Goal: Task Accomplishment & Management: Manage account settings

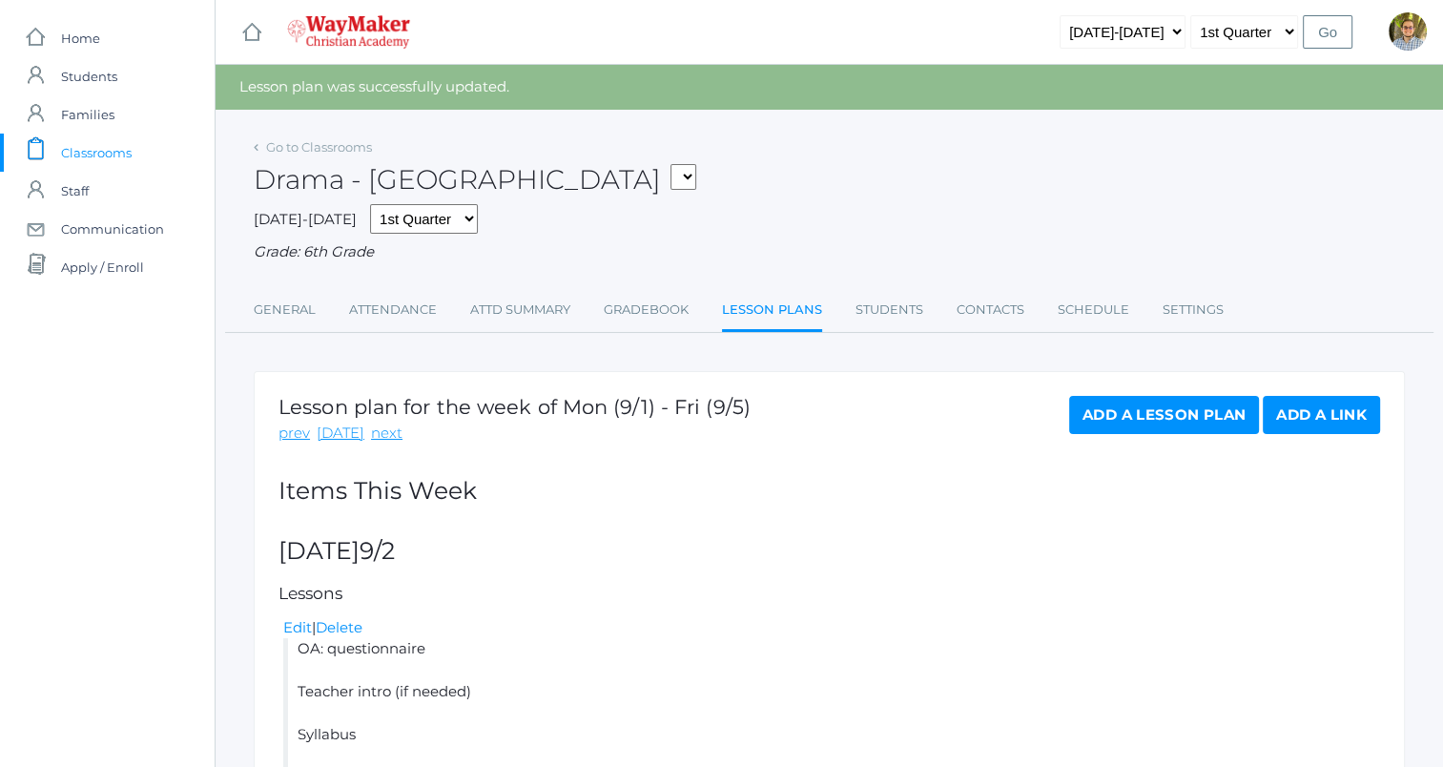
click at [801, 142] on div "Drama - Middle School FINANCE - Personal Finance SG - Student Government THEATE…" at bounding box center [829, 169] width 1151 height 71
click at [96, 155] on span "Classrooms" at bounding box center [96, 153] width 71 height 38
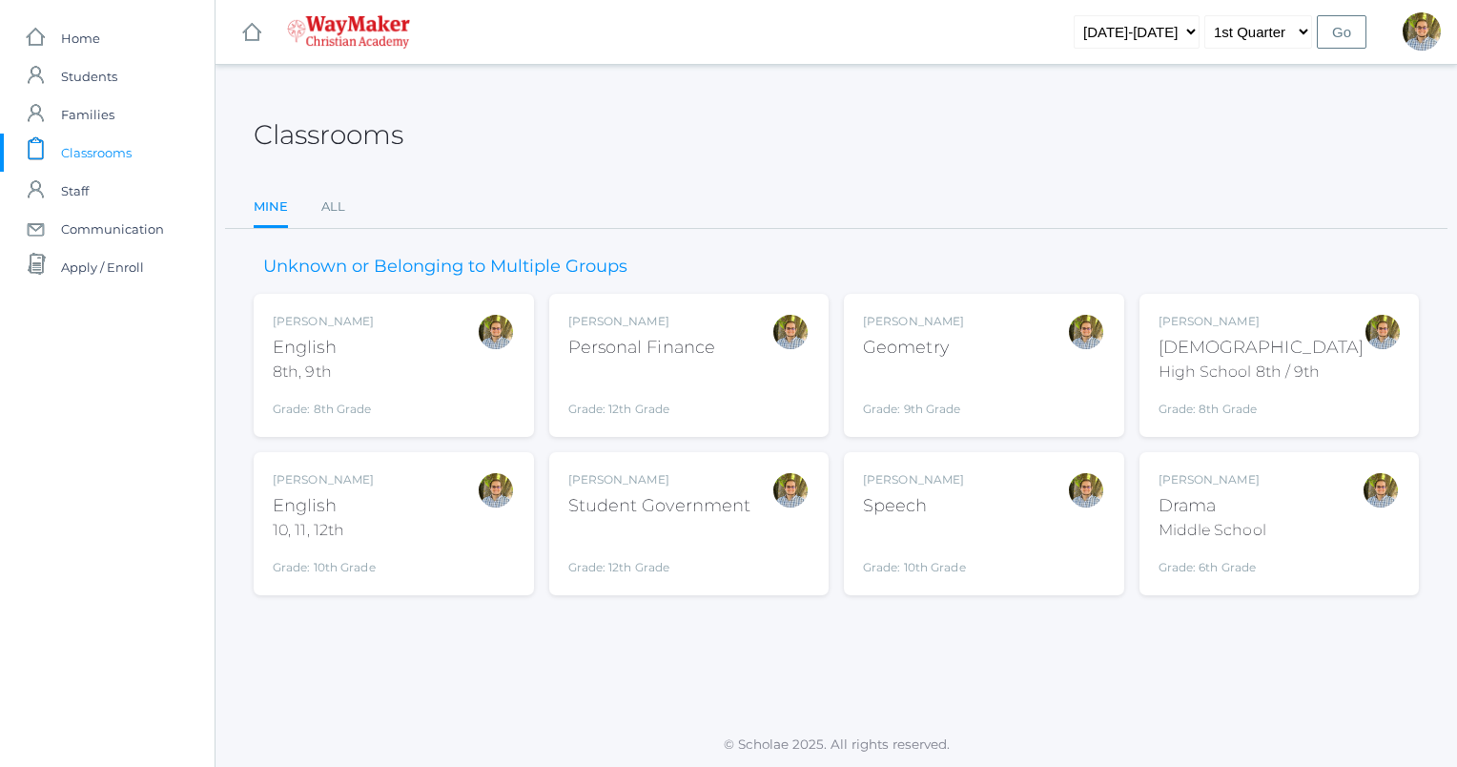
click at [445, 378] on div "Kylen Braileanu English 8th, 9th Grade: 8th Grade 08ENGLISH" at bounding box center [394, 365] width 242 height 105
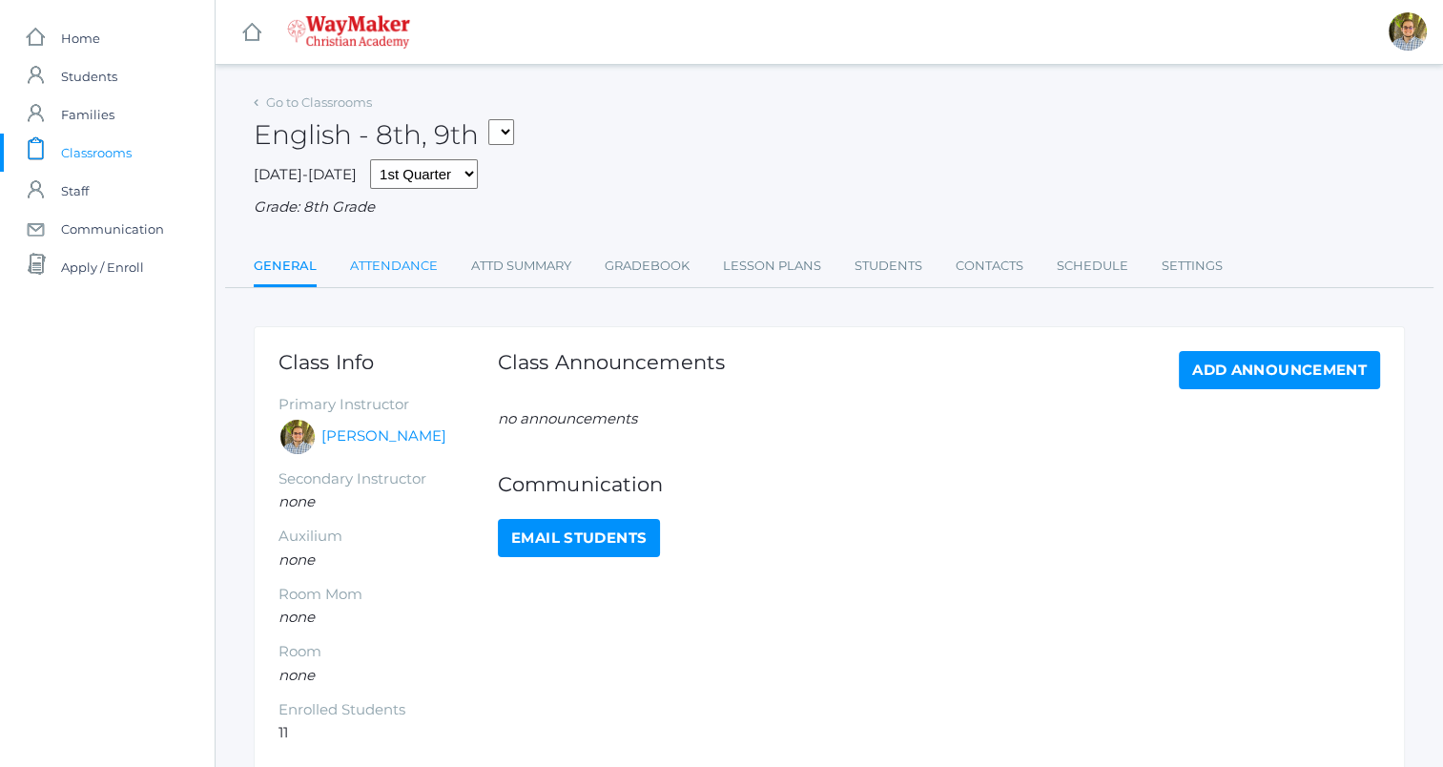
click at [389, 285] on link "Attendance" at bounding box center [394, 266] width 88 height 38
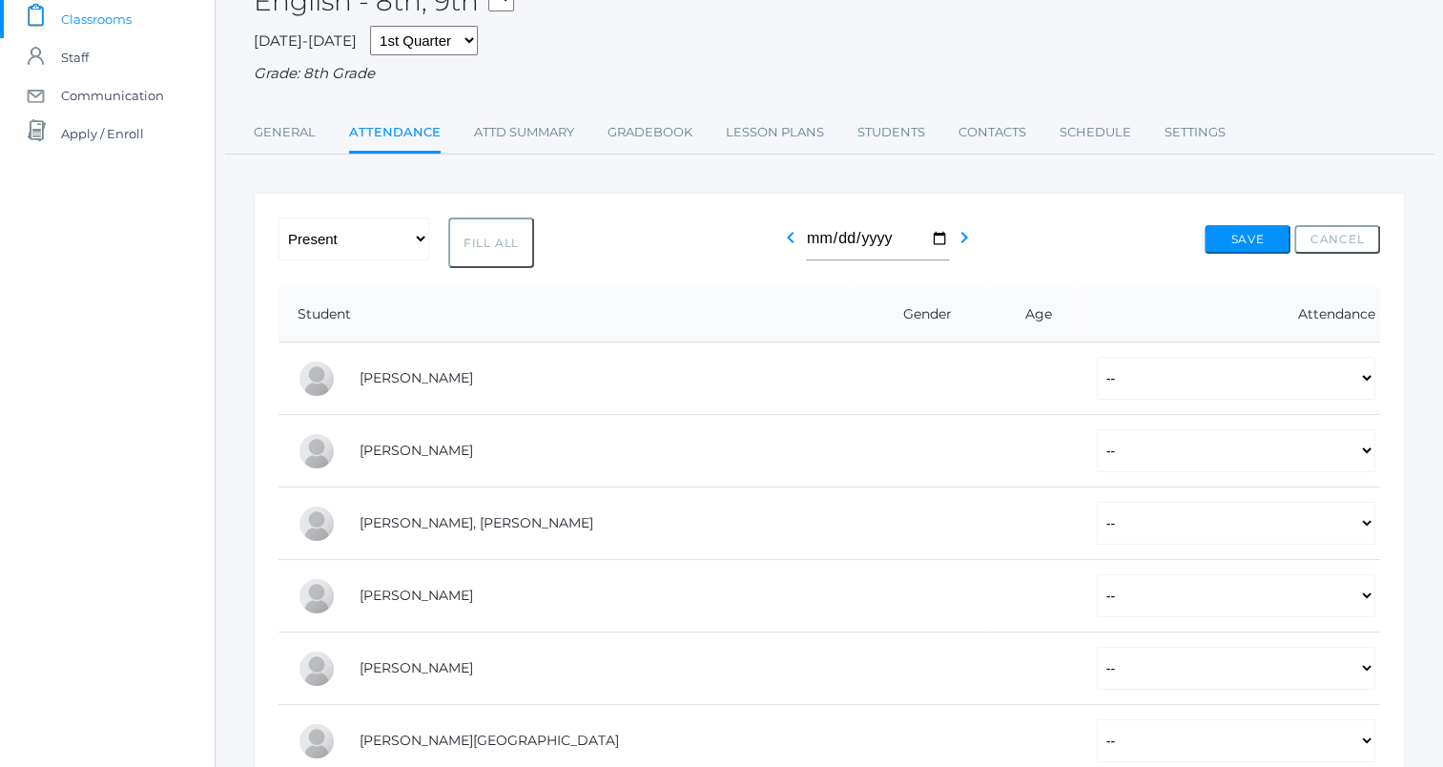
scroll to position [141, 0]
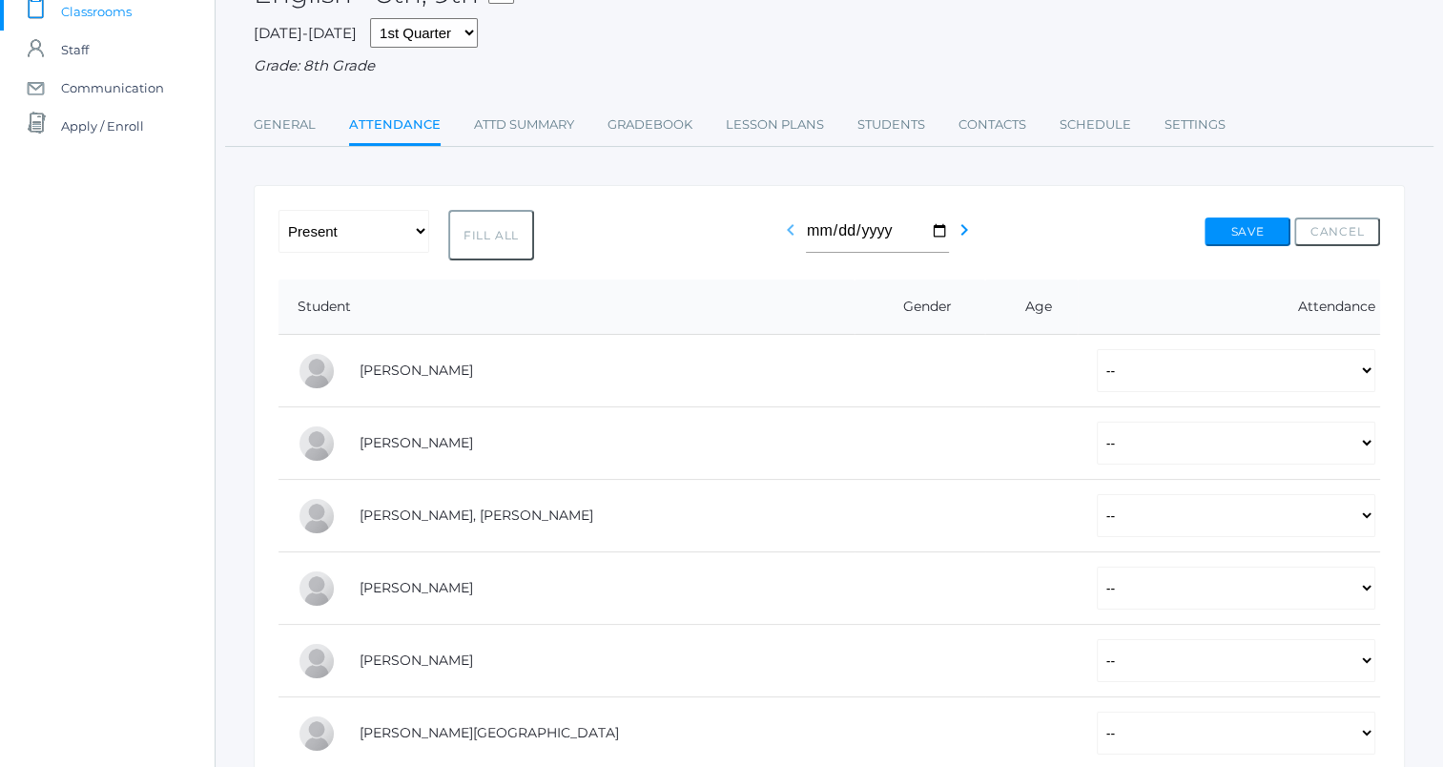
click at [784, 235] on icon "chevron_left" at bounding box center [790, 229] width 23 height 23
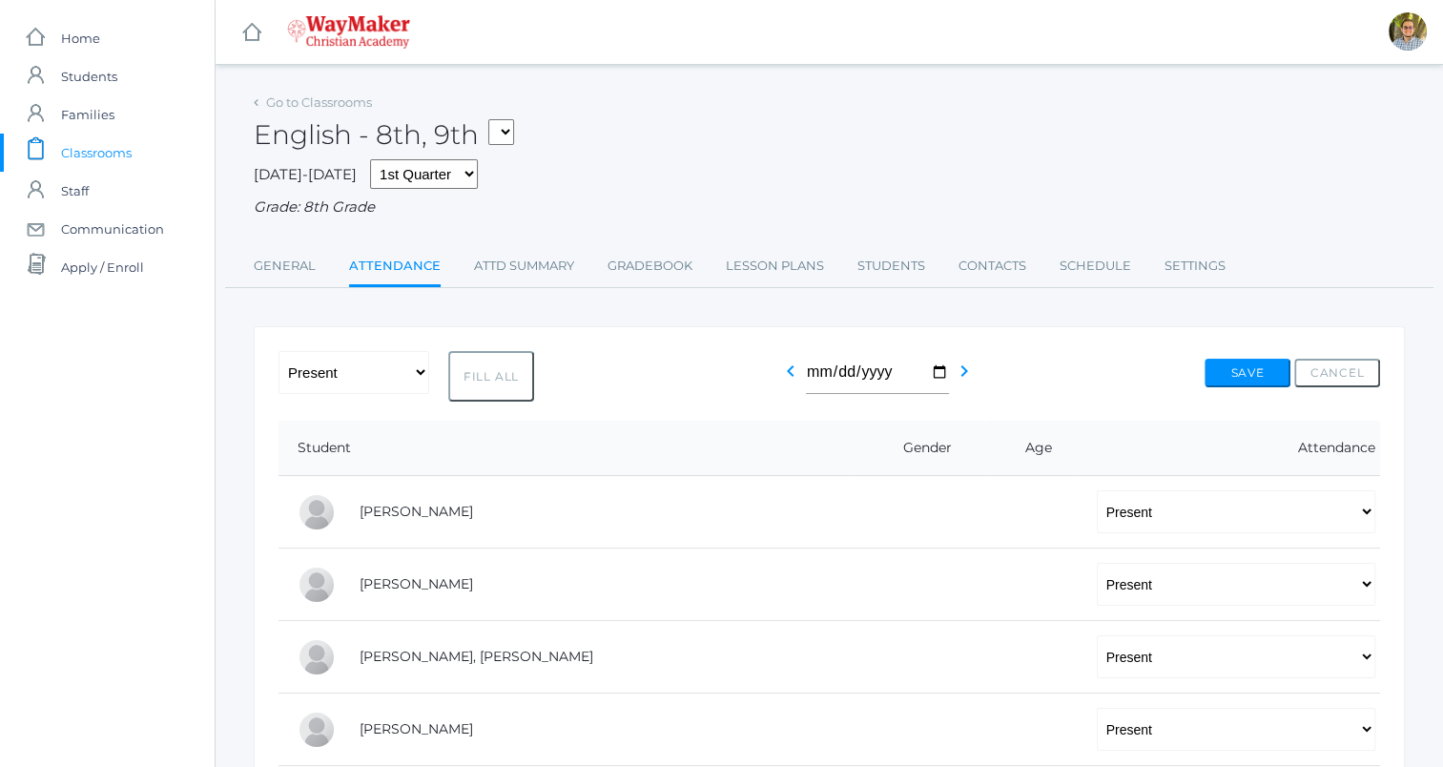
click at [149, 156] on link "icons/clipboard/plain Created with Sketch. Classrooms" at bounding box center [107, 153] width 215 height 38
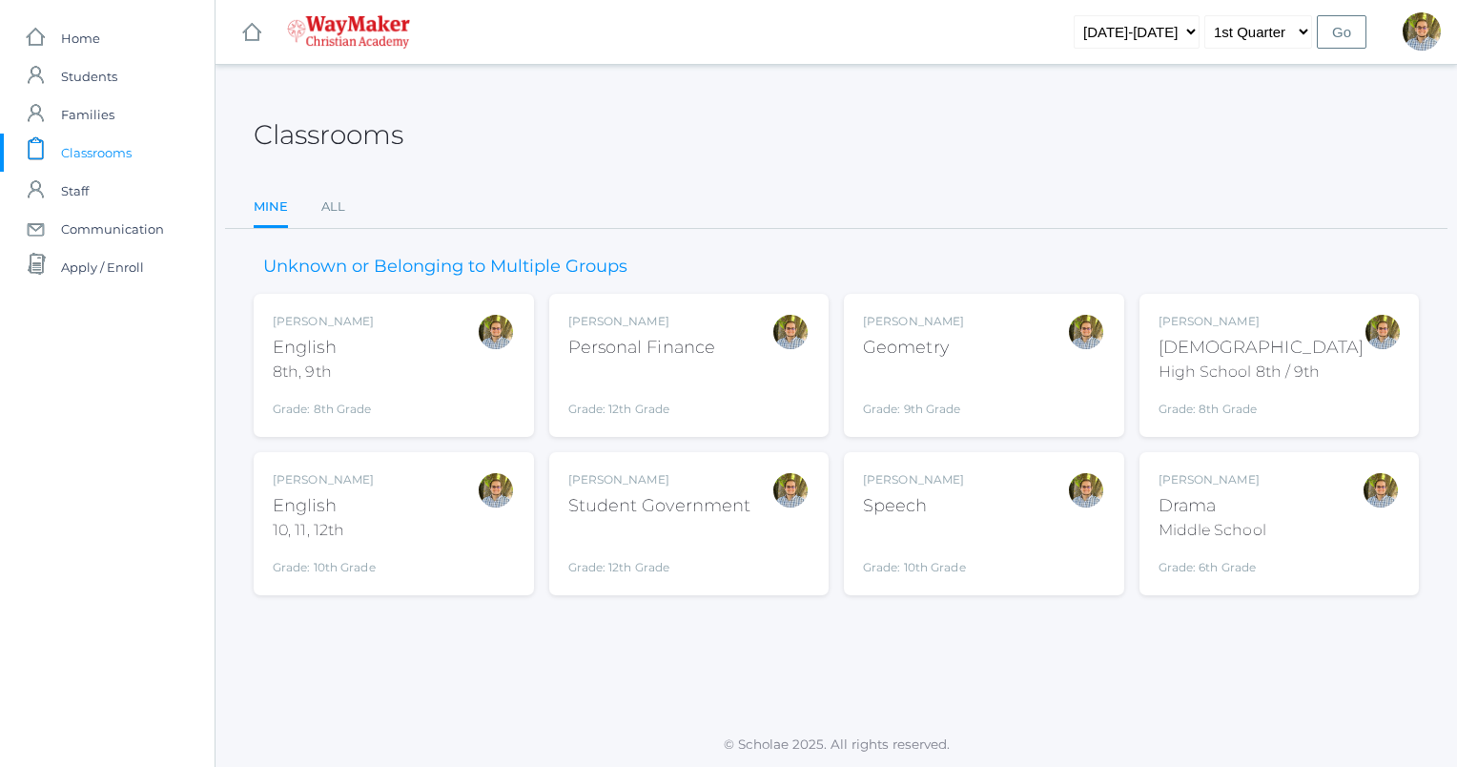
click at [396, 477] on div "Kylen Braileanu English 10, 11, 12th Grade: 10th Grade HSENGLISH" at bounding box center [394, 523] width 242 height 105
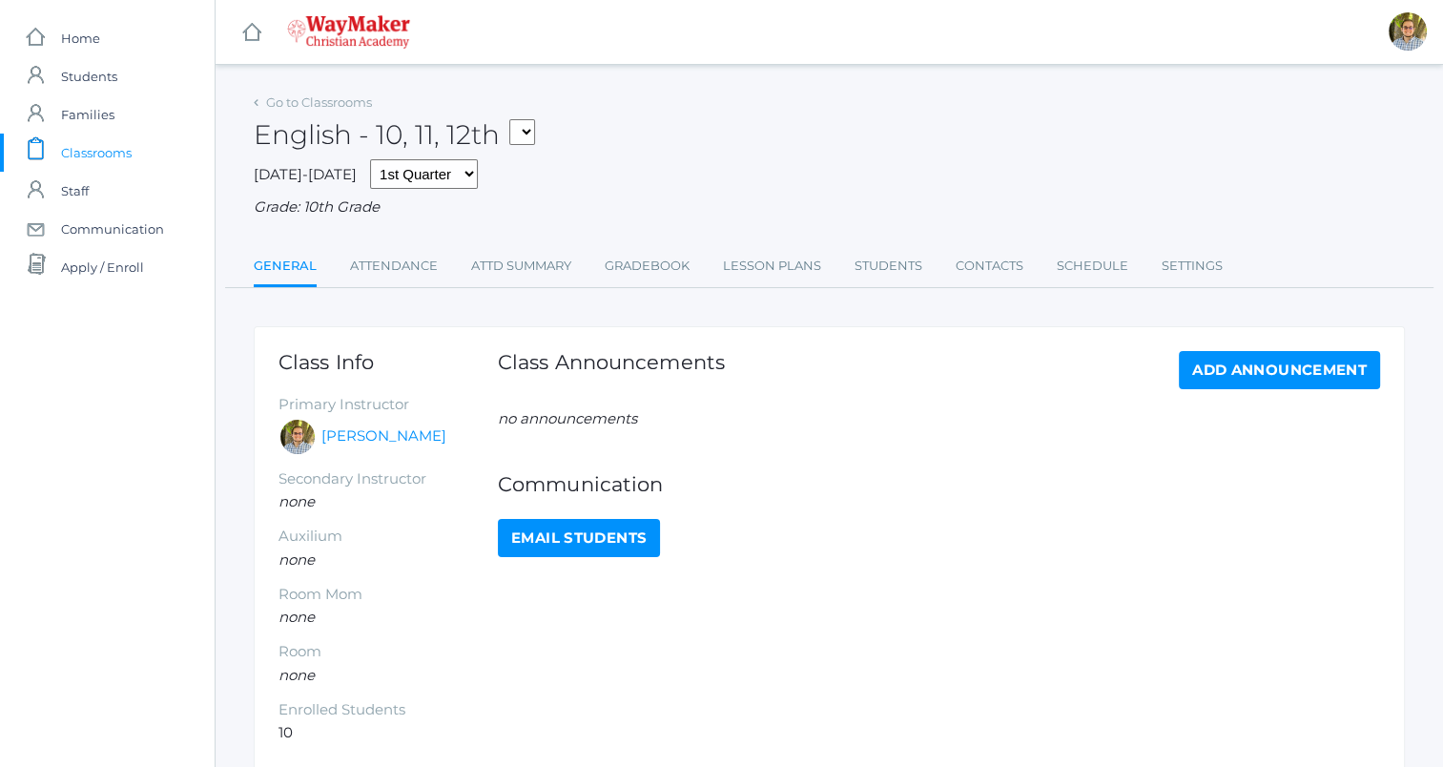
click at [443, 258] on ul "General Attendance Attd Summary Gradebook Lesson Plans Students Contacts Schedu…" at bounding box center [829, 267] width 1151 height 41
click at [424, 263] on link "Attendance" at bounding box center [394, 266] width 88 height 38
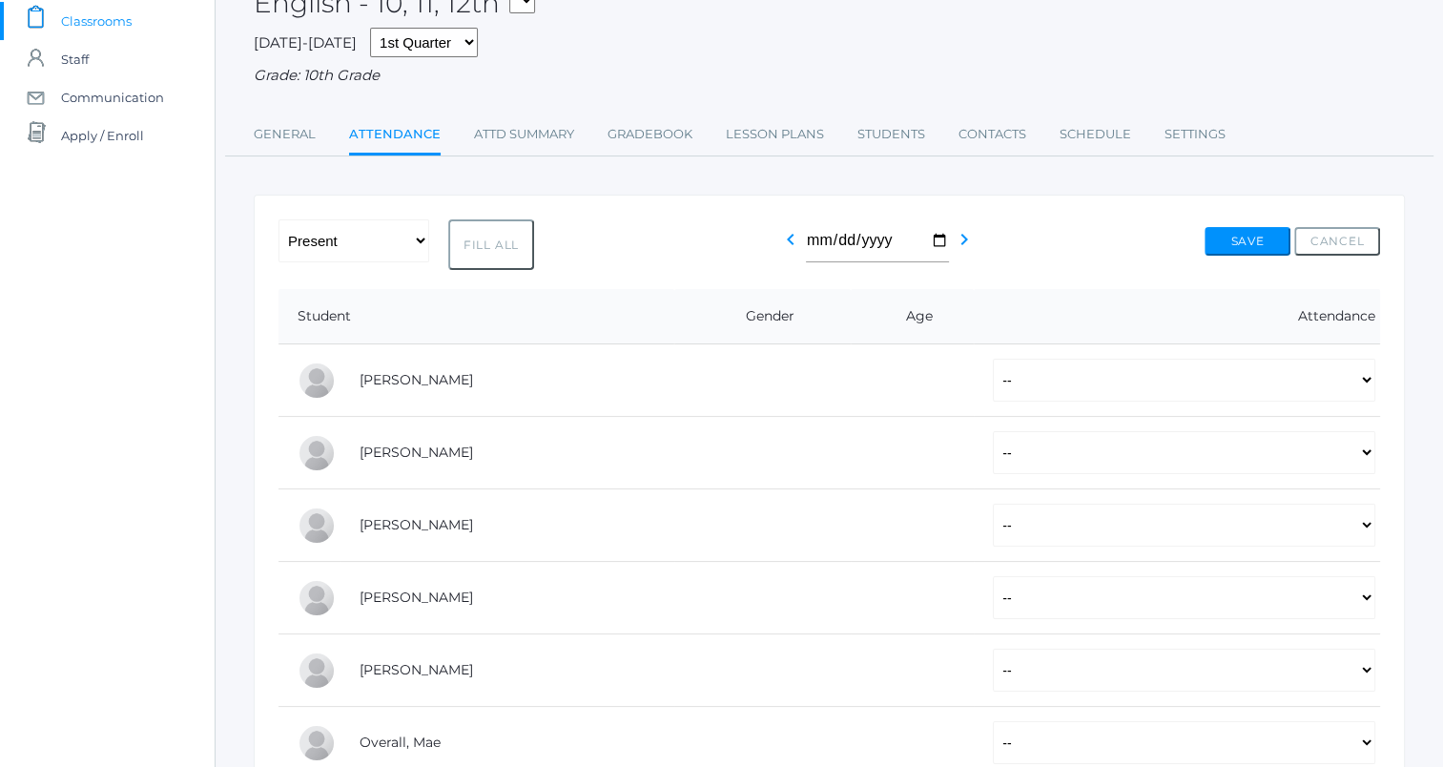
scroll to position [130, 0]
click at [785, 256] on link "chevron_left" at bounding box center [790, 247] width 23 height 18
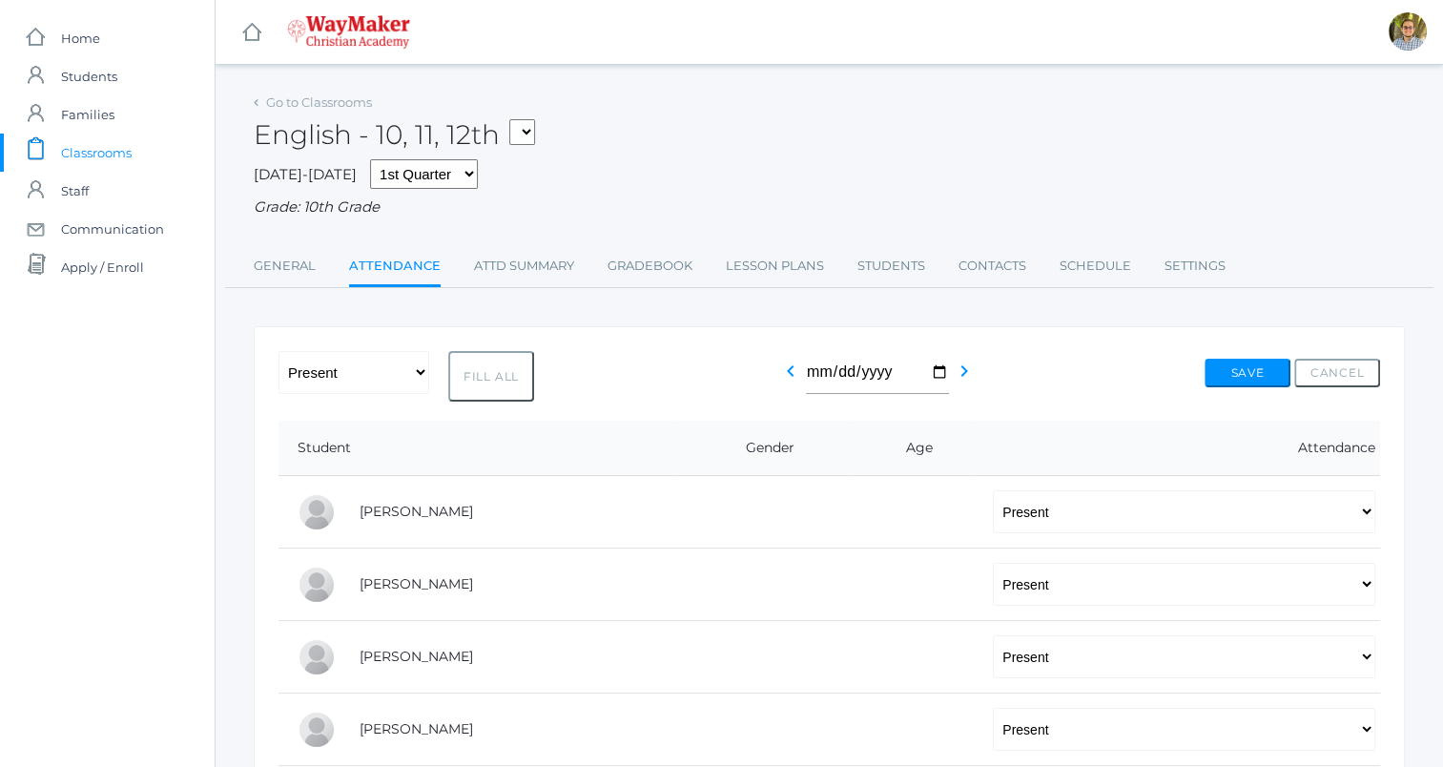
click at [96, 160] on span "Classrooms" at bounding box center [96, 153] width 71 height 38
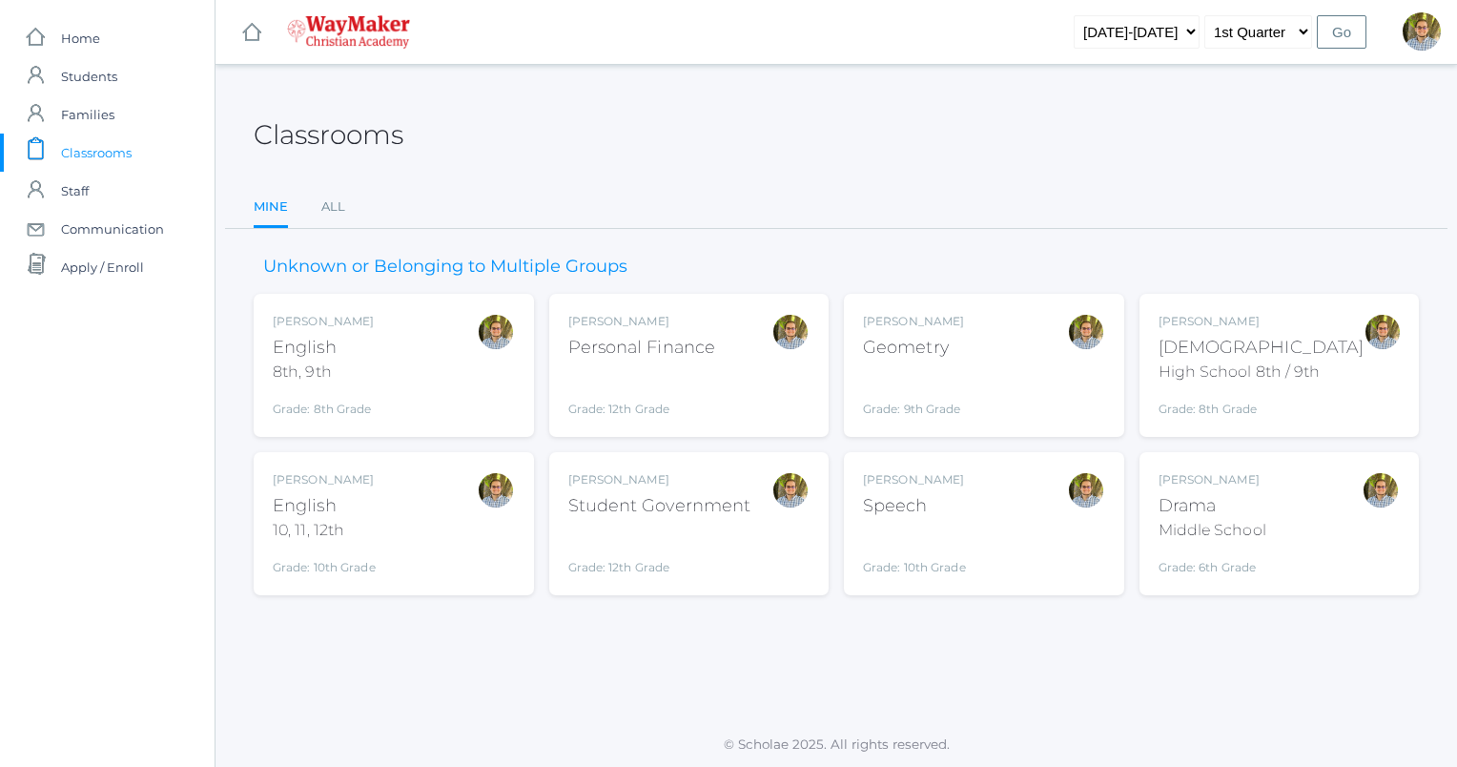
click at [911, 359] on div "Geometry" at bounding box center [913, 348] width 101 height 26
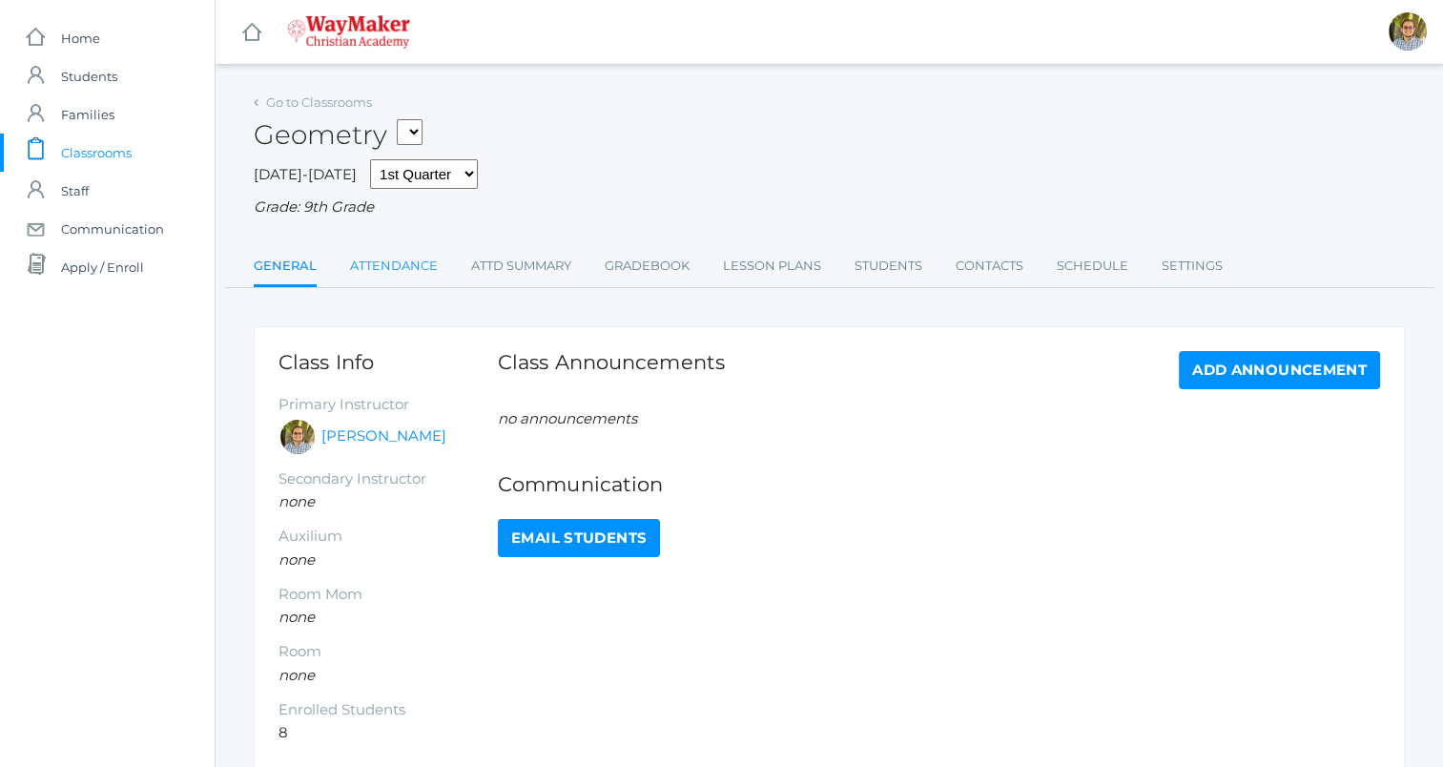
click at [393, 274] on link "Attendance" at bounding box center [394, 266] width 88 height 38
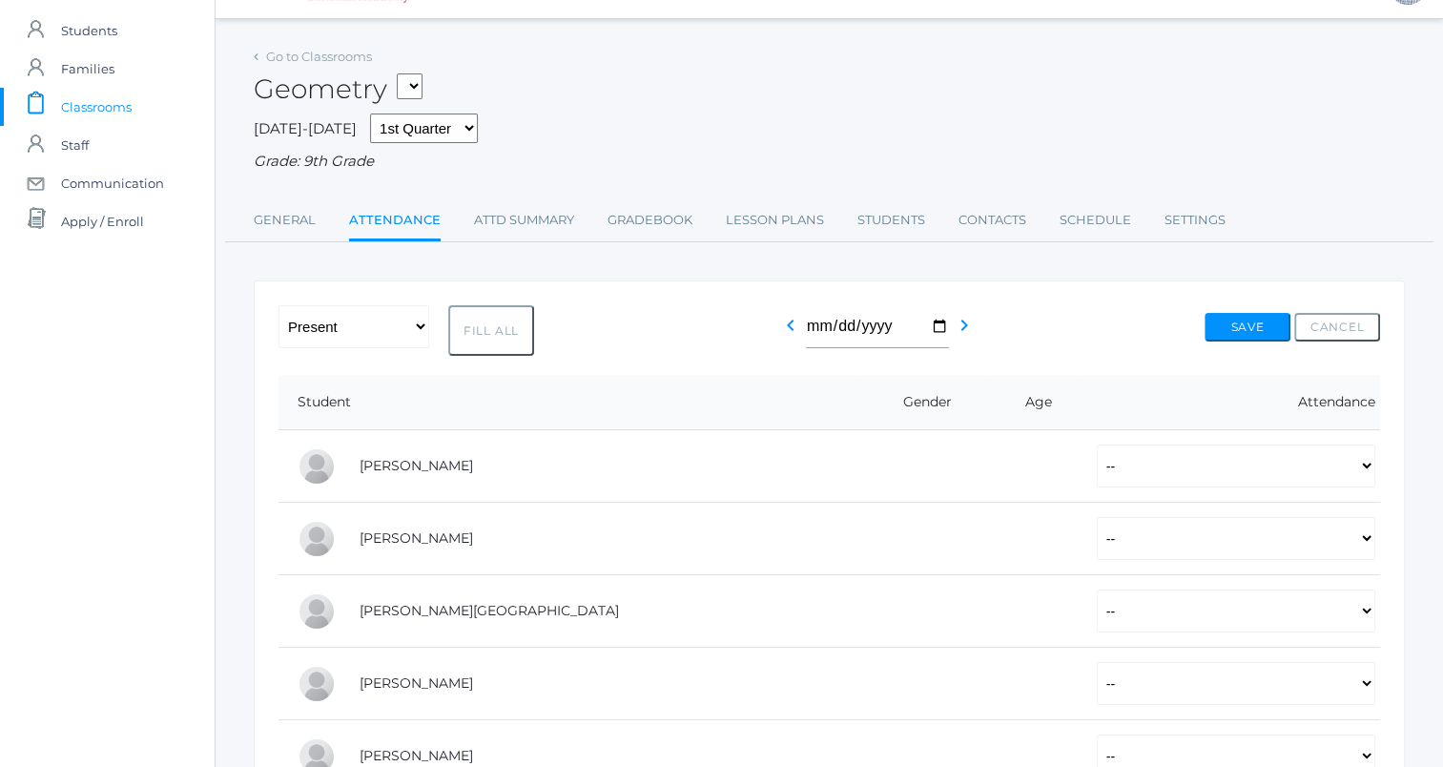
scroll to position [34, 0]
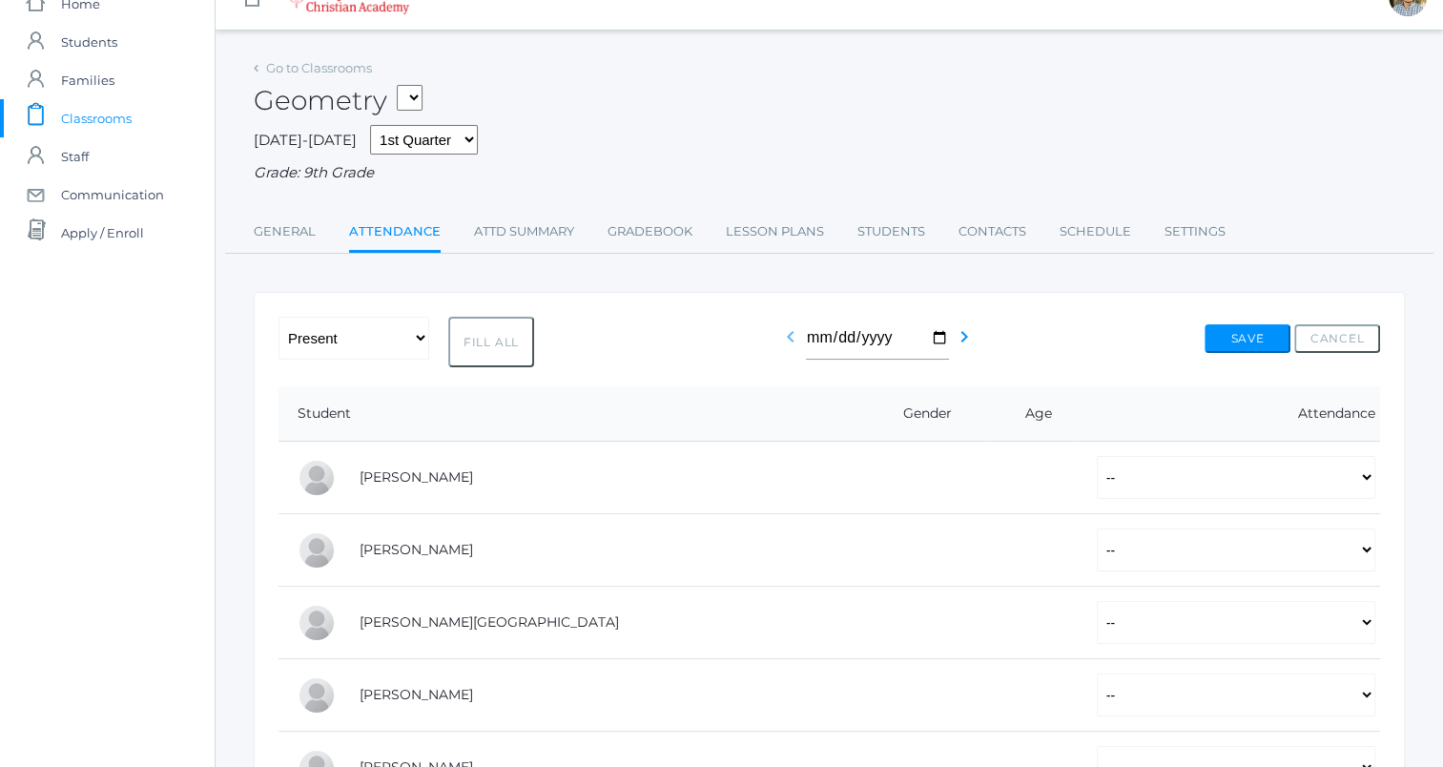
click at [782, 332] on icon "chevron_left" at bounding box center [790, 336] width 23 height 23
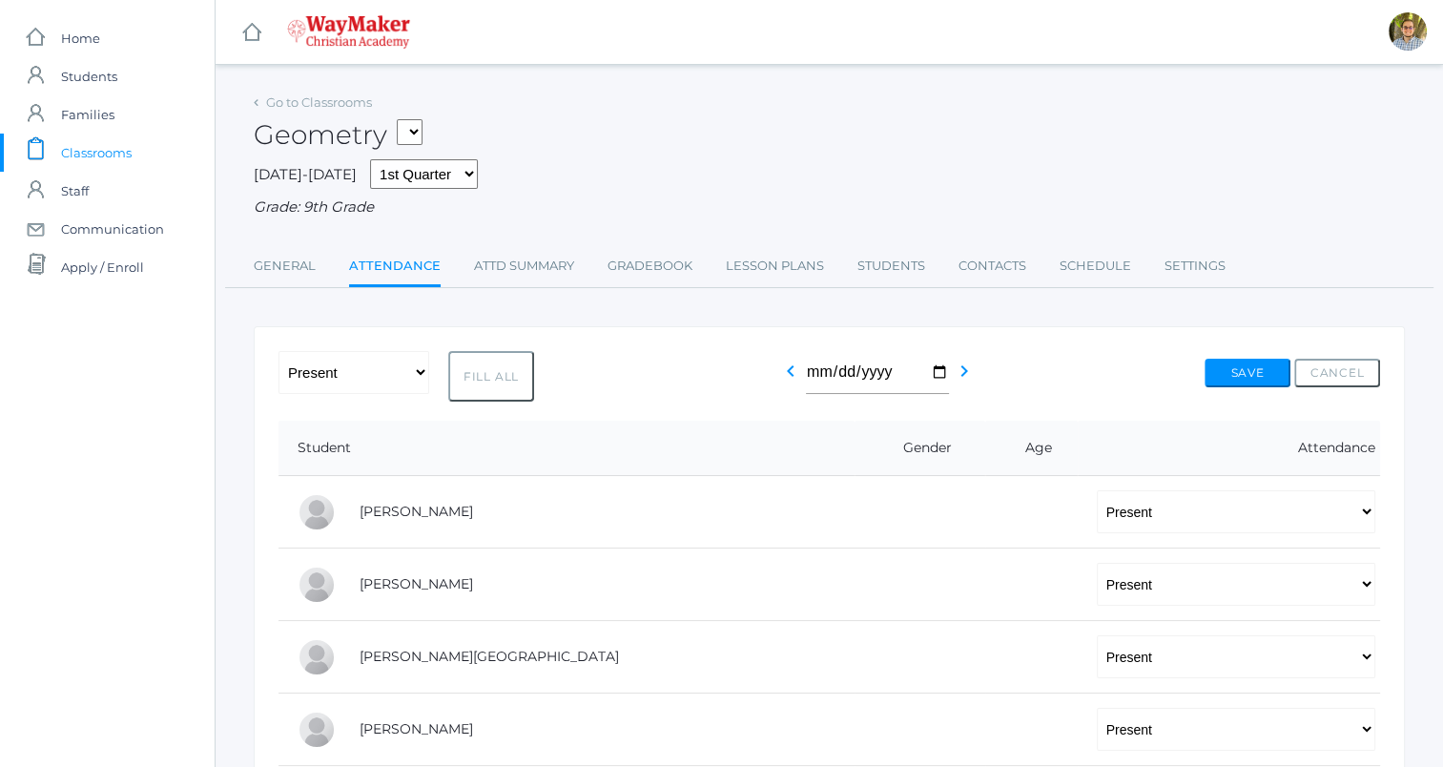
click at [135, 145] on link "icons/clipboard/plain Created with Sketch. Classrooms" at bounding box center [107, 153] width 215 height 38
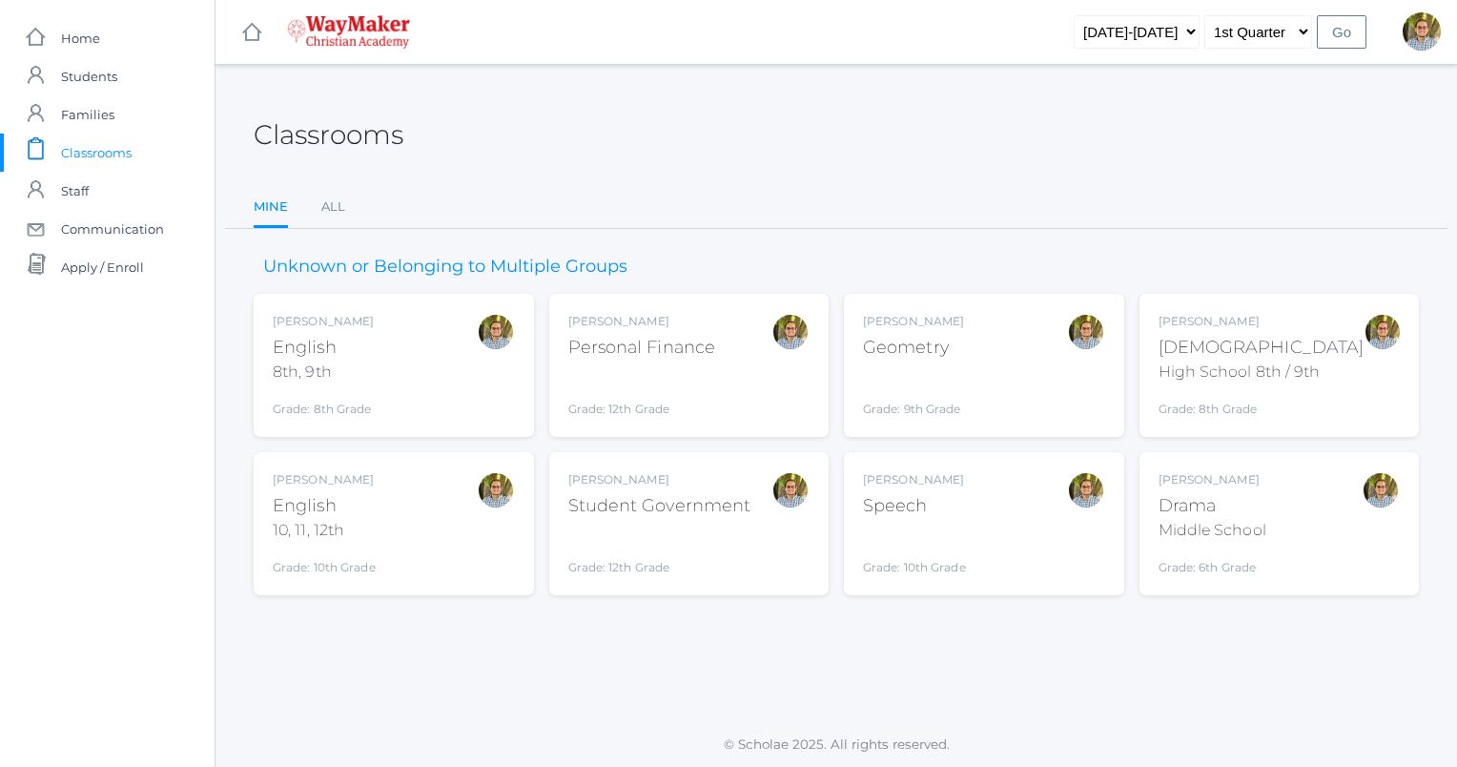
click at [944, 496] on div "Speech" at bounding box center [914, 506] width 103 height 26
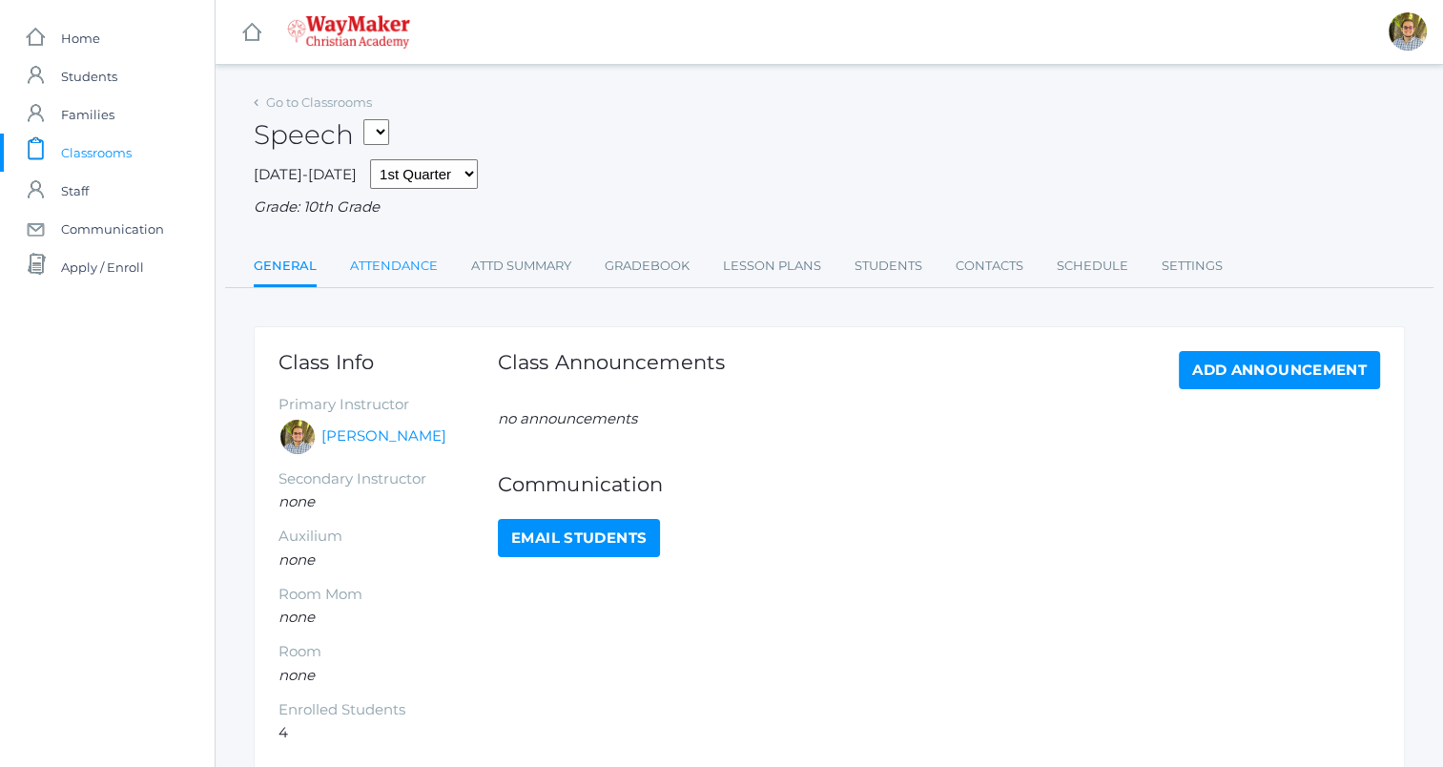
click at [419, 260] on link "Attendance" at bounding box center [394, 266] width 88 height 38
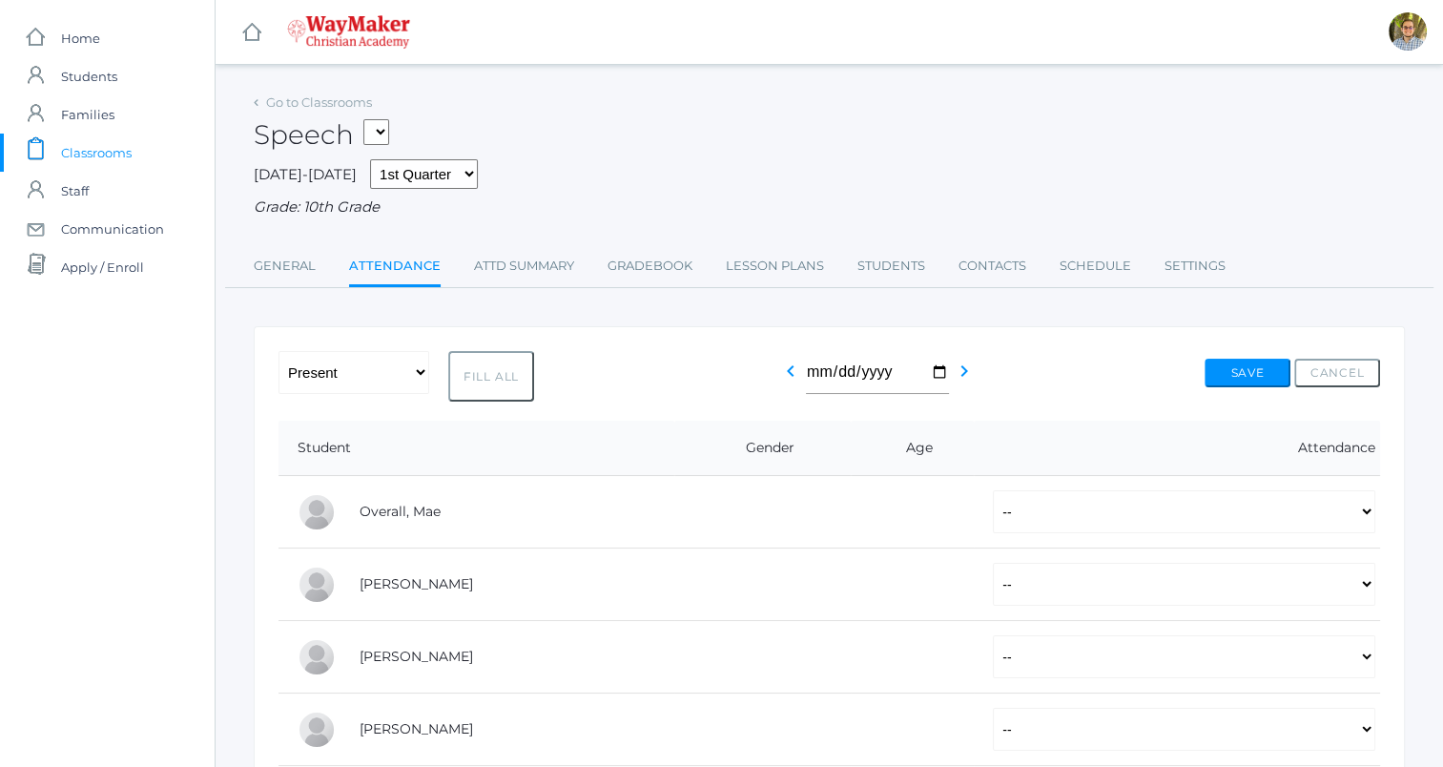
scroll to position [147, 0]
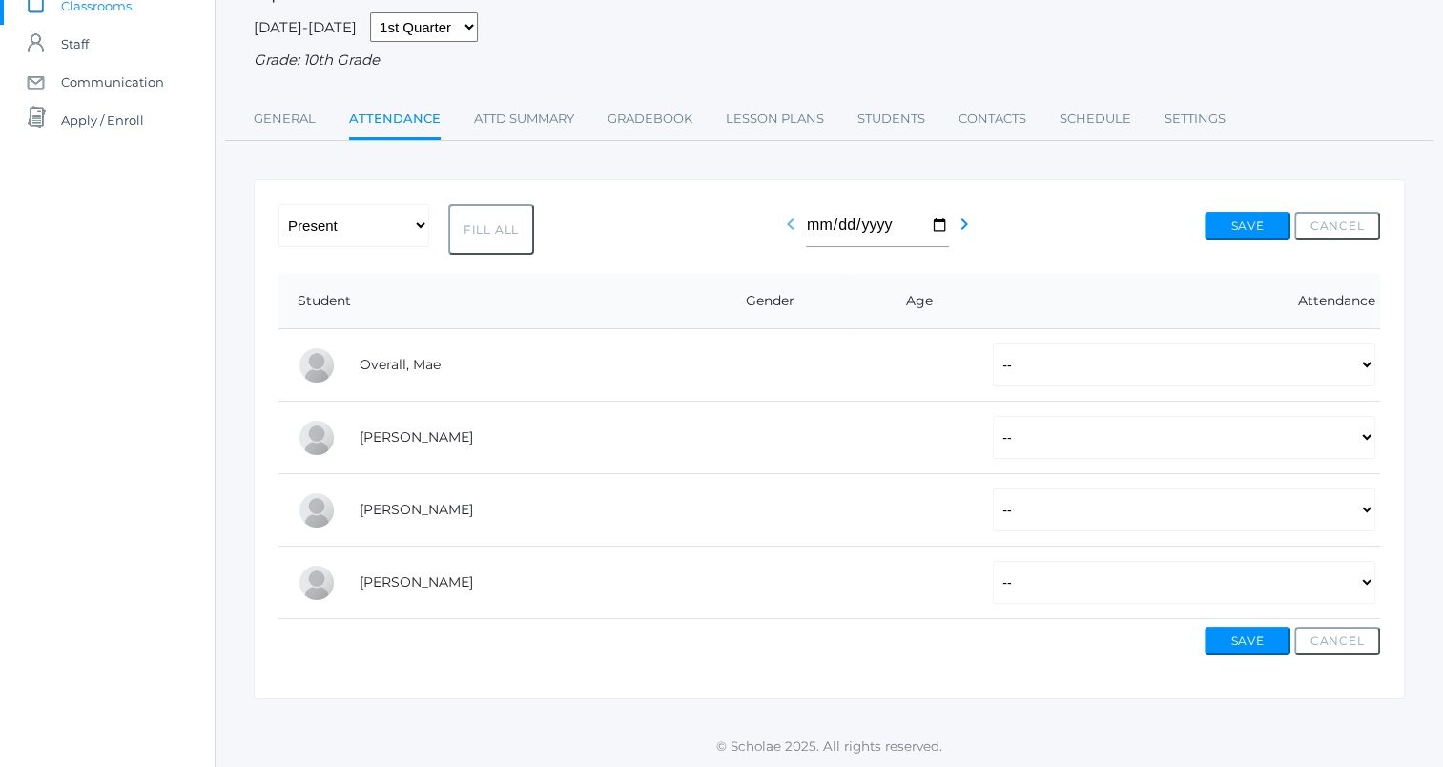
click at [786, 231] on icon "chevron_left" at bounding box center [790, 224] width 23 height 23
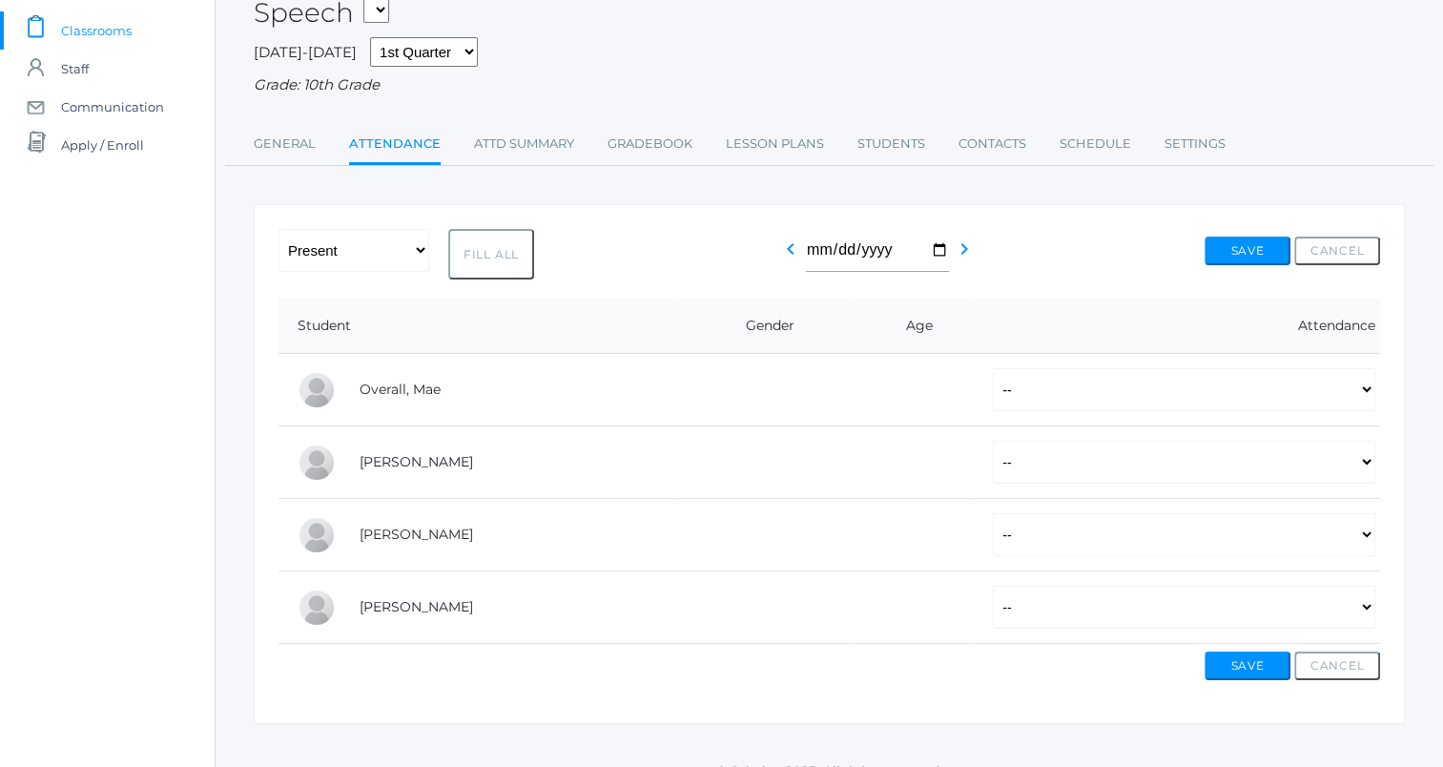
scroll to position [147, 0]
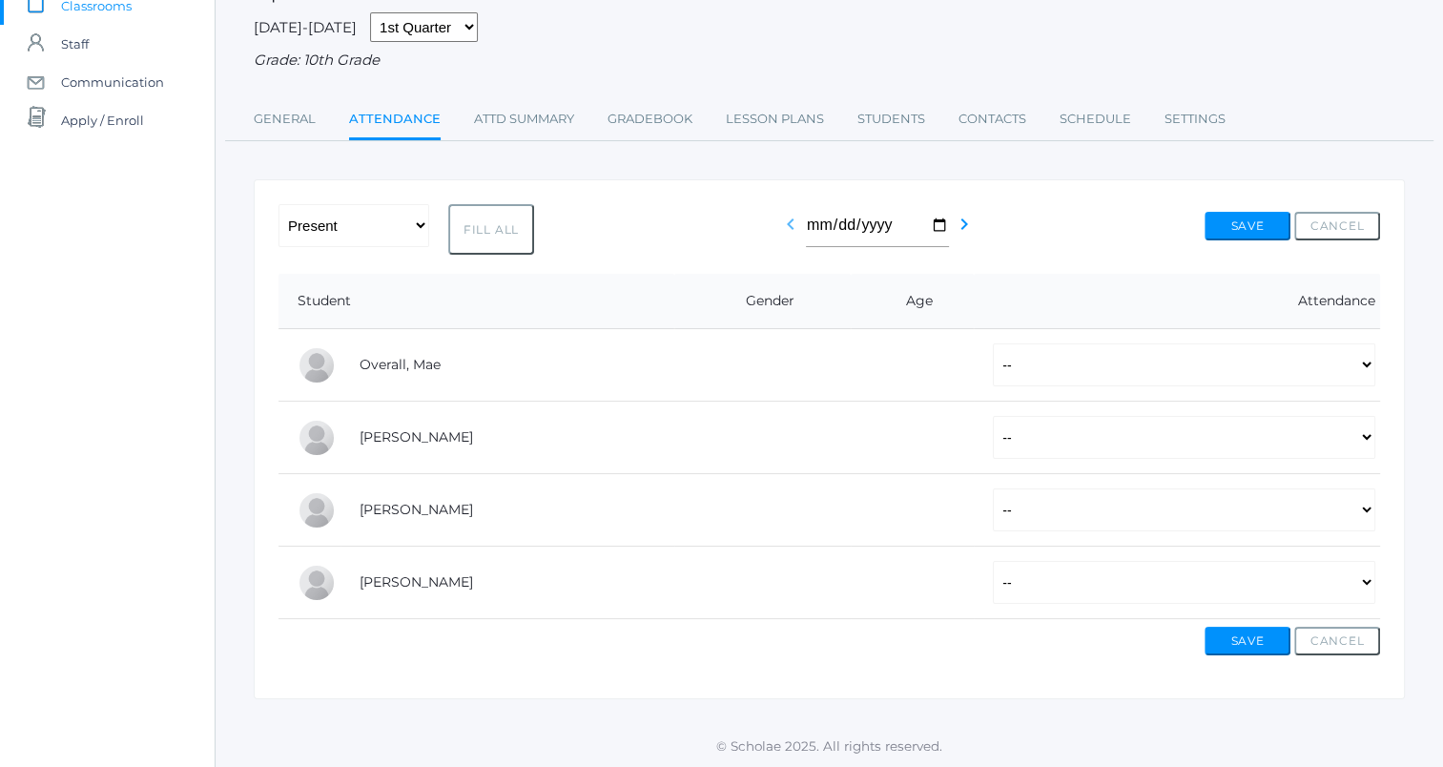
click at [783, 227] on icon "chevron_left" at bounding box center [790, 224] width 23 height 23
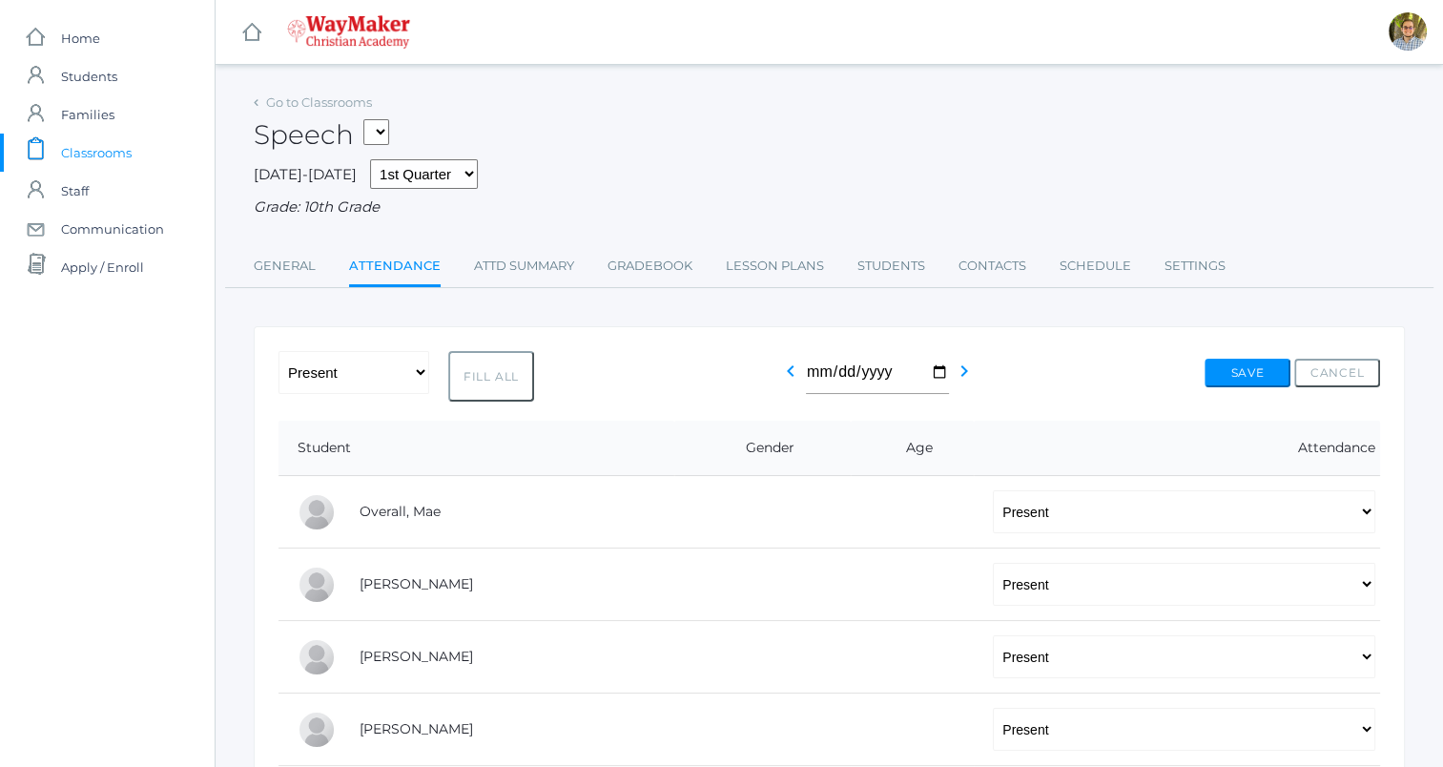
scroll to position [147, 0]
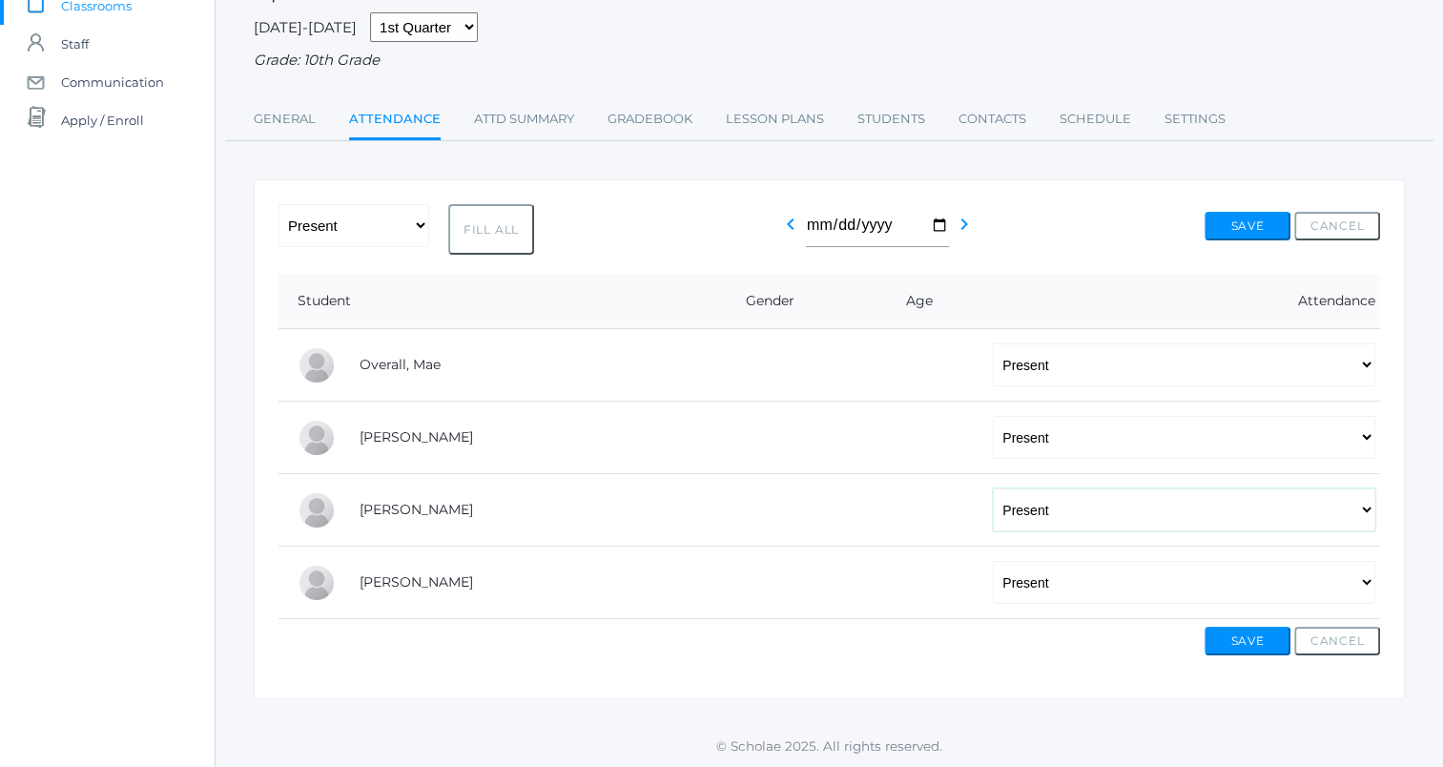
click at [1370, 520] on select "-- Present Tardy Excused Tardy Unexcused Absent Excused Absent Unexcused" at bounding box center [1184, 509] width 382 height 43
select select "TE"
click at [993, 488] on select "-- Present Tardy Excused Tardy Unexcused Absent Excused Absent Unexcused" at bounding box center [1184, 509] width 382 height 43
click at [1248, 631] on button "Save" at bounding box center [1248, 641] width 86 height 29
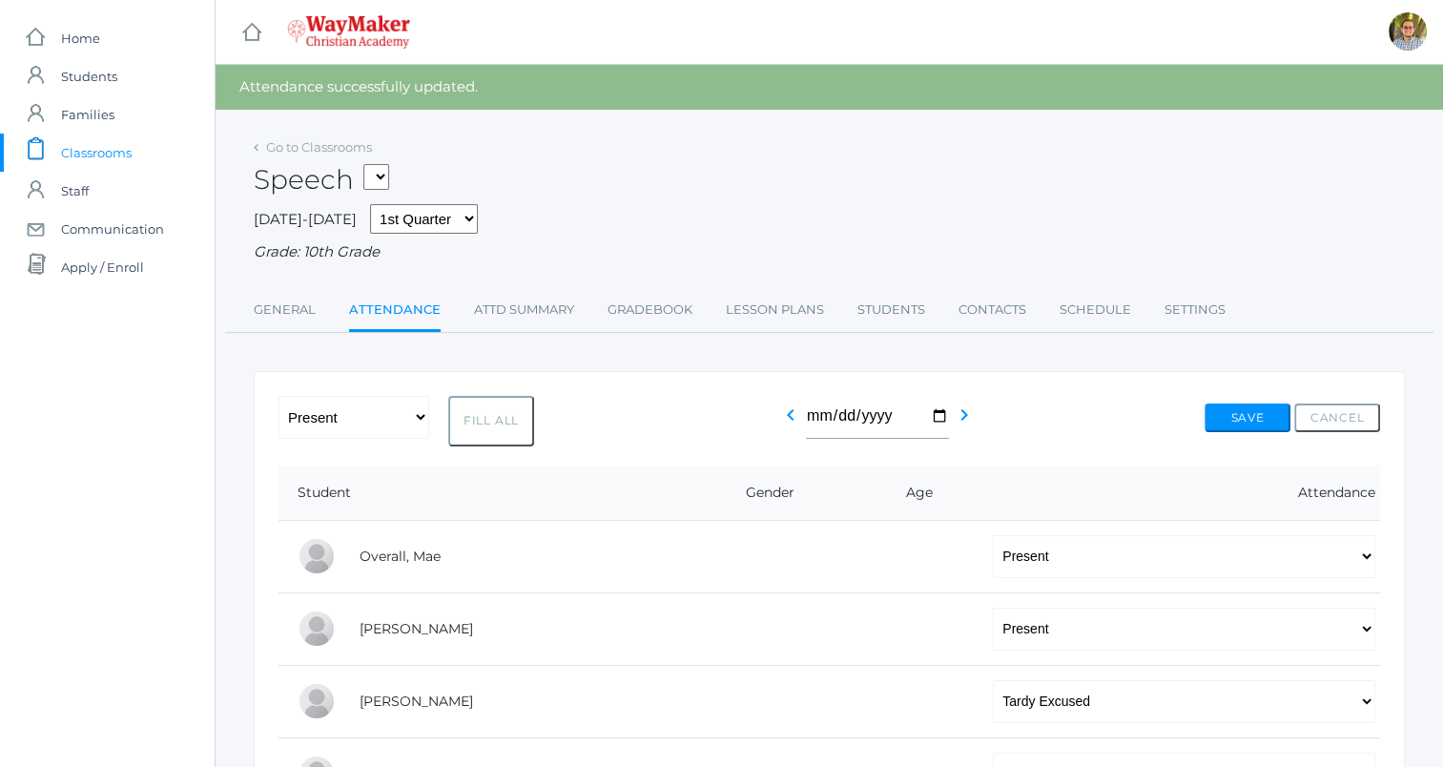
click at [118, 149] on span "Classrooms" at bounding box center [96, 153] width 71 height 38
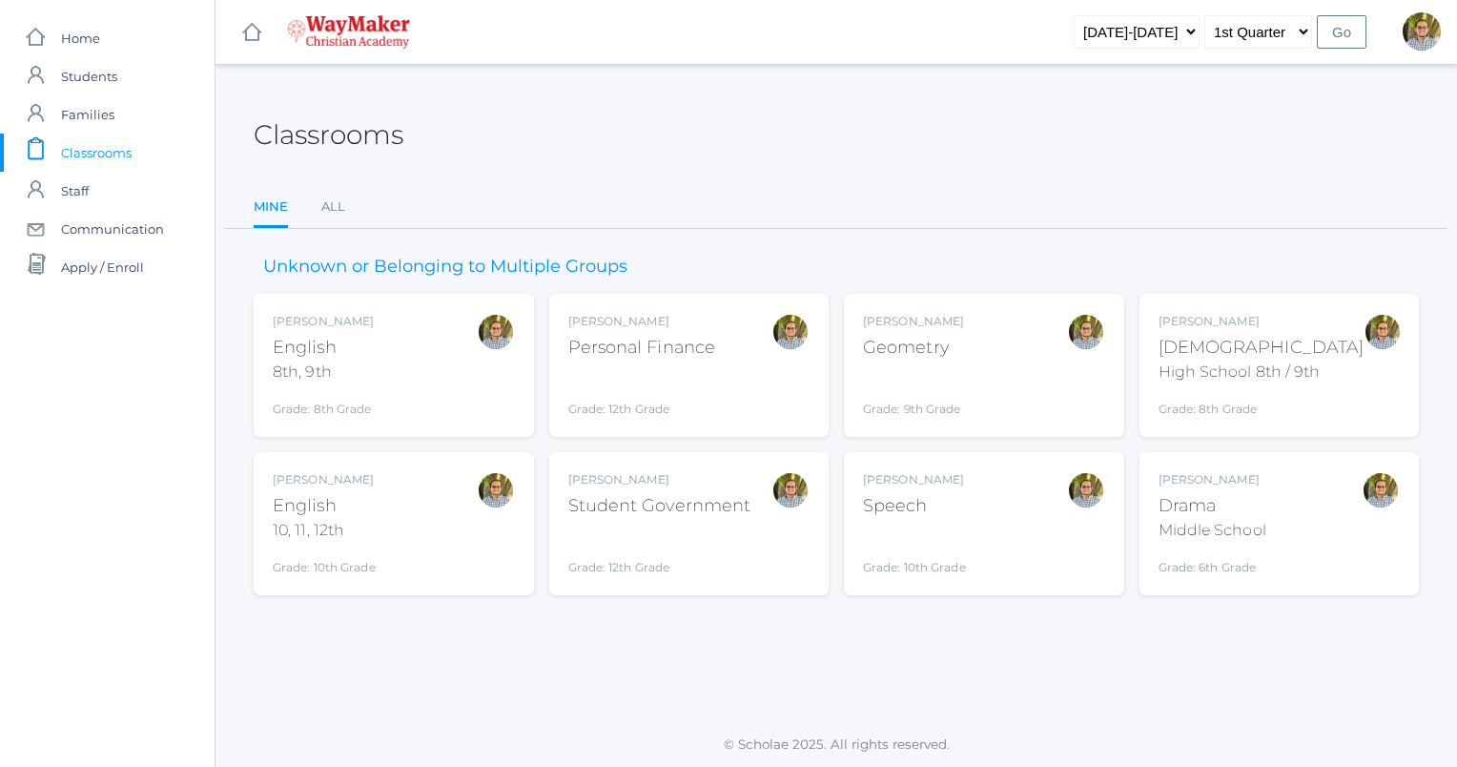
click at [1319, 515] on div "Kylen Braileanu Drama Middle School Grade: 6th Grade THEATER" at bounding box center [1280, 523] width 242 height 105
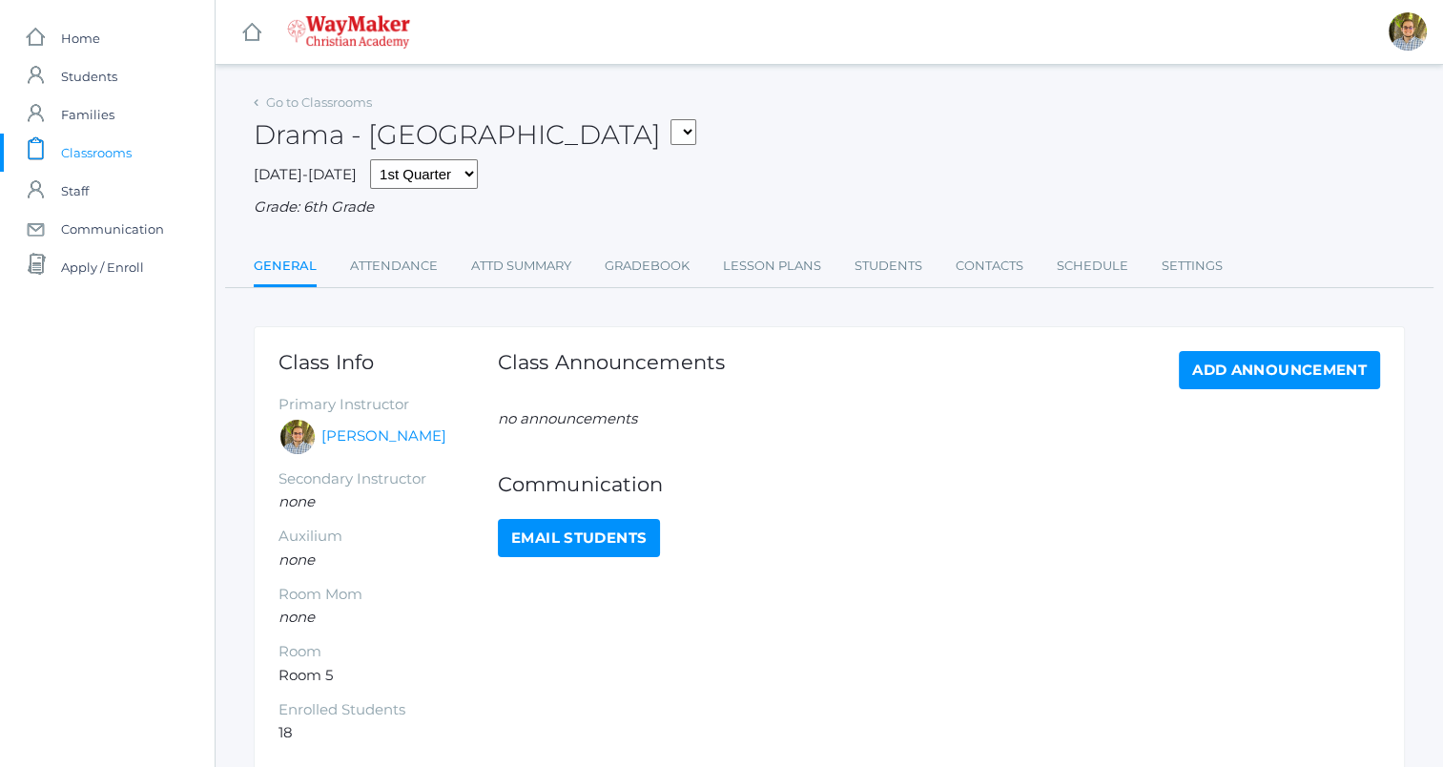
click at [103, 157] on span "Classrooms" at bounding box center [96, 153] width 71 height 38
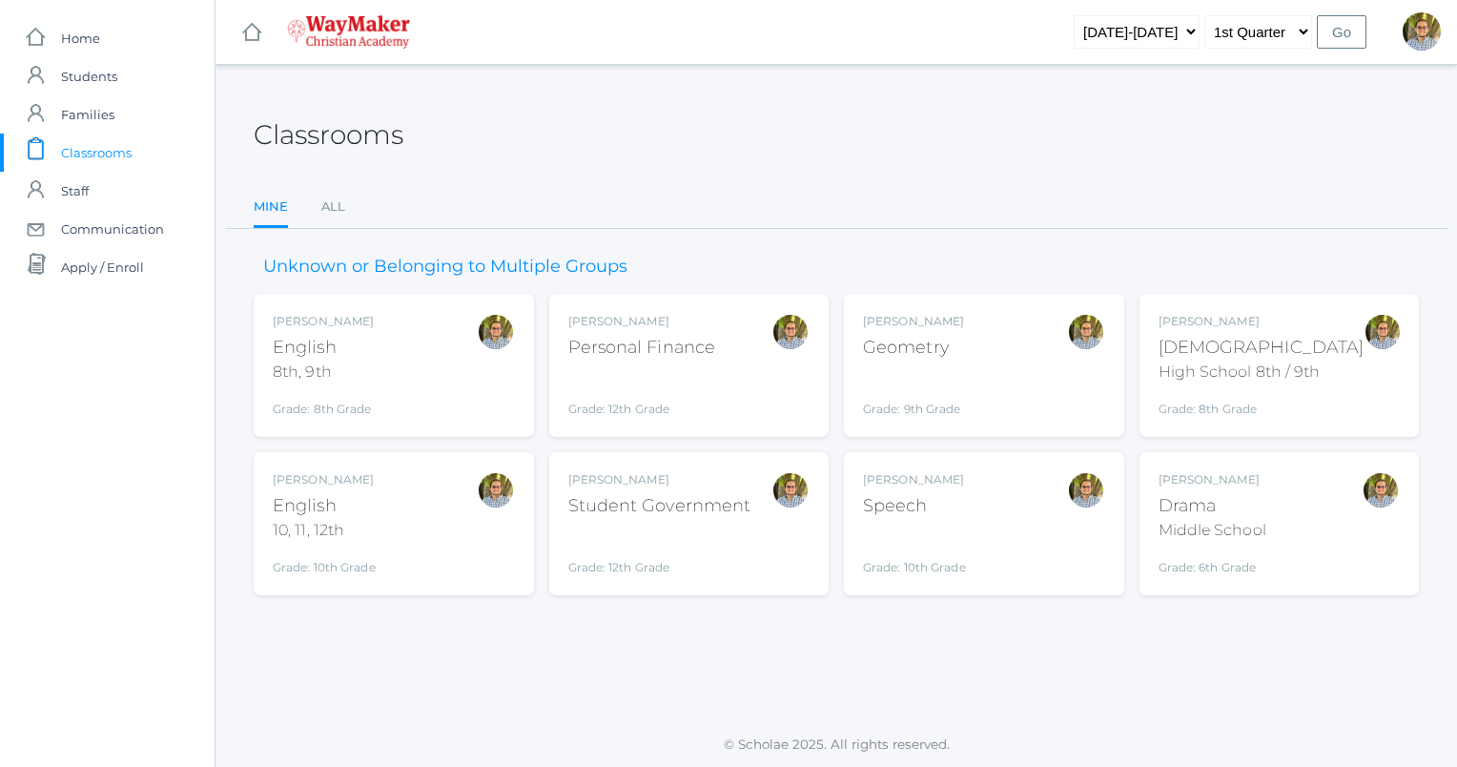
click at [816, 664] on div "Classrooms Mine All Mine All Unknown or Belonging to Multiple Groups [PERSON_NA…" at bounding box center [837, 393] width 1242 height 609
click at [404, 530] on div "[PERSON_NAME] English 10, 11, 12th Grade: 10th Grade HSENGLISH" at bounding box center [394, 523] width 242 height 105
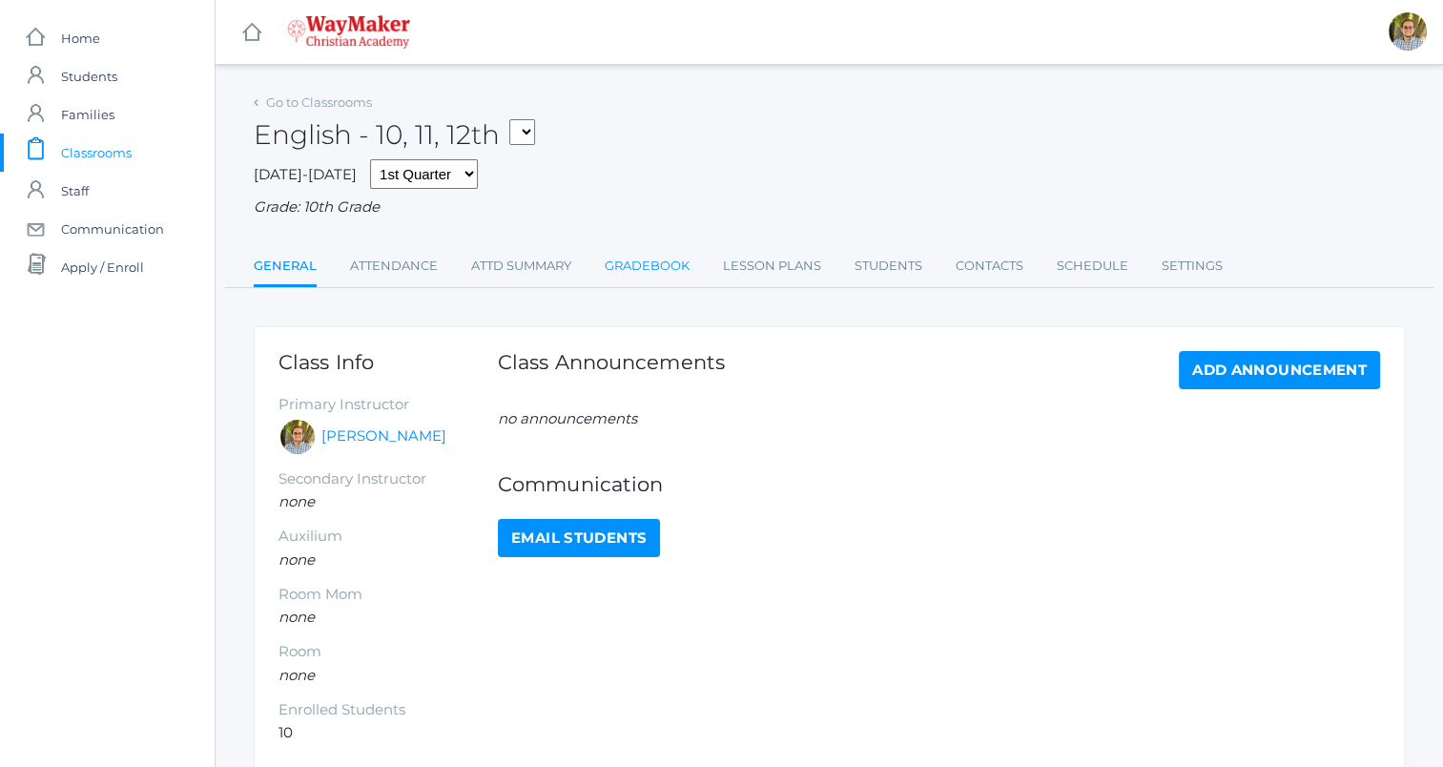
click at [655, 268] on link "Gradebook" at bounding box center [647, 266] width 85 height 38
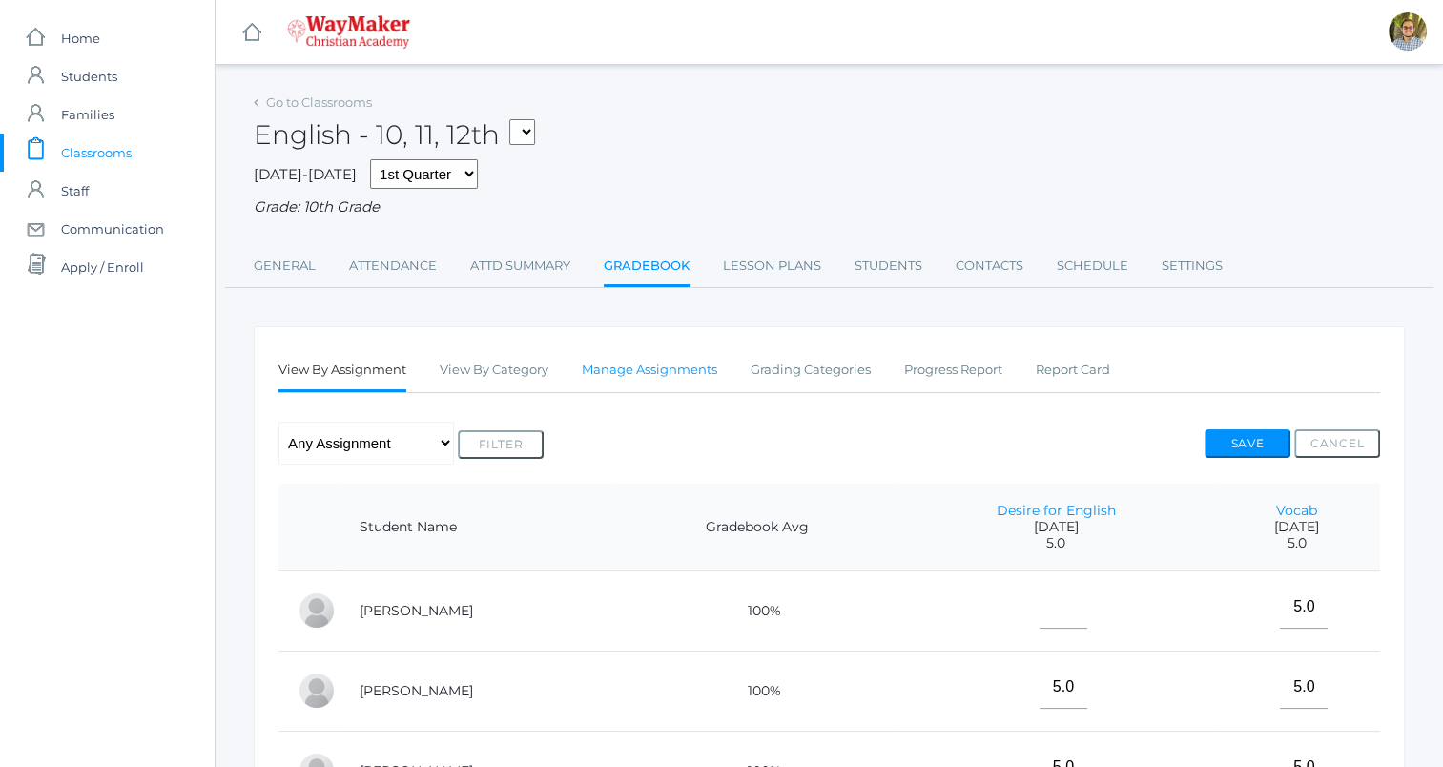
click at [674, 374] on link "Manage Assignments" at bounding box center [649, 370] width 135 height 38
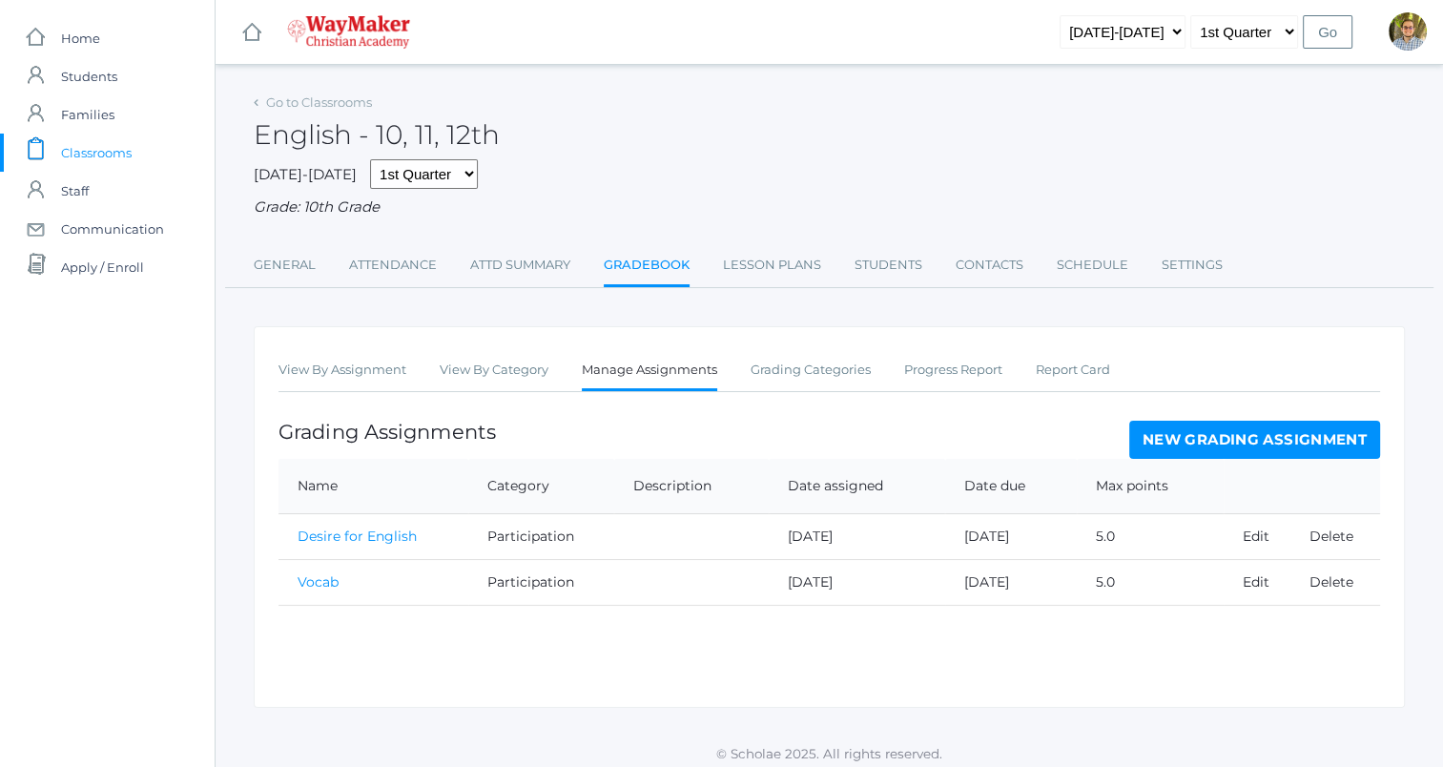
click at [1205, 434] on link "New Grading Assignment" at bounding box center [1254, 440] width 251 height 38
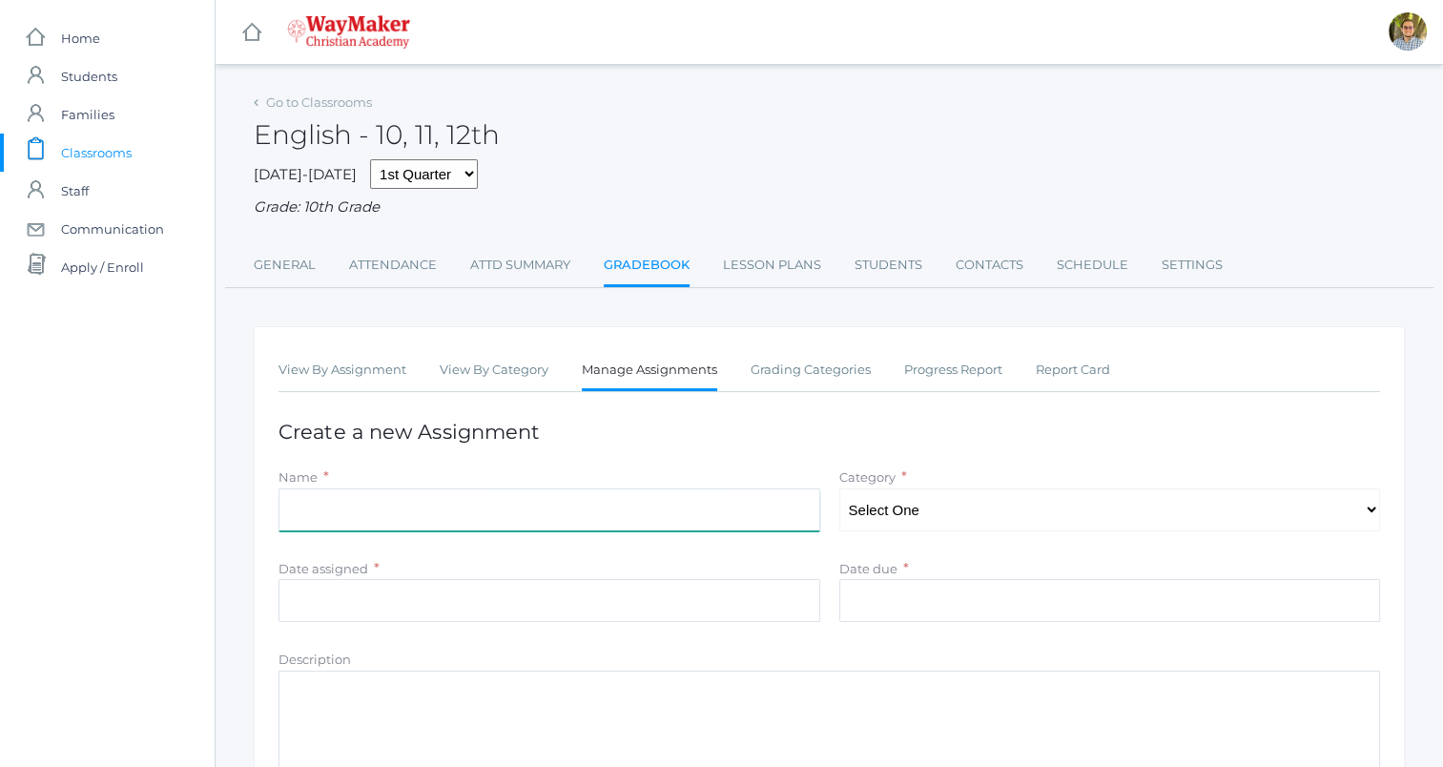
click at [717, 489] on input "Name" at bounding box center [549, 509] width 542 height 43
click at [715, 496] on input "Name" at bounding box center [549, 509] width 542 height 43
type input "Beowulf worldviews (grammar)"
click at [945, 507] on select "Select One Accuracy Quality Participation" at bounding box center [1110, 509] width 542 height 43
select select "1114"
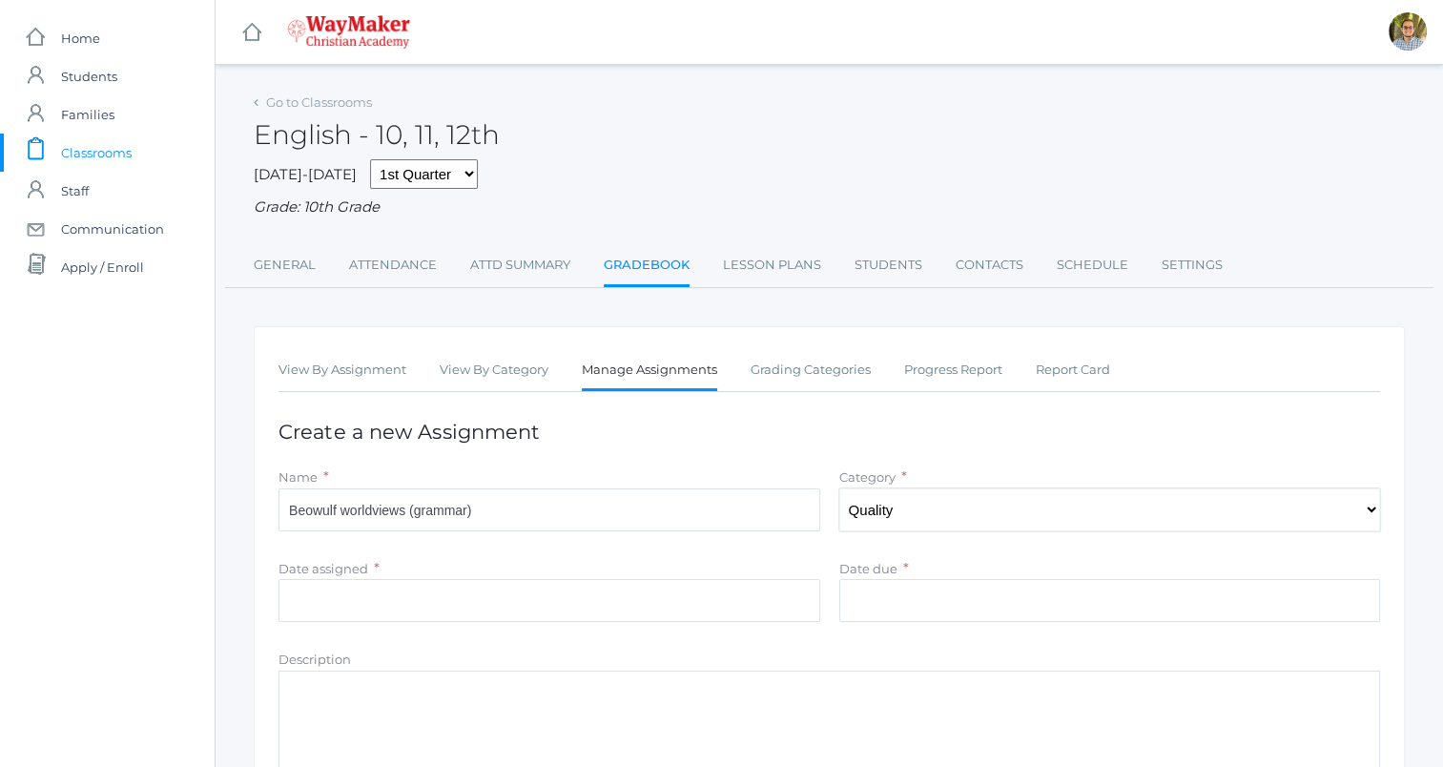
click at [839, 488] on select "Select One Accuracy Quality Participation" at bounding box center [1110, 509] width 542 height 43
click at [660, 587] on input "Date assigned" at bounding box center [549, 600] width 542 height 43
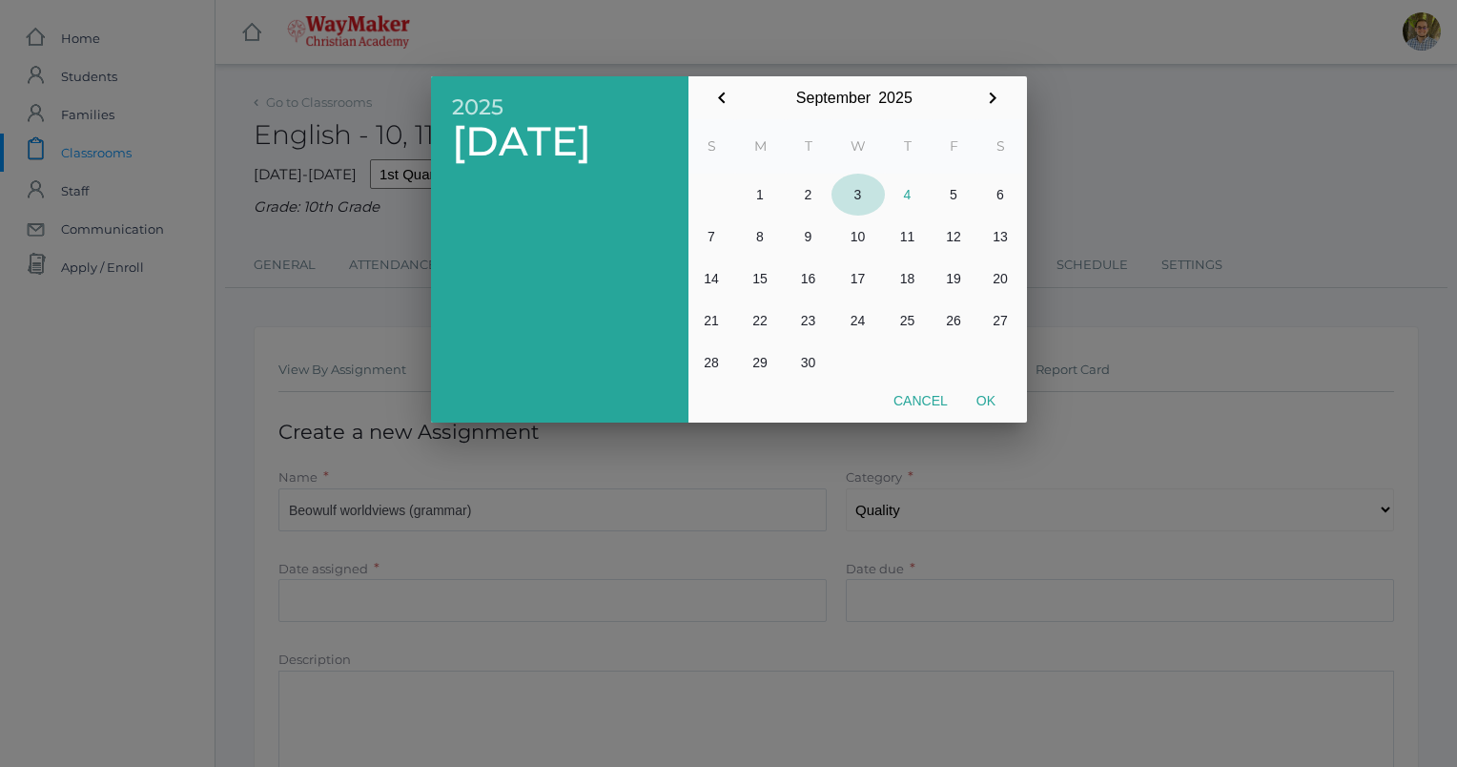
click at [857, 195] on button "3" at bounding box center [858, 195] width 53 height 42
click at [981, 404] on button "Ok" at bounding box center [986, 400] width 48 height 34
type input "[DATE]"
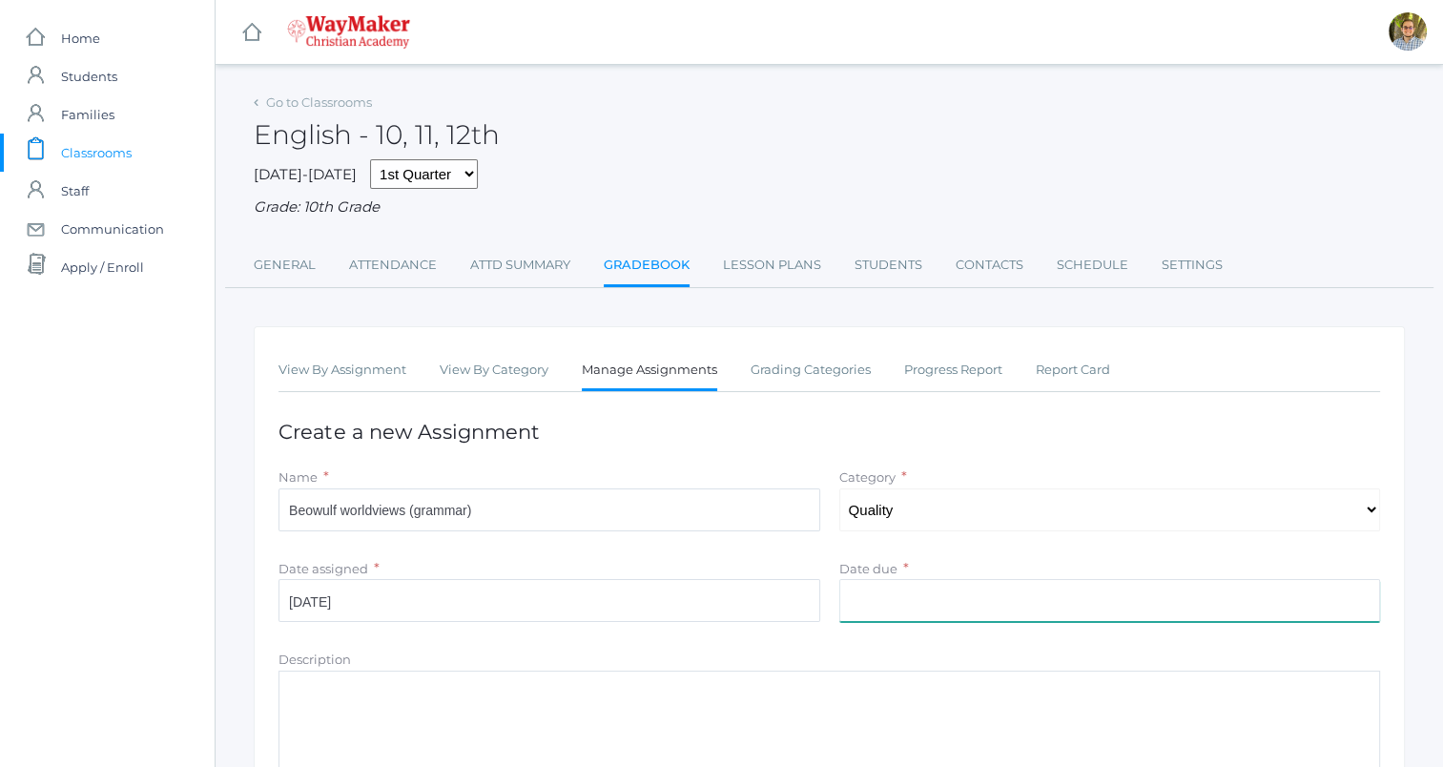
click at [1008, 618] on input "Date due" at bounding box center [1110, 600] width 542 height 43
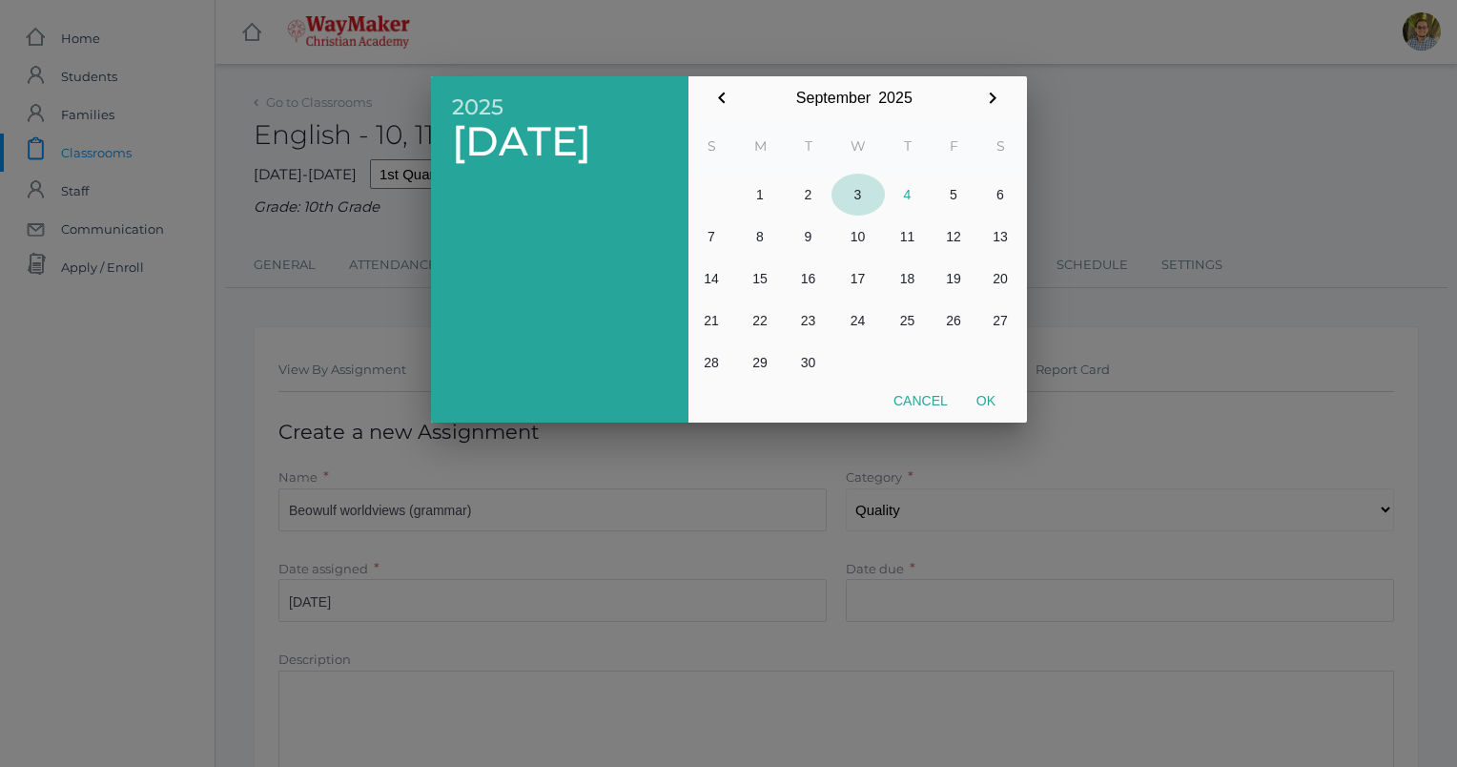
click at [858, 197] on button "3" at bounding box center [858, 195] width 53 height 42
click at [984, 400] on button "Ok" at bounding box center [986, 400] width 48 height 34
type input "[DATE]"
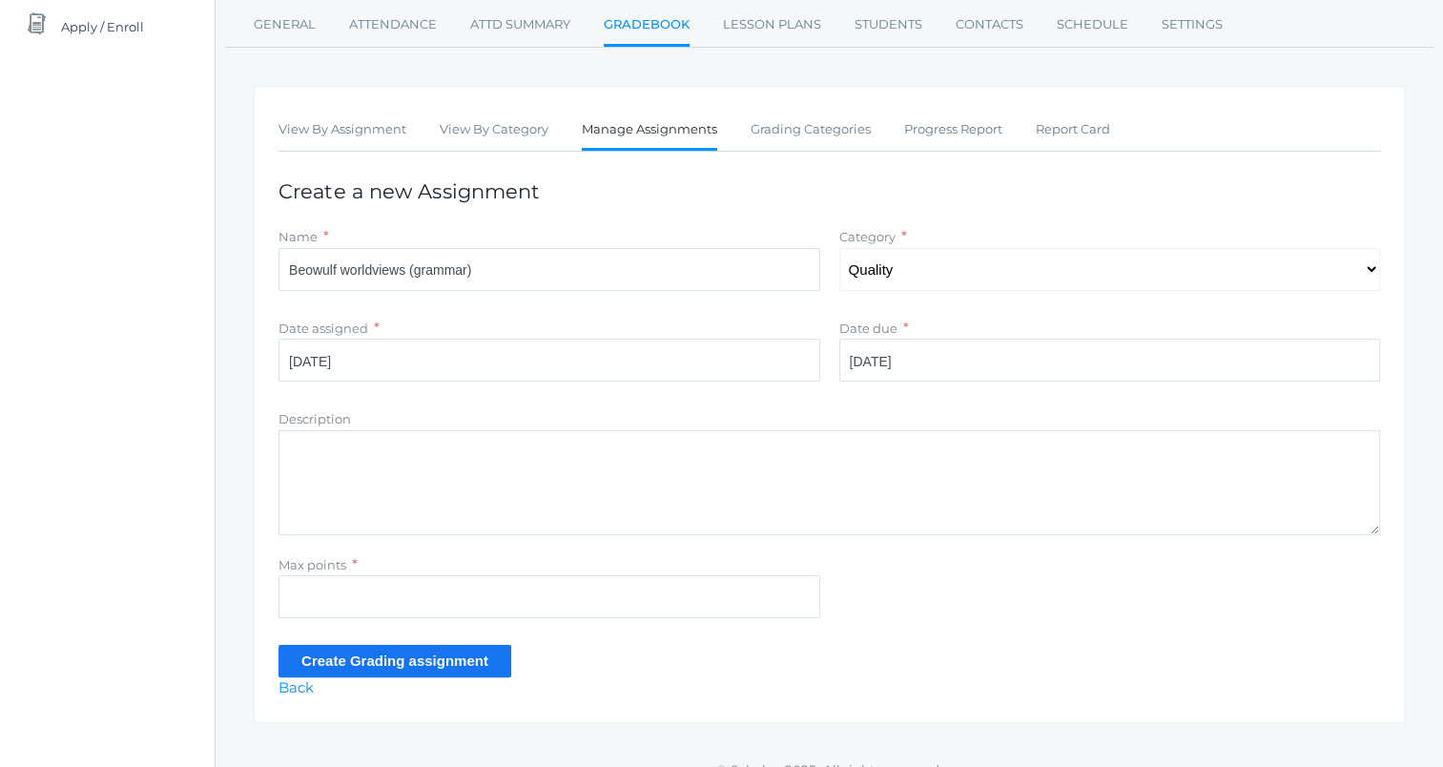
scroll to position [265, 0]
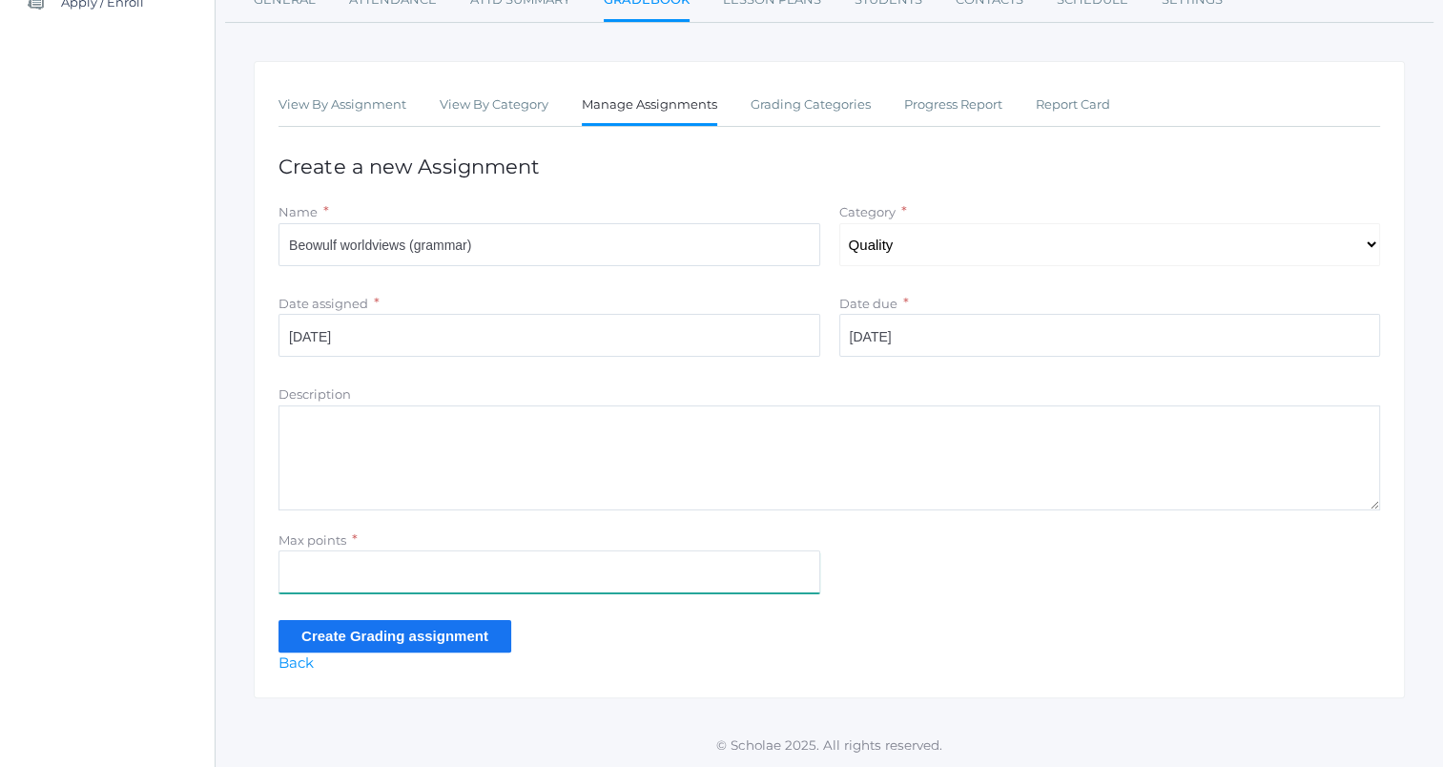
click at [633, 569] on input "Max points" at bounding box center [549, 571] width 542 height 43
type input "5"
click at [459, 634] on input "Create Grading assignment" at bounding box center [394, 635] width 233 height 31
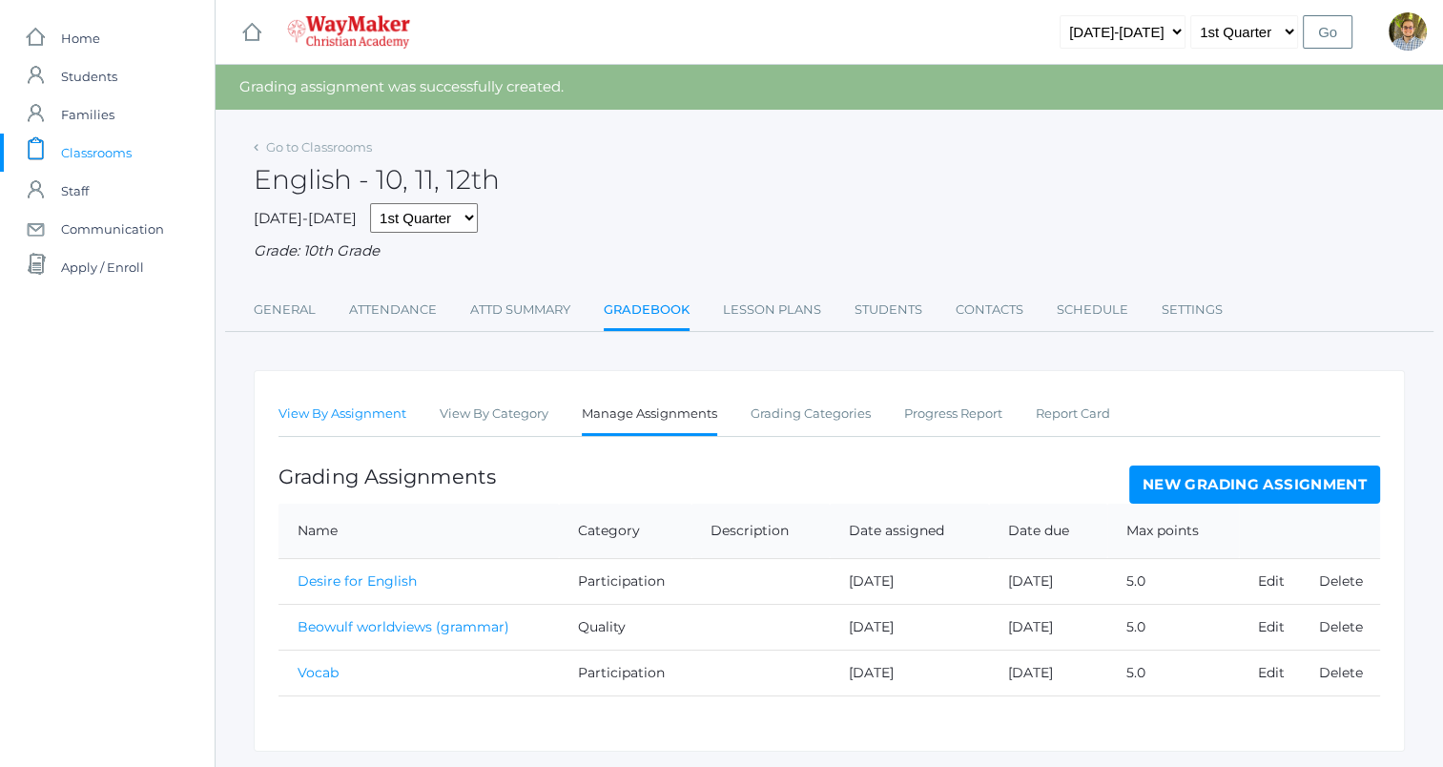
click at [356, 430] on link "View By Assignment" at bounding box center [342, 414] width 128 height 38
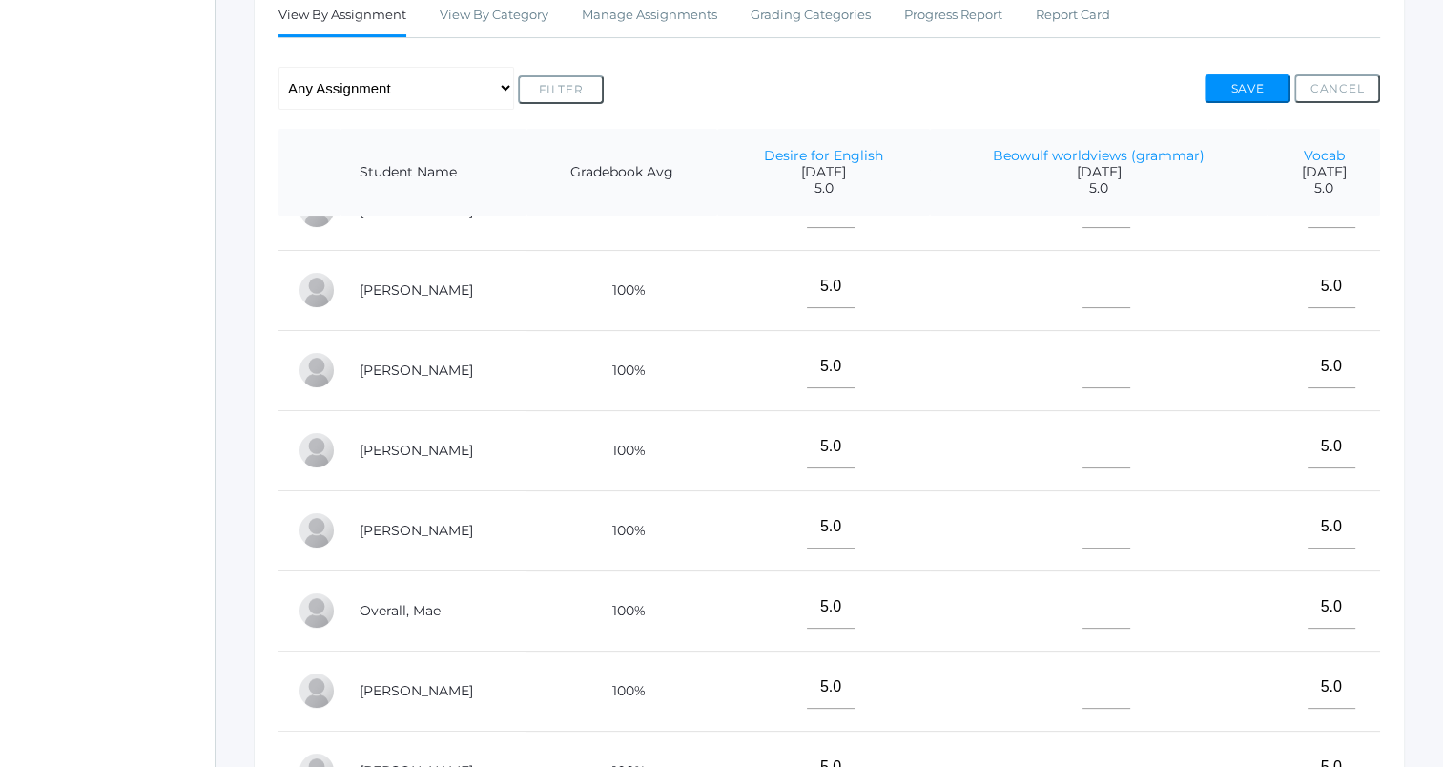
scroll to position [46, 0]
click at [1082, 452] on input"] "text" at bounding box center [1106, 446] width 48 height 43
type input"] "4"
click at [1082, 622] on input"] "text" at bounding box center [1106, 607] width 48 height 43
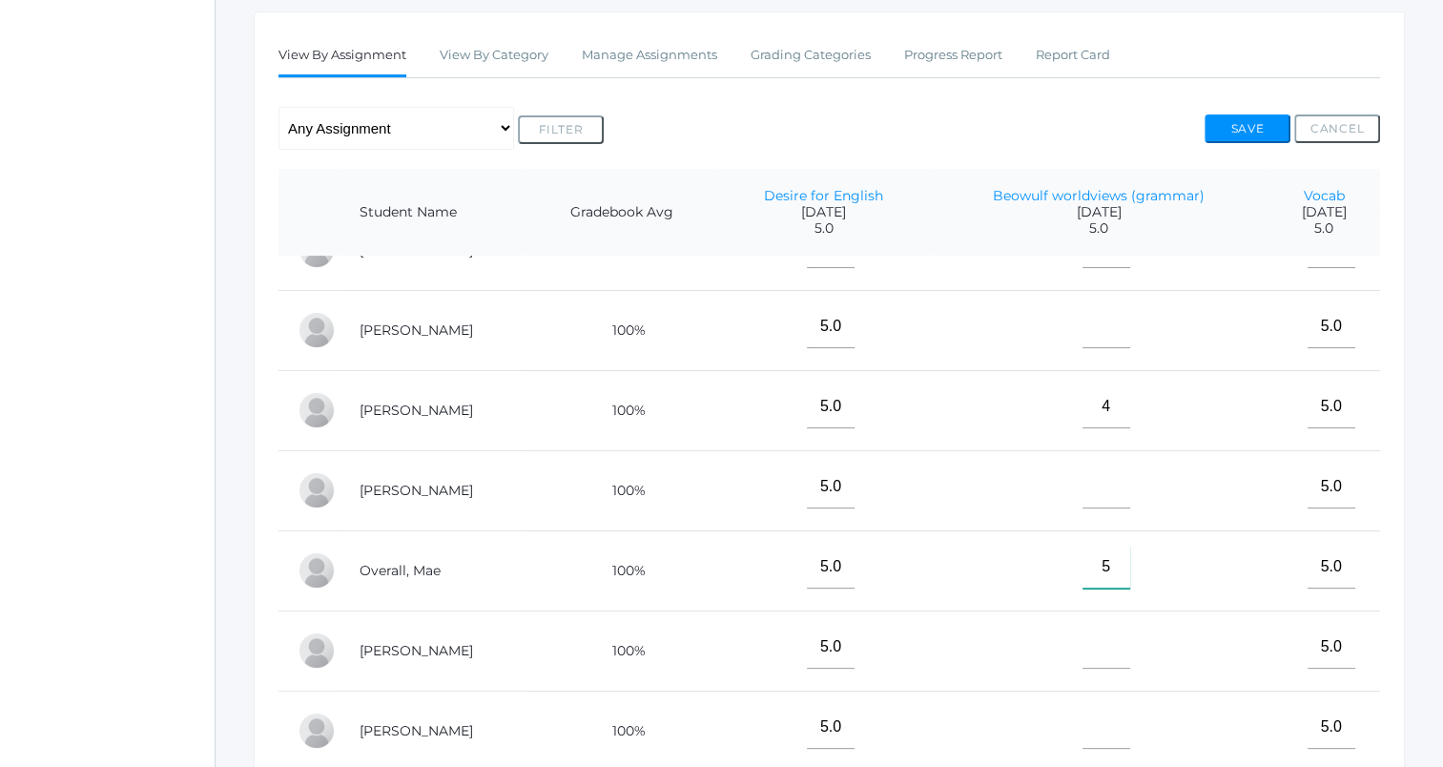
scroll to position [0, 0]
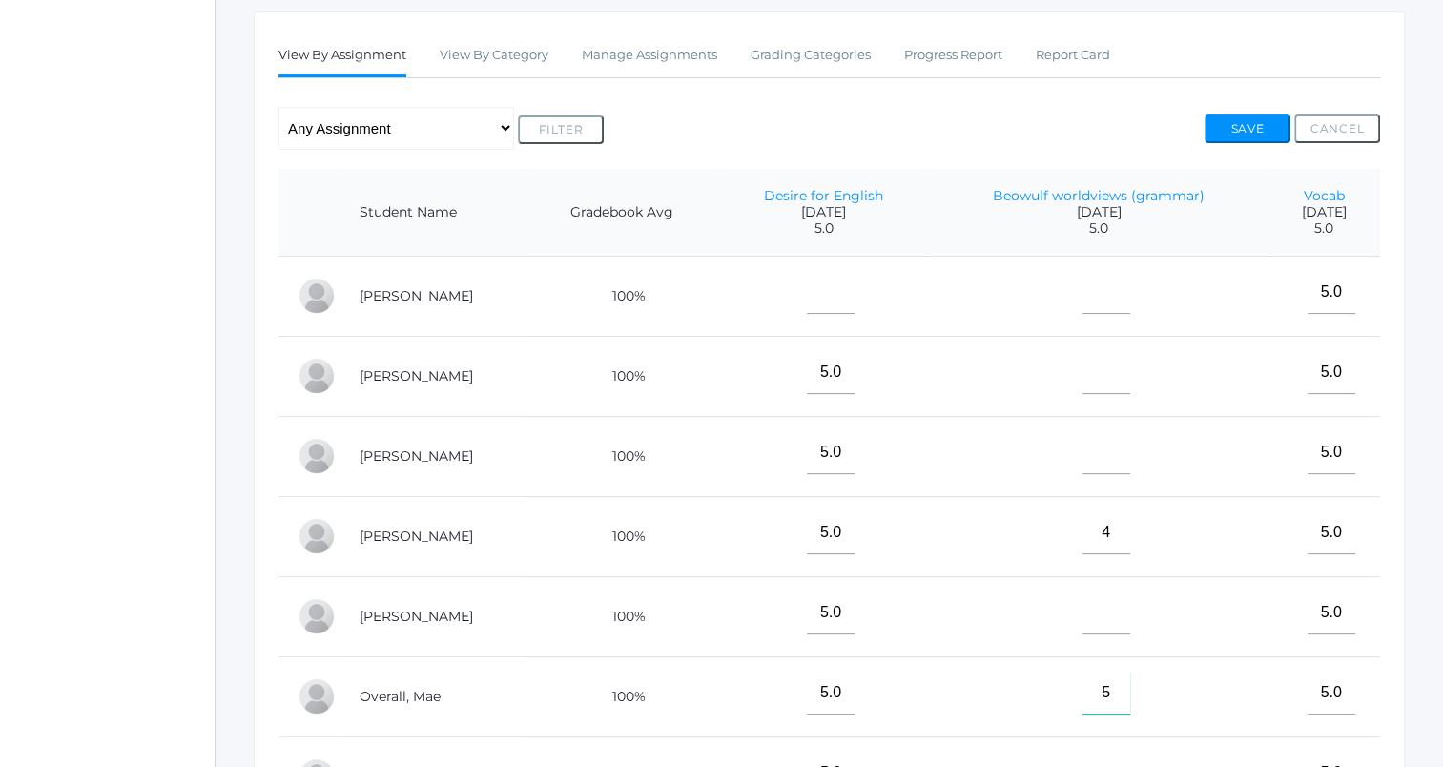
type input"] "5"
click at [1082, 292] on input"] "text" at bounding box center [1106, 292] width 48 height 43
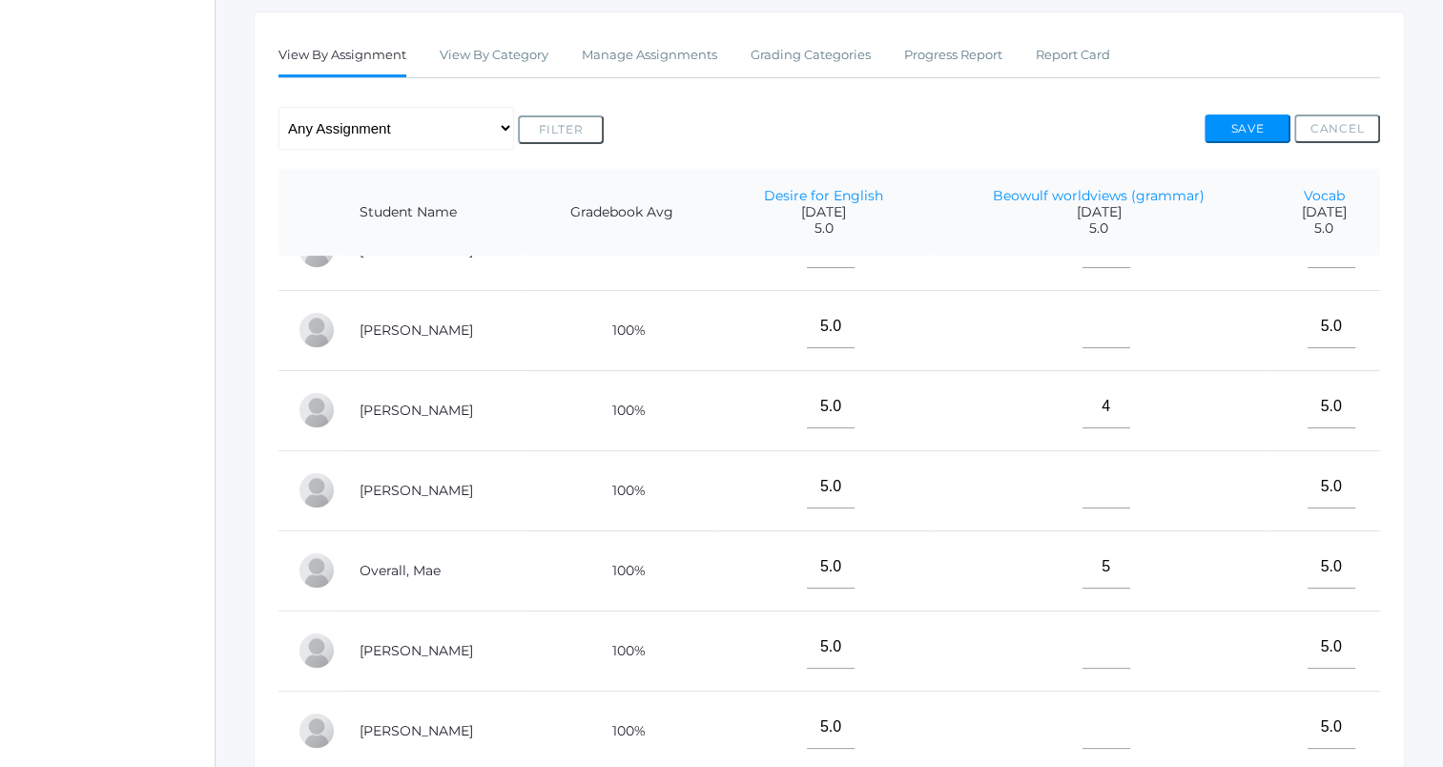
scroll to position [137, 0]
type input"] "5"
click at [1082, 710] on input"] "text" at bounding box center [1106, 727] width 48 height 43
type input"] "5"
type input"] "4.5"
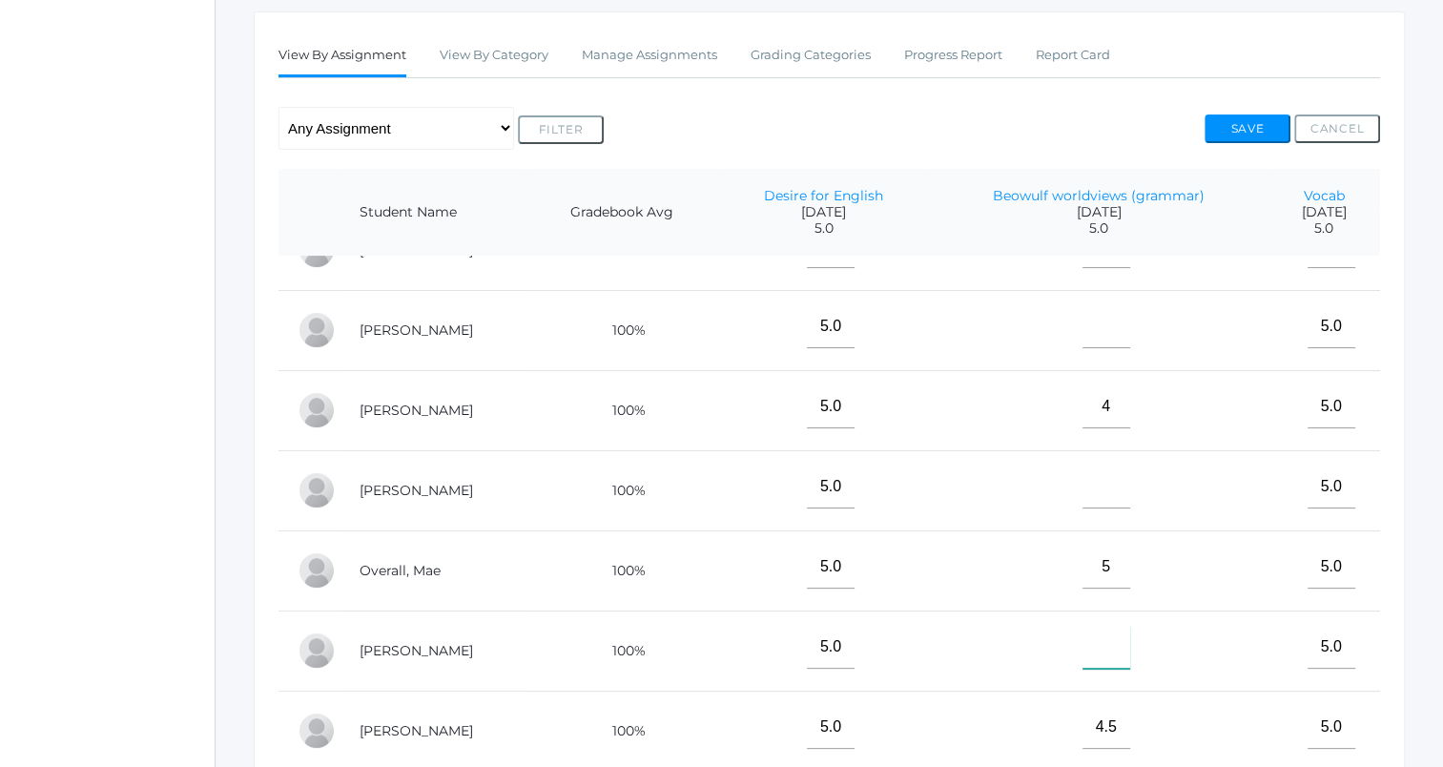
click at [1082, 626] on input"] "text" at bounding box center [1106, 647] width 48 height 43
type input"] "4.5"
click at [1082, 482] on input"] "text" at bounding box center [1106, 486] width 48 height 43
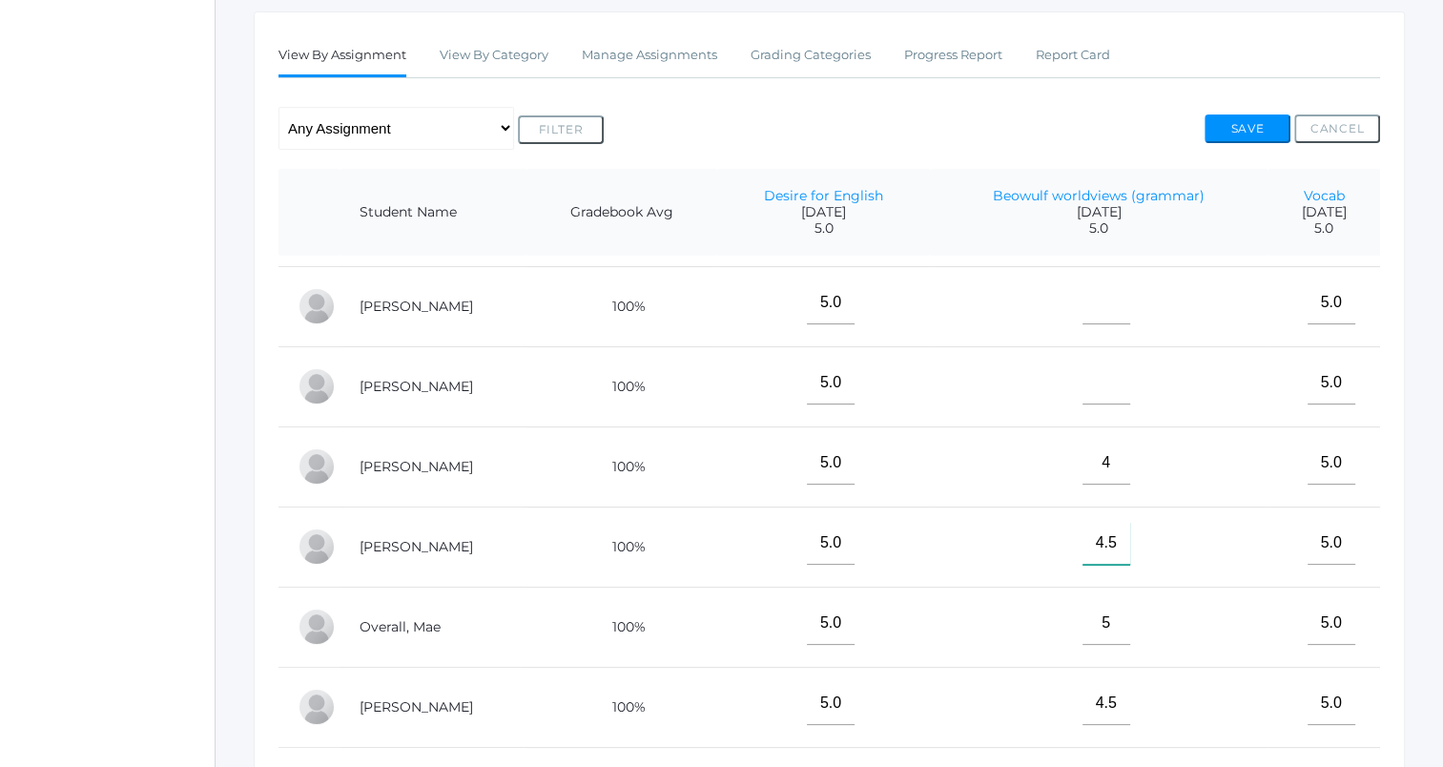
scroll to position [0, 0]
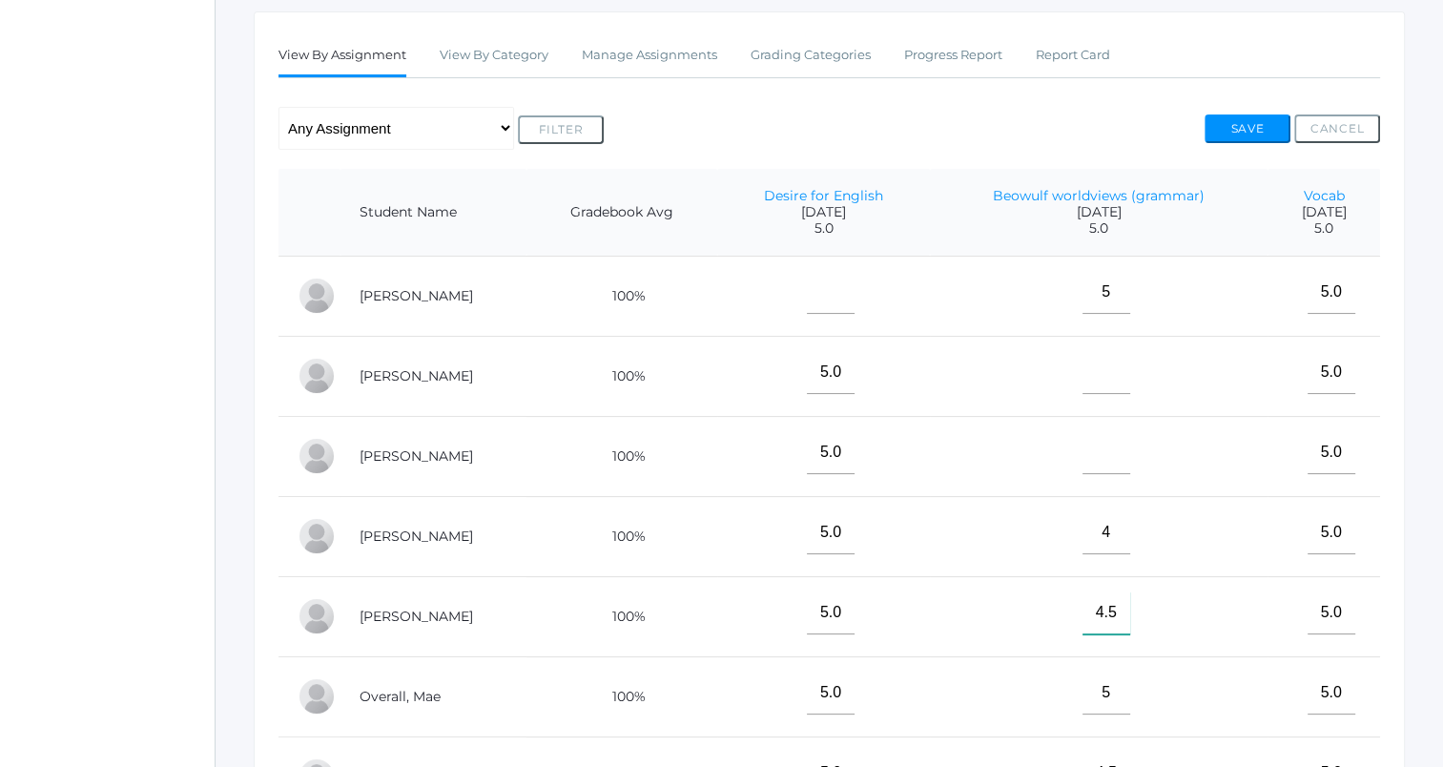
type input"] "4.5"
click at [1082, 460] on input"] "text" at bounding box center [1106, 452] width 48 height 43
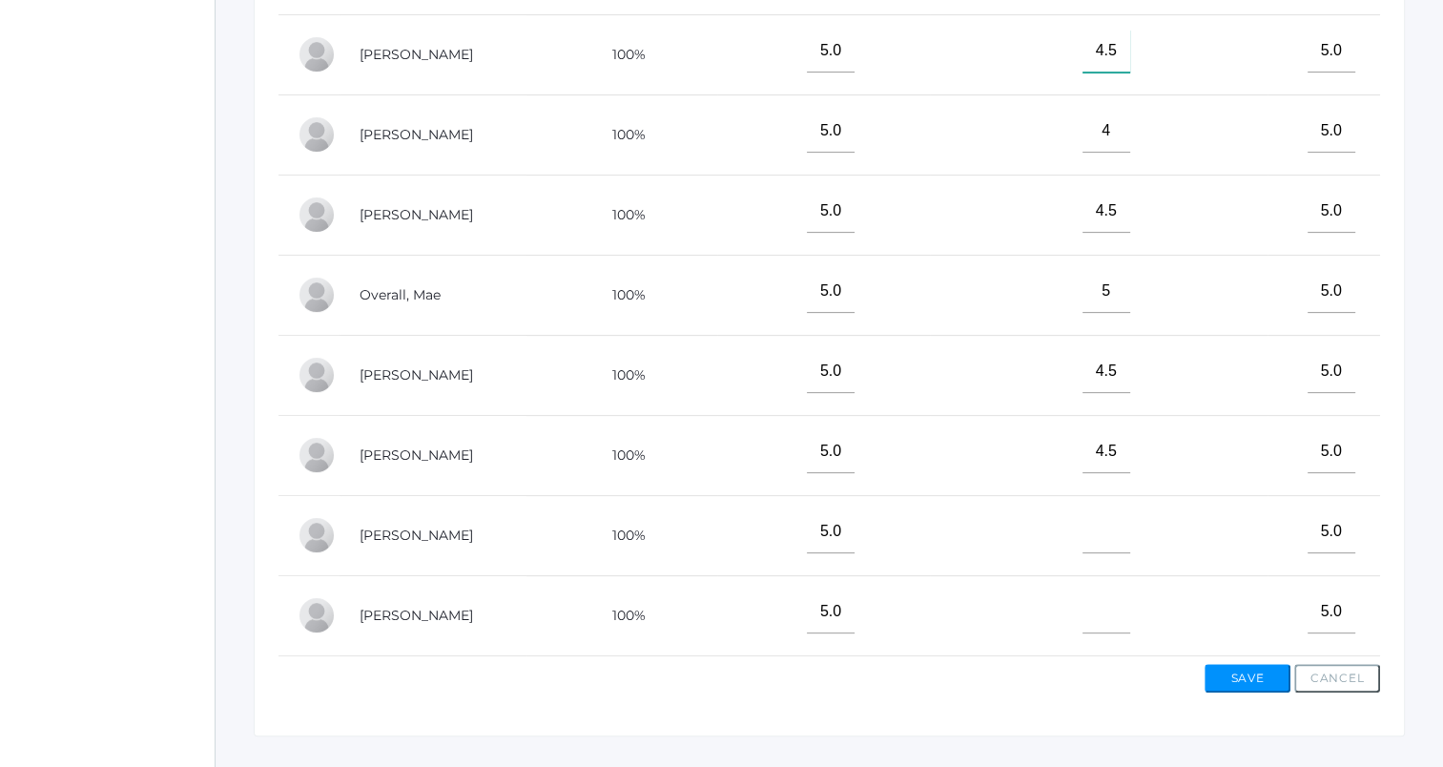
scroll to position [137, 0]
type input"] "4.5"
click at [1082, 517] on input"] "text" at bounding box center [1106, 531] width 48 height 43
type input"] "4"
click at [1082, 603] on input"] "text" at bounding box center [1106, 611] width 48 height 43
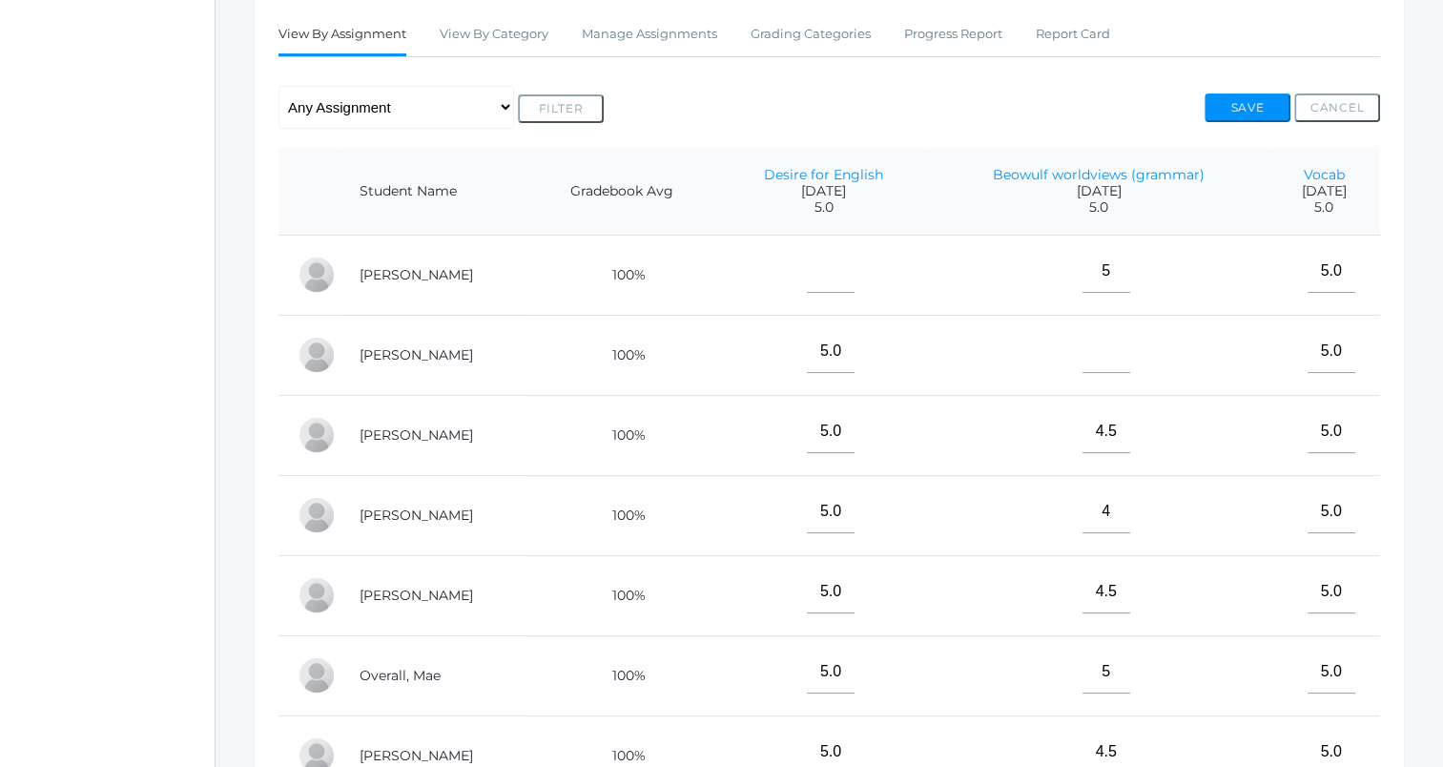
scroll to position [330, 0]
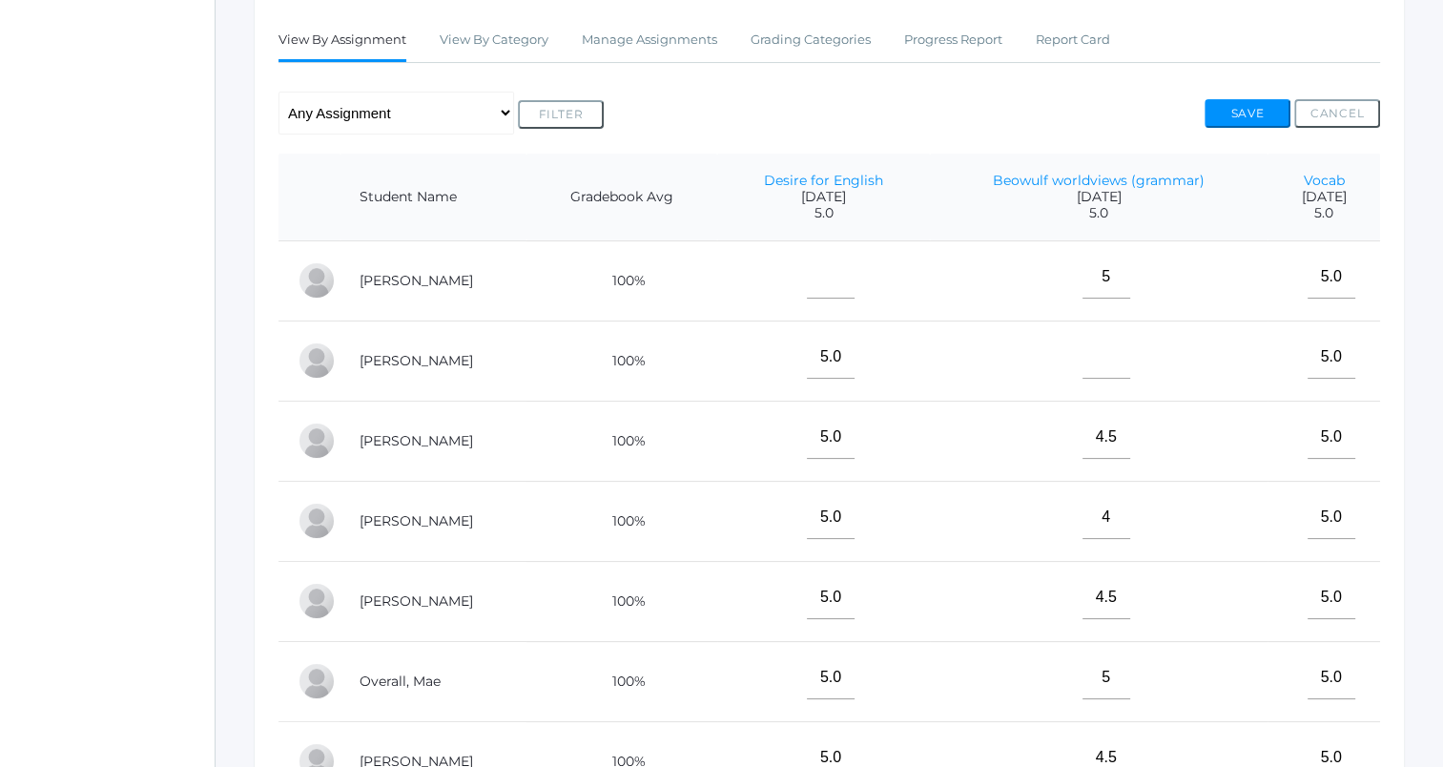
type input"] "4"
click at [1082, 360] on input"] "text" at bounding box center [1106, 357] width 48 height 43
type input"] "0"
click at [1236, 106] on button "Save" at bounding box center [1248, 113] width 86 height 29
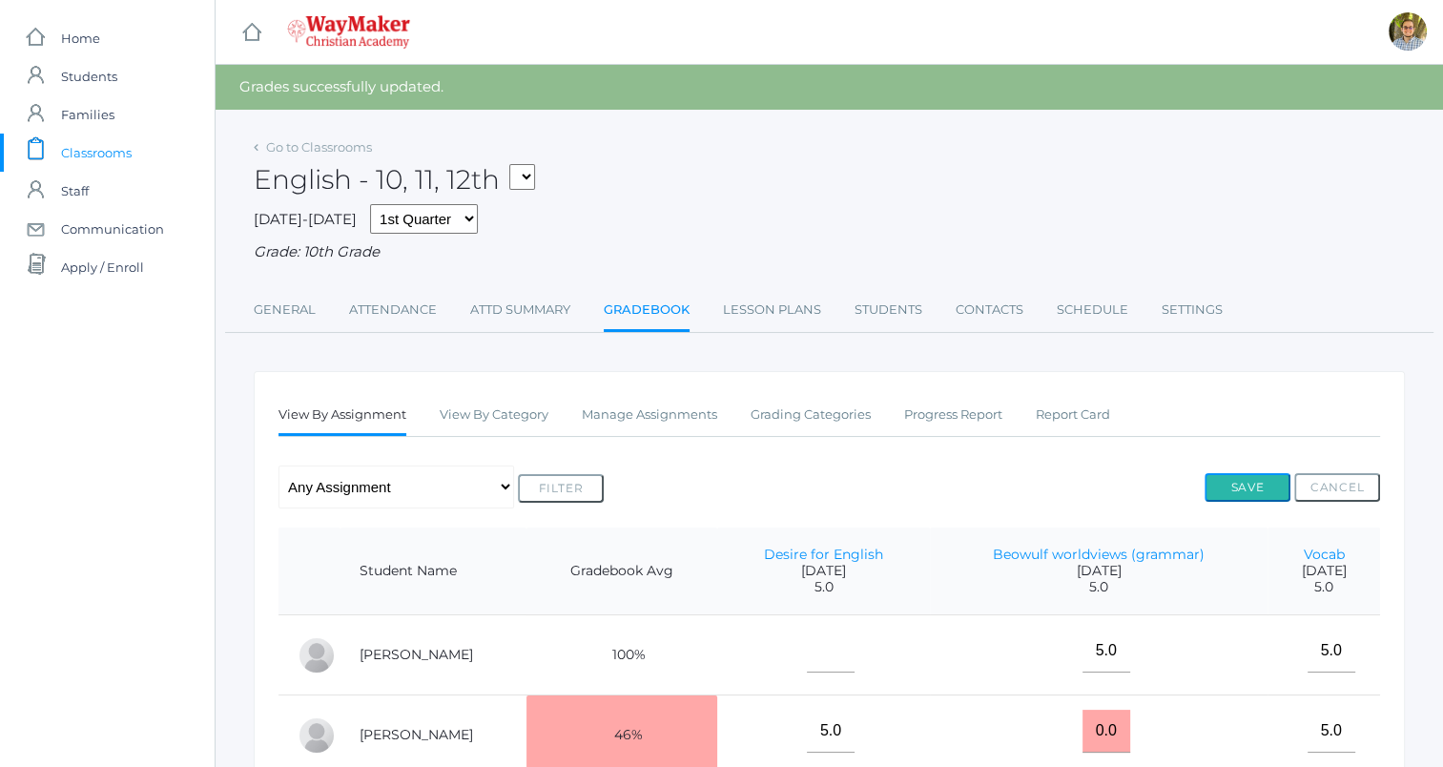
click at [1239, 481] on button "Save" at bounding box center [1248, 487] width 86 height 29
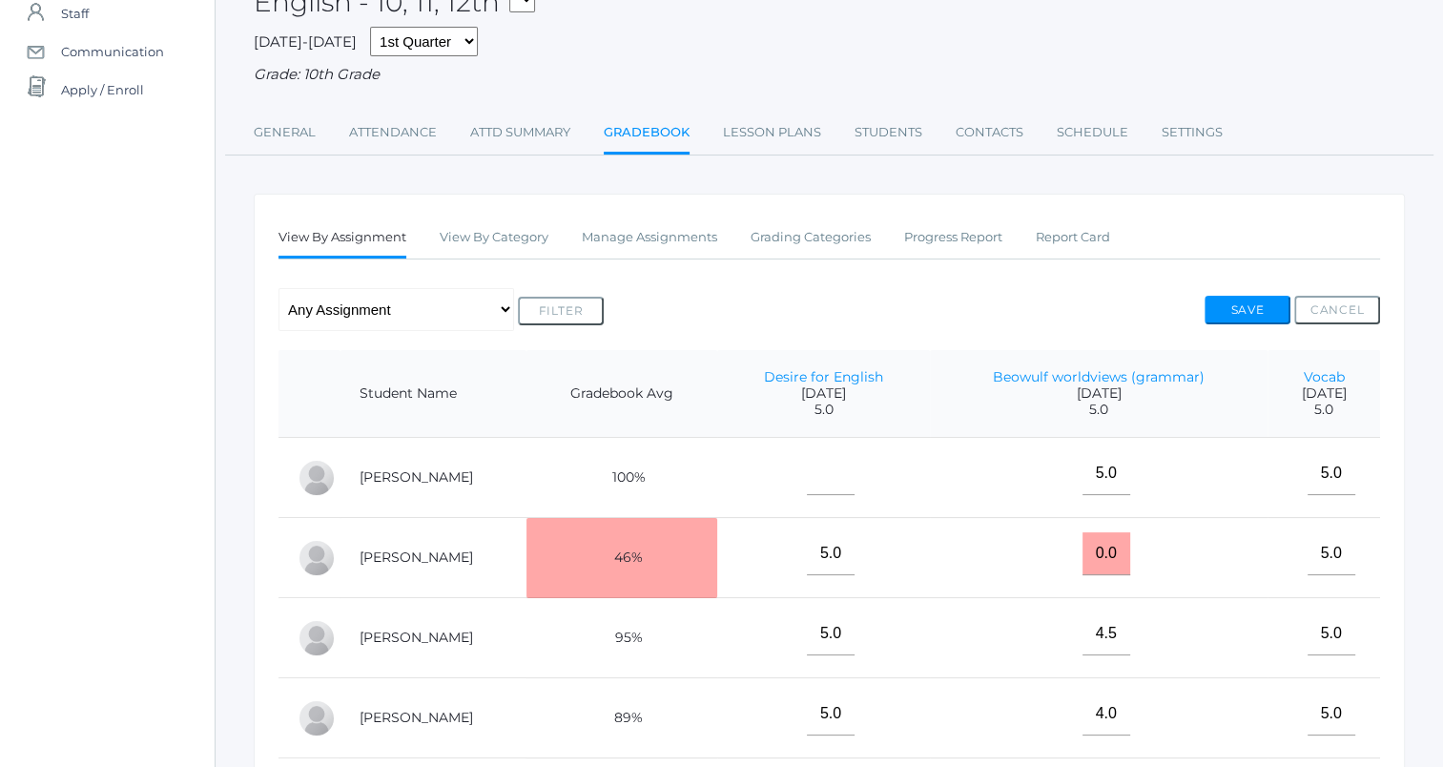
scroll to position [178, 0]
click at [1244, 298] on button "Save" at bounding box center [1248, 309] width 86 height 29
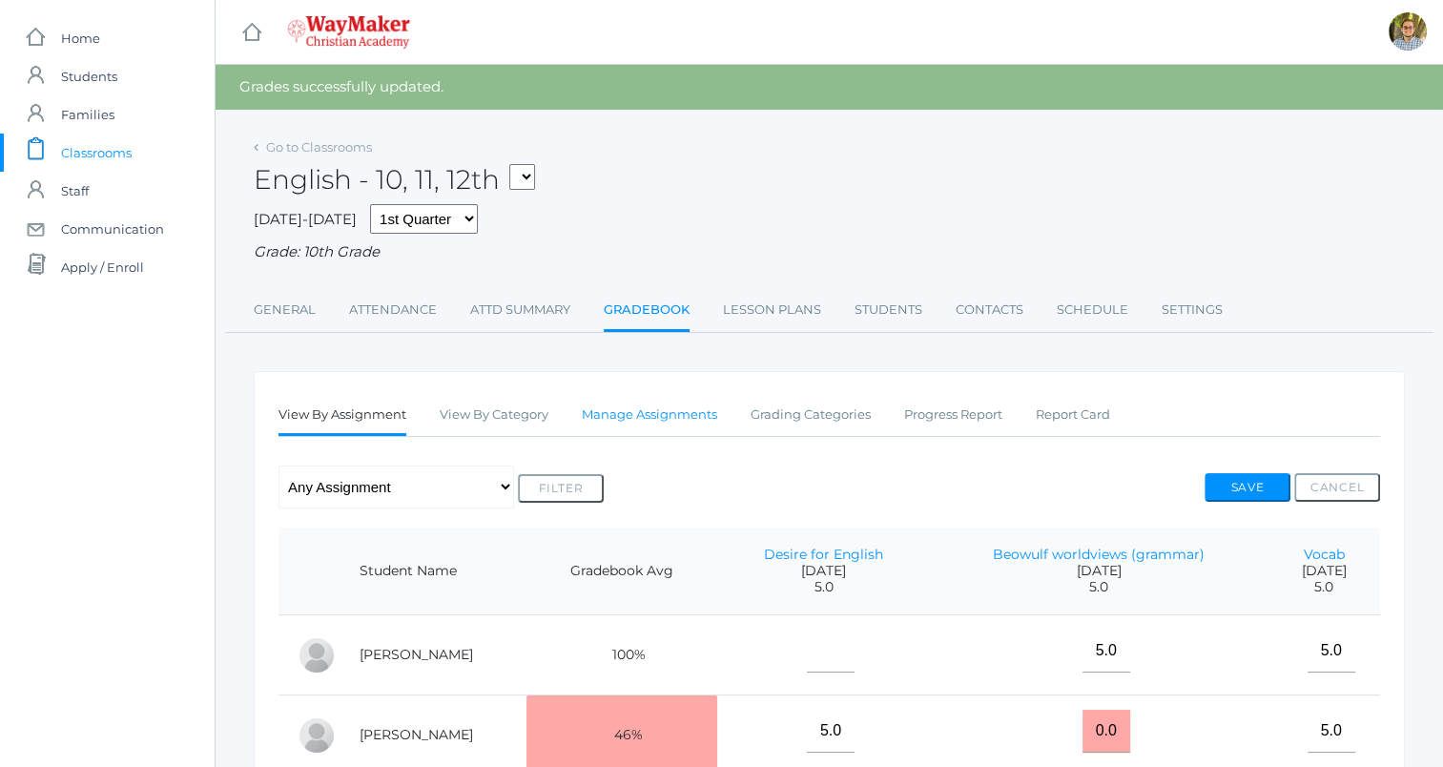
click at [671, 414] on link "Manage Assignments" at bounding box center [649, 415] width 135 height 38
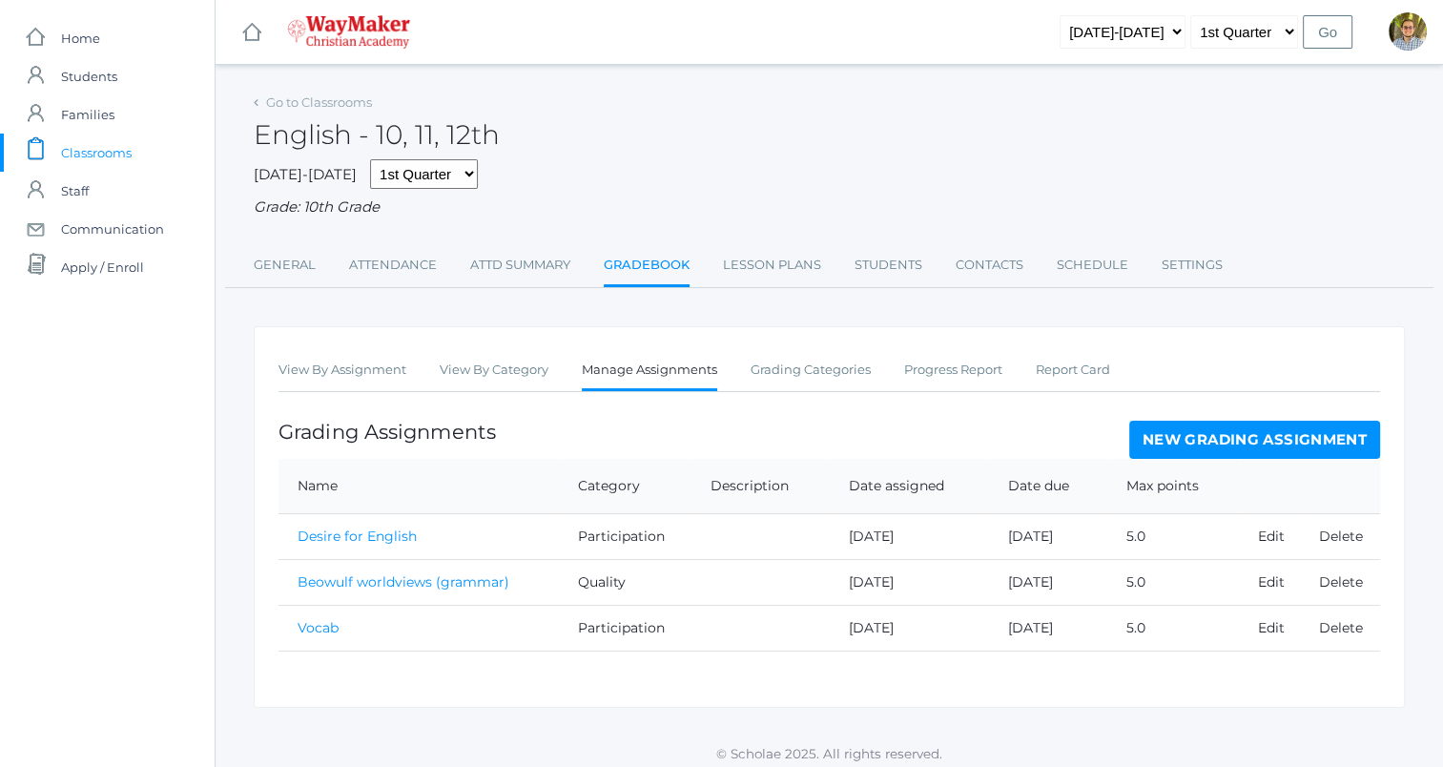
click at [1173, 452] on link "New Grading Assignment" at bounding box center [1254, 440] width 251 height 38
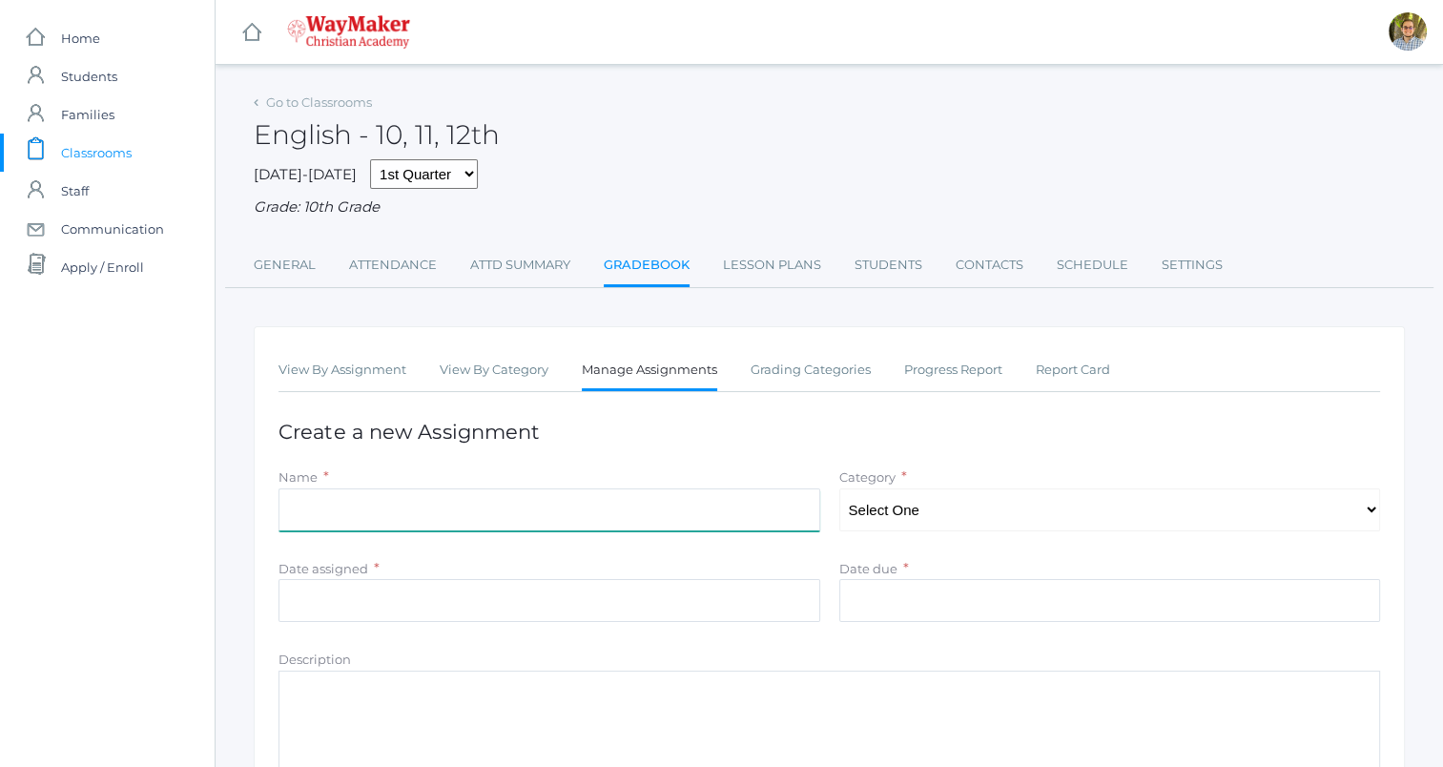
click at [607, 525] on input "Name" at bounding box center [549, 509] width 542 height 43
type input "Vocab"
click at [874, 502] on select "Select One Accuracy Quality Participation" at bounding box center [1110, 509] width 542 height 43
select select "1113"
click at [839, 488] on select "Select One Accuracy Quality Participation" at bounding box center [1110, 509] width 542 height 43
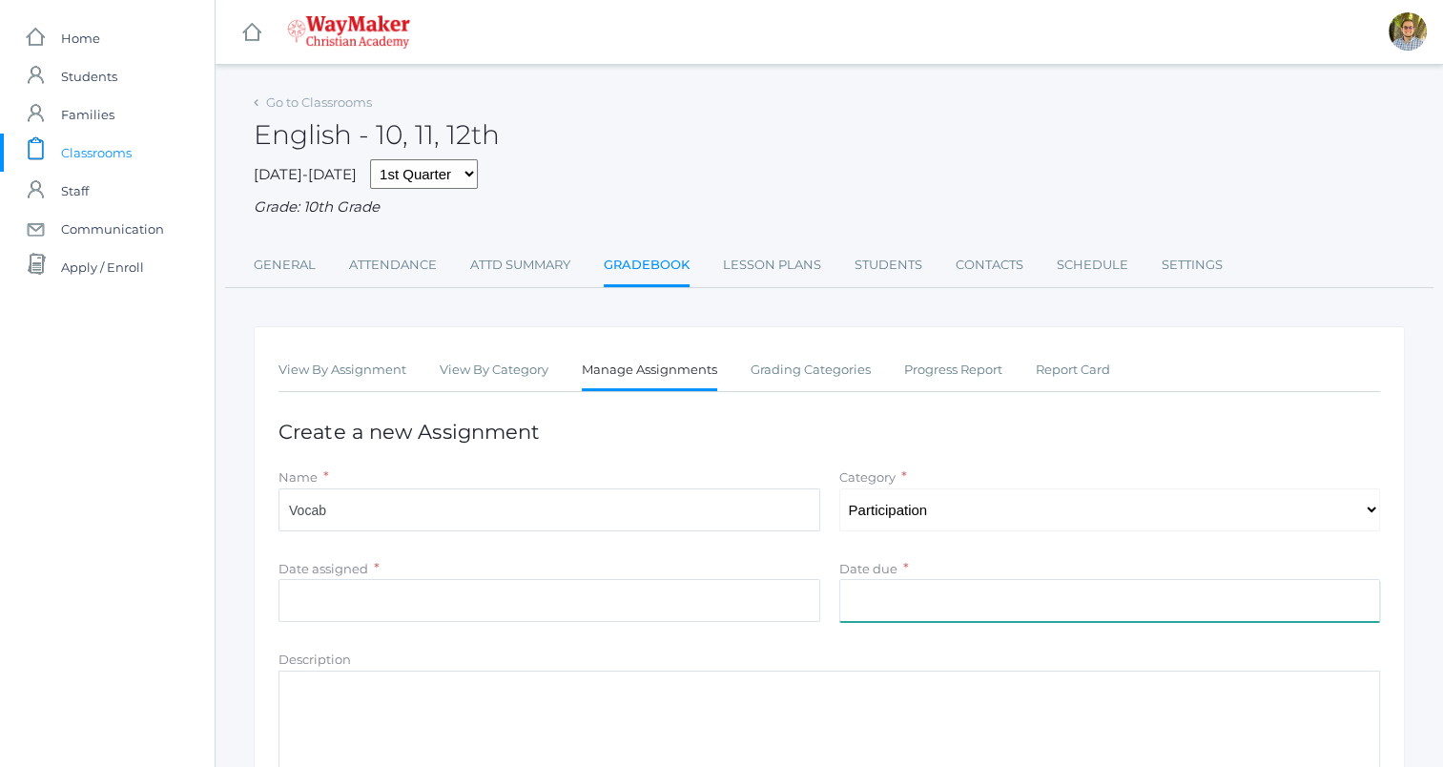
click at [866, 600] on input "Date due" at bounding box center [1110, 600] width 542 height 43
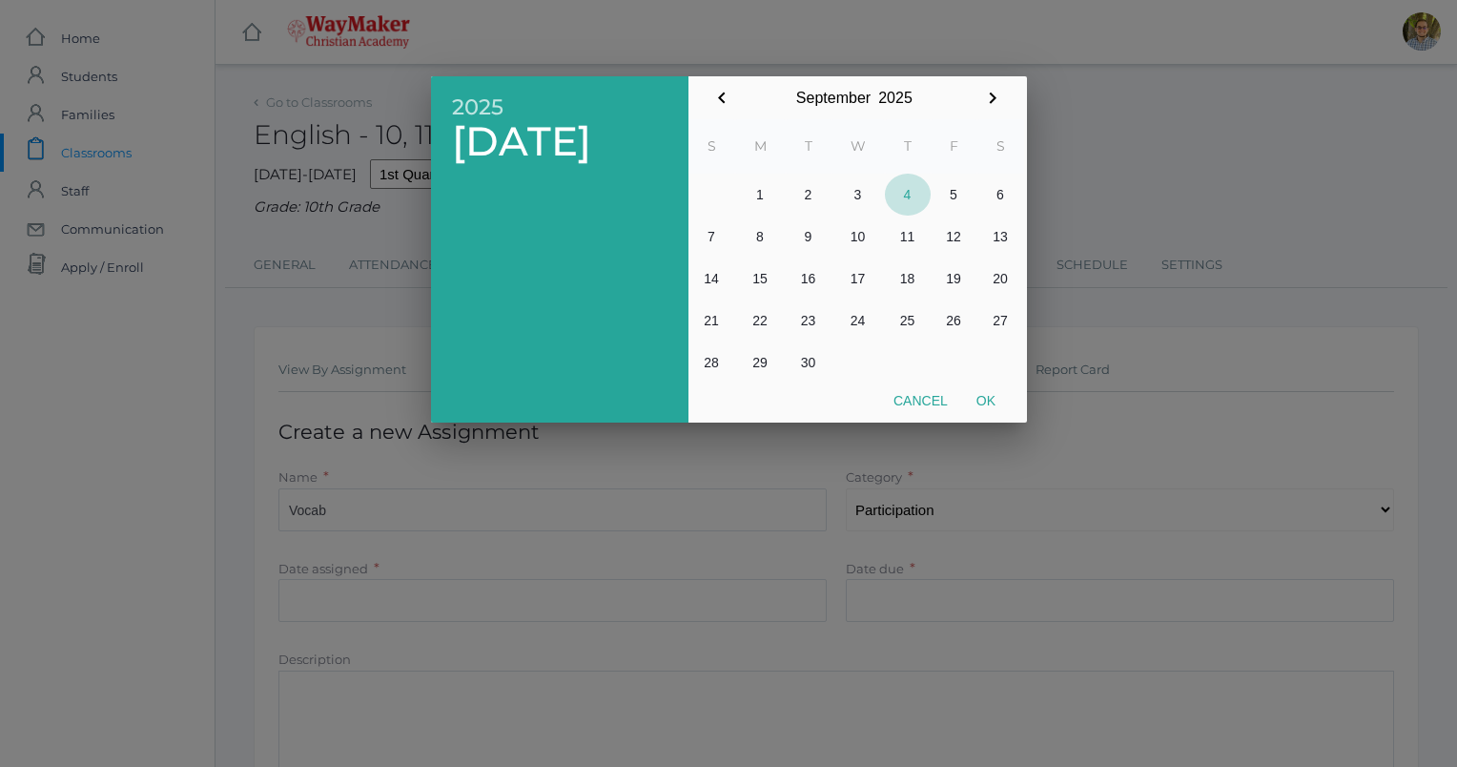
click at [909, 202] on button "4" at bounding box center [908, 195] width 46 height 42
click at [986, 393] on button "Ok" at bounding box center [986, 400] width 48 height 34
type input "[DATE]"
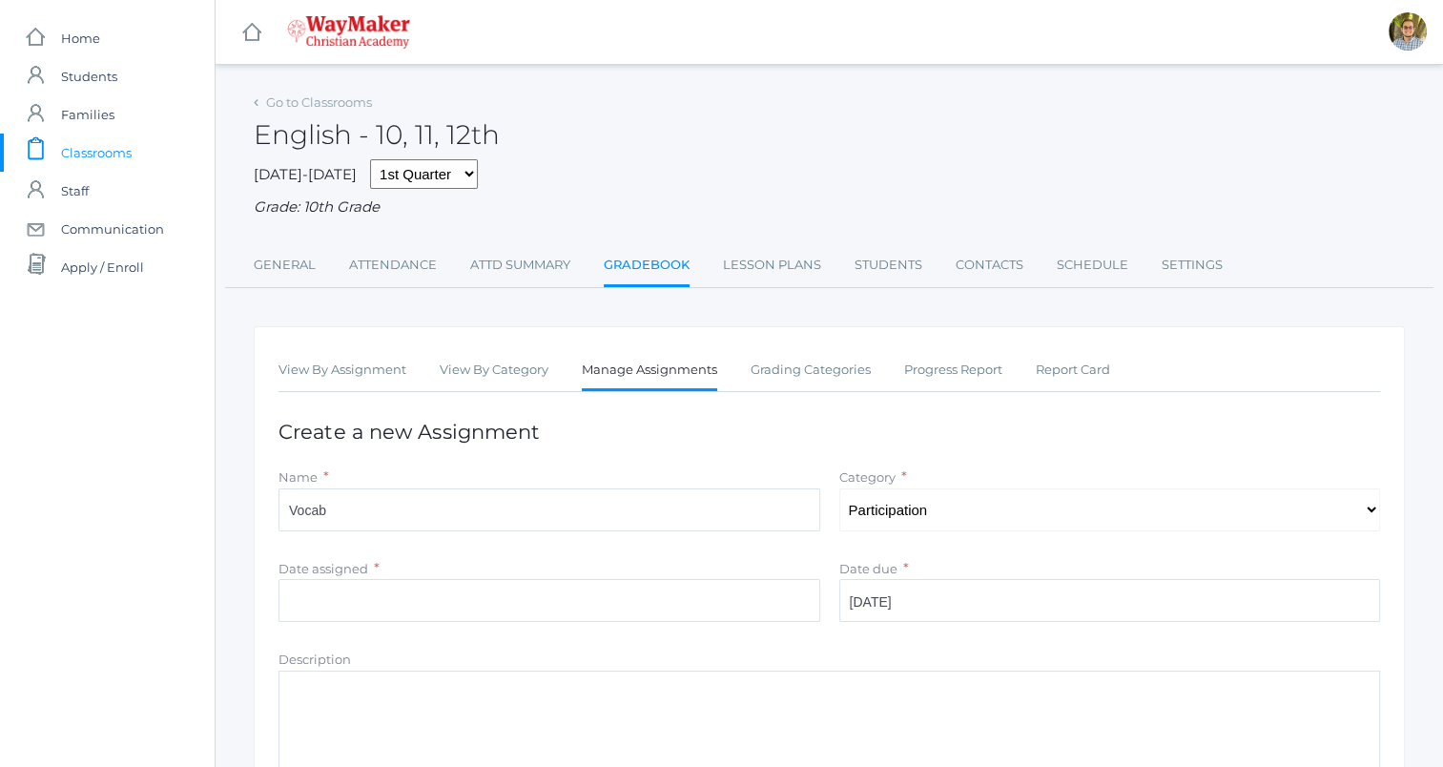
click at [570, 626] on div "Date assigned * Cancel Ok" at bounding box center [549, 594] width 561 height 72
click at [566, 615] on input "Date assigned" at bounding box center [549, 600] width 542 height 43
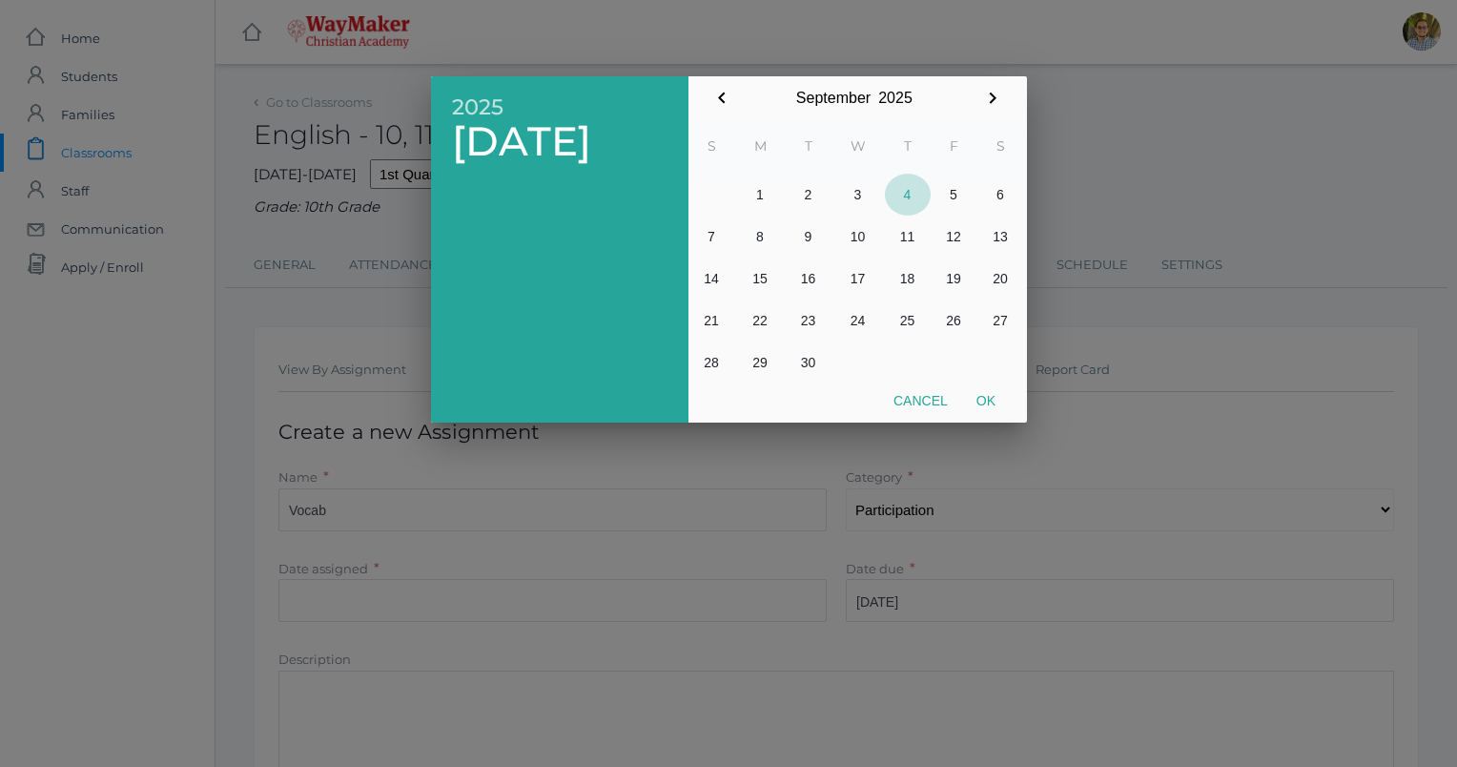
click at [907, 183] on button "4" at bounding box center [908, 195] width 46 height 42
click at [989, 393] on button "Ok" at bounding box center [986, 400] width 48 height 34
type input "[DATE]"
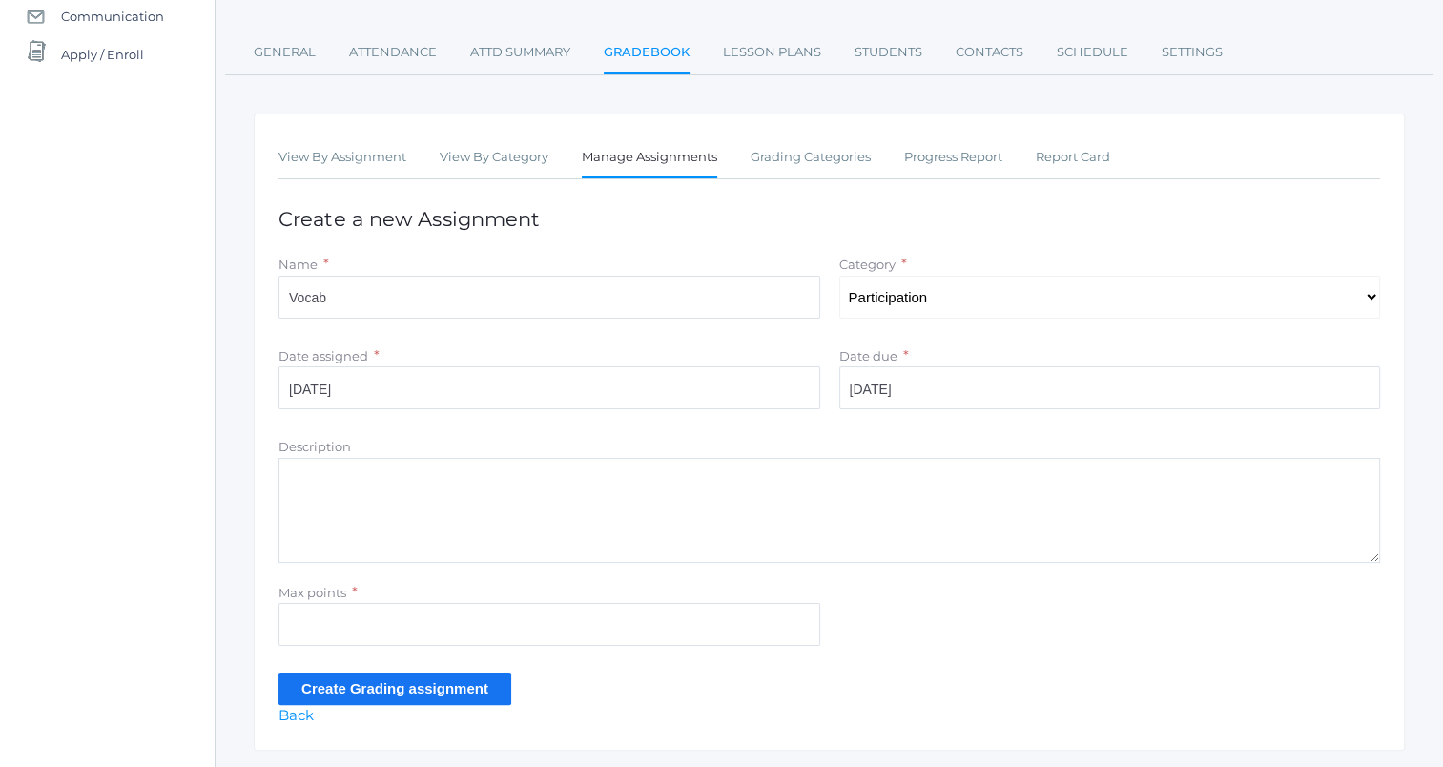
scroll to position [229, 0]
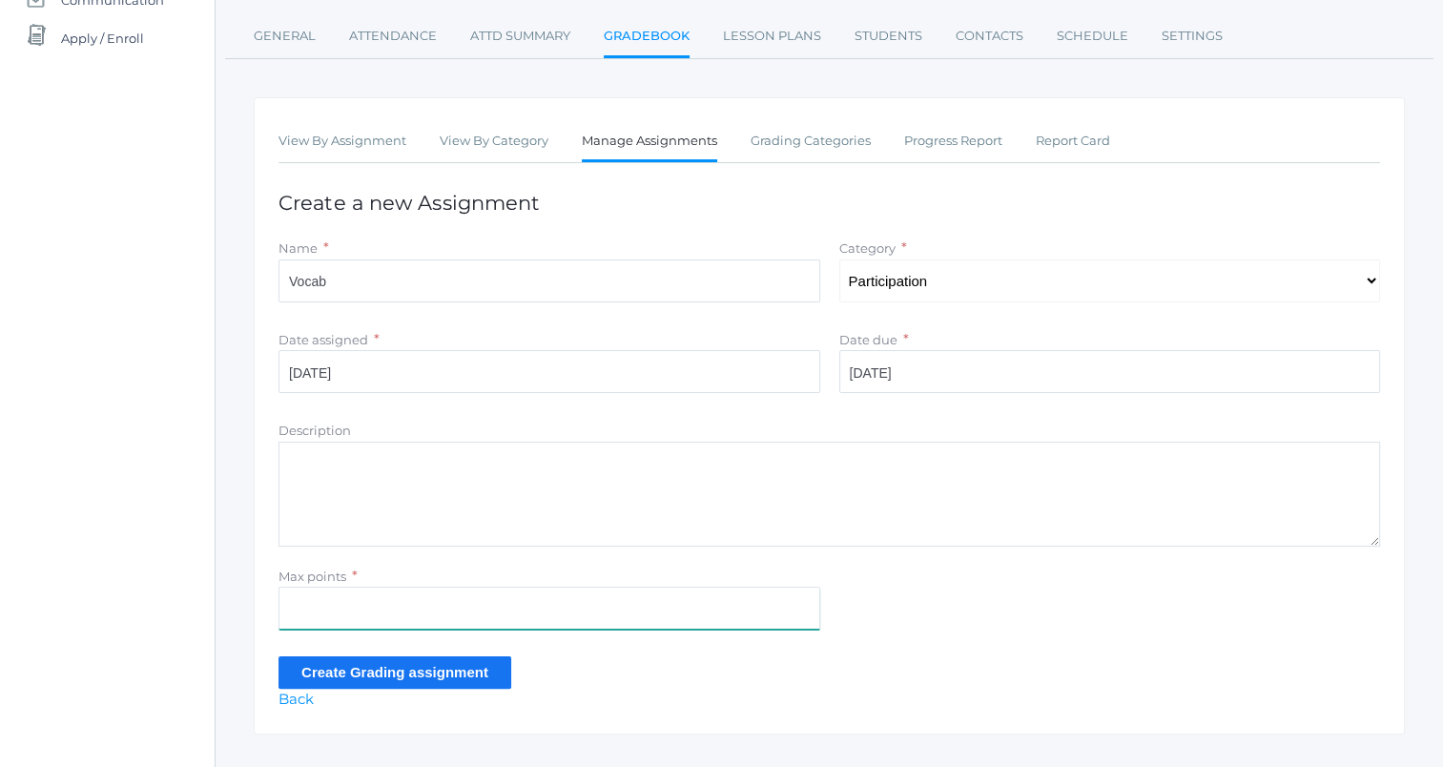
click at [389, 612] on input "Max points" at bounding box center [549, 608] width 542 height 43
type input "5"
click at [434, 677] on input "Create Grading assignment" at bounding box center [394, 671] width 233 height 31
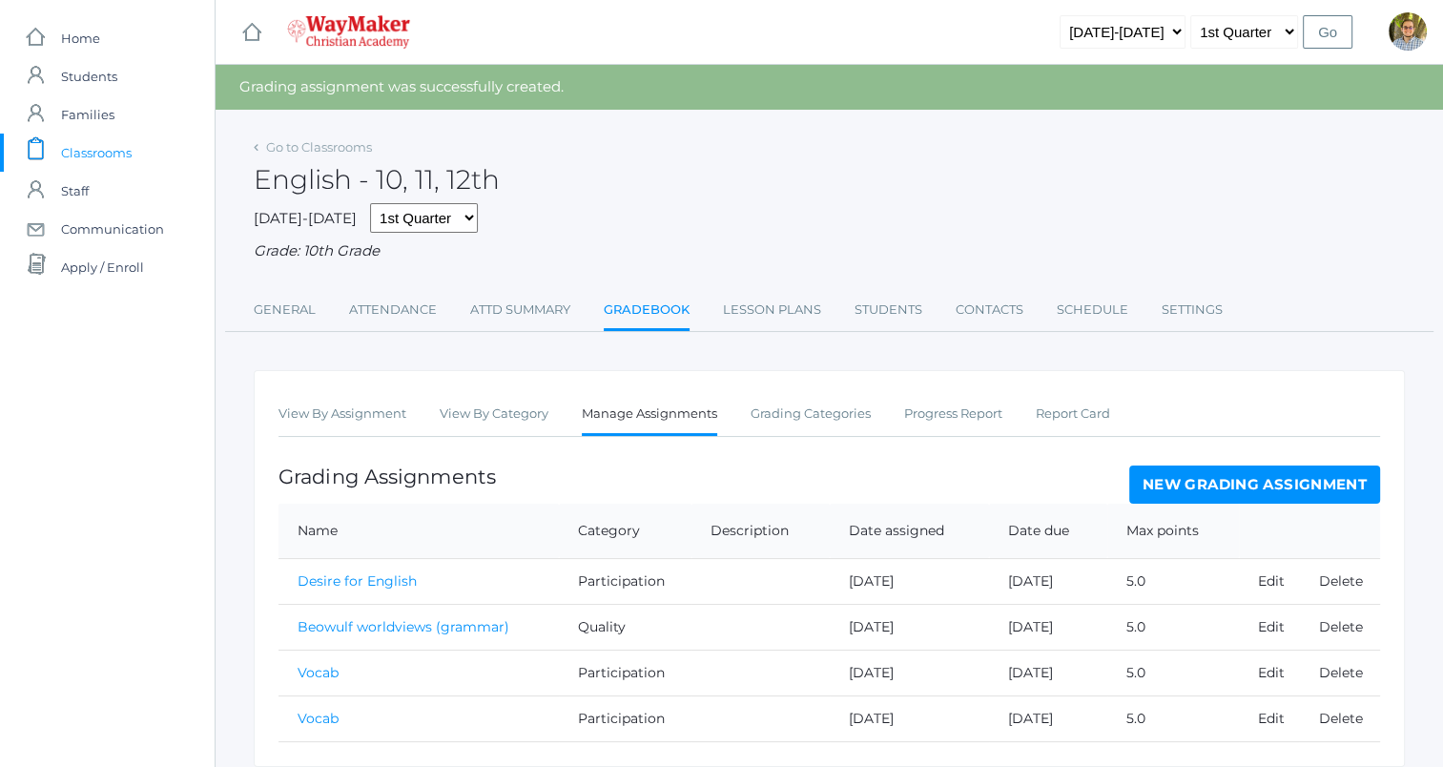
scroll to position [68, 0]
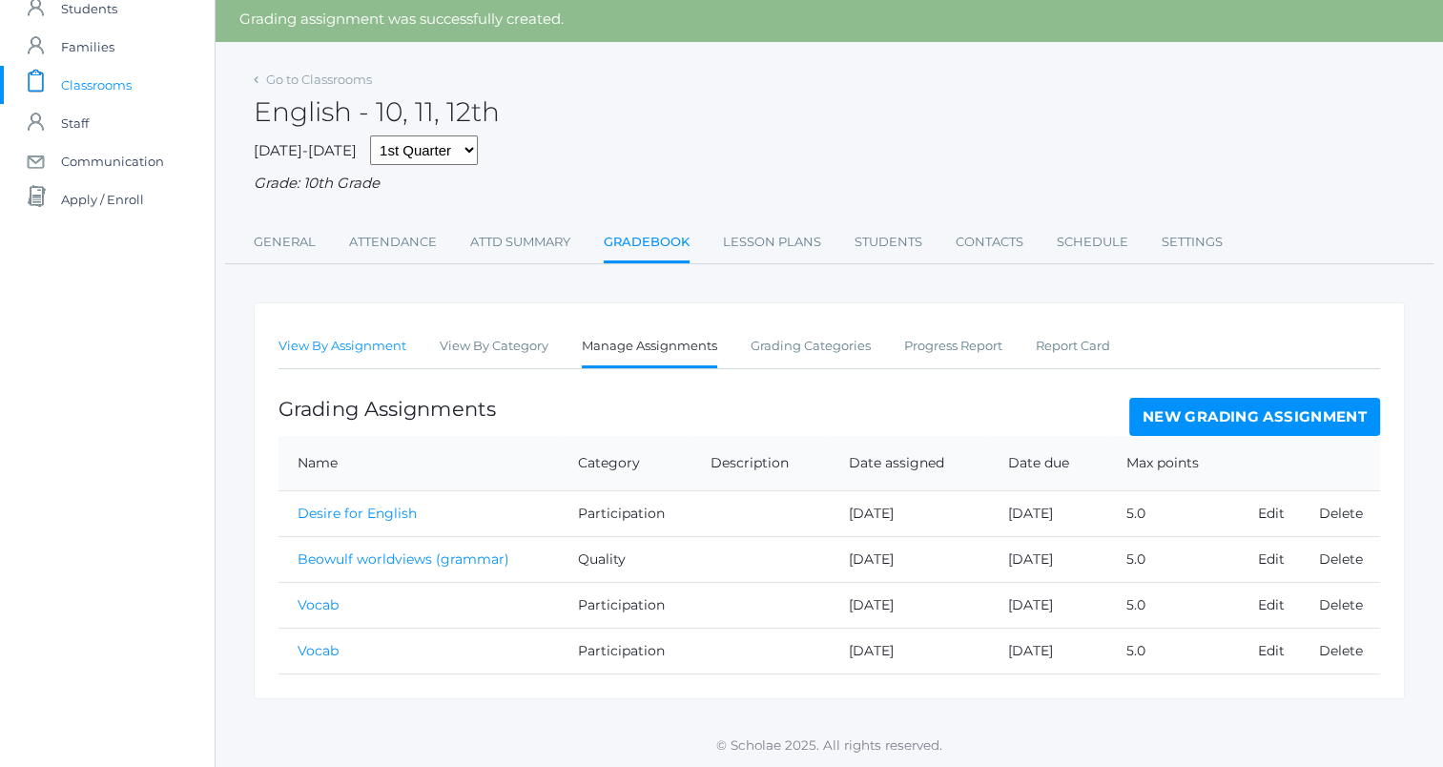
click at [309, 352] on link "View By Assignment" at bounding box center [342, 346] width 128 height 38
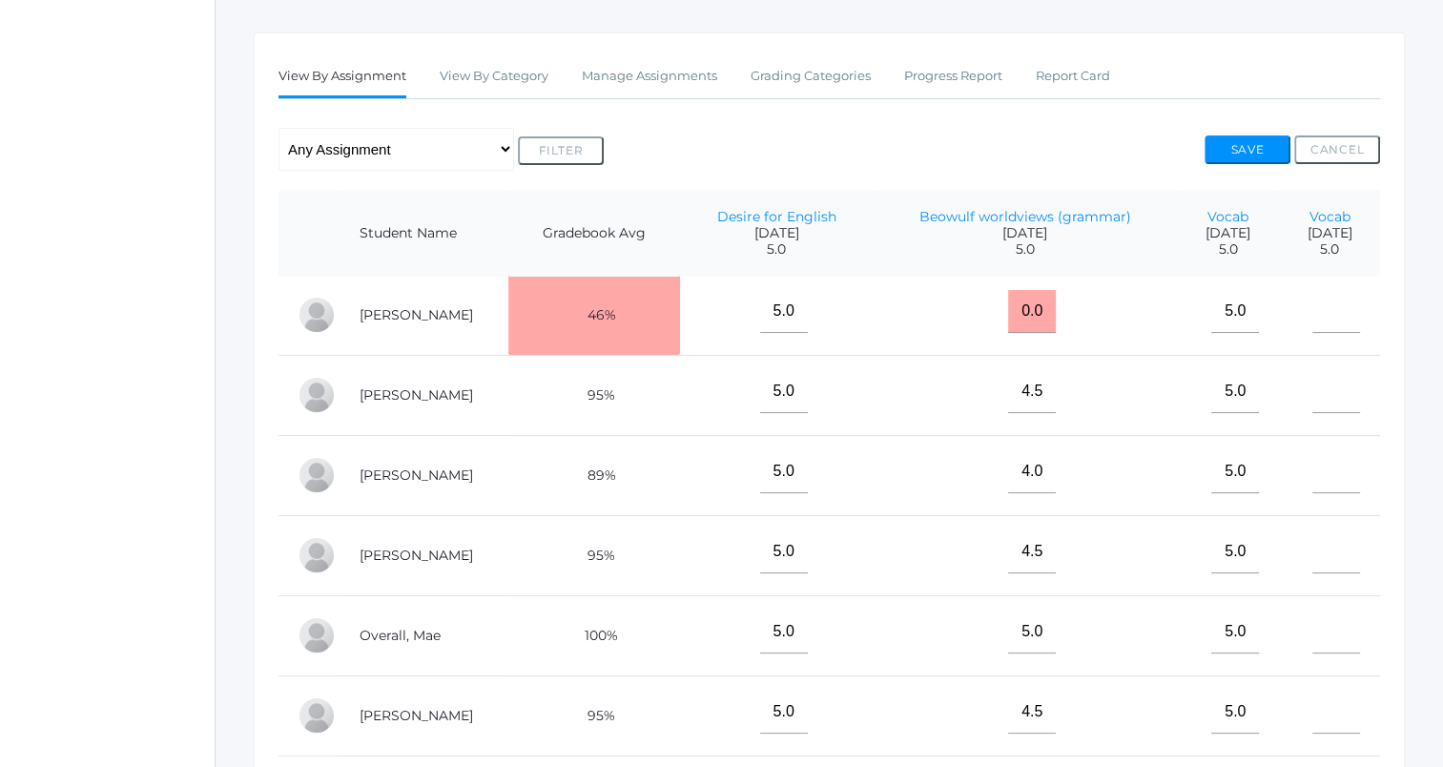
scroll to position [137, 0]
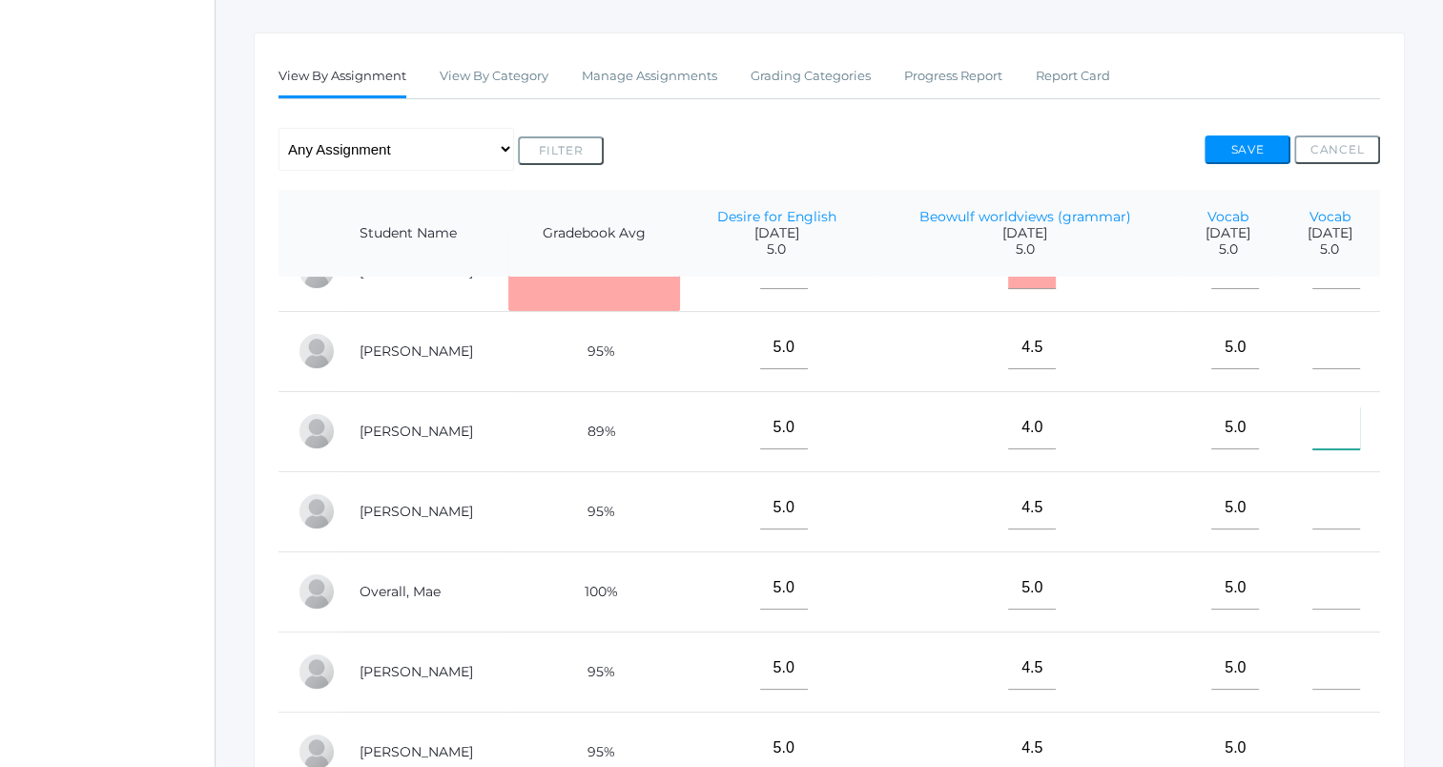
click at [1312, 418] on input"] "text" at bounding box center [1336, 427] width 48 height 43
type input"] "5"
click at [1312, 338] on input"] "text" at bounding box center [1336, 347] width 48 height 43
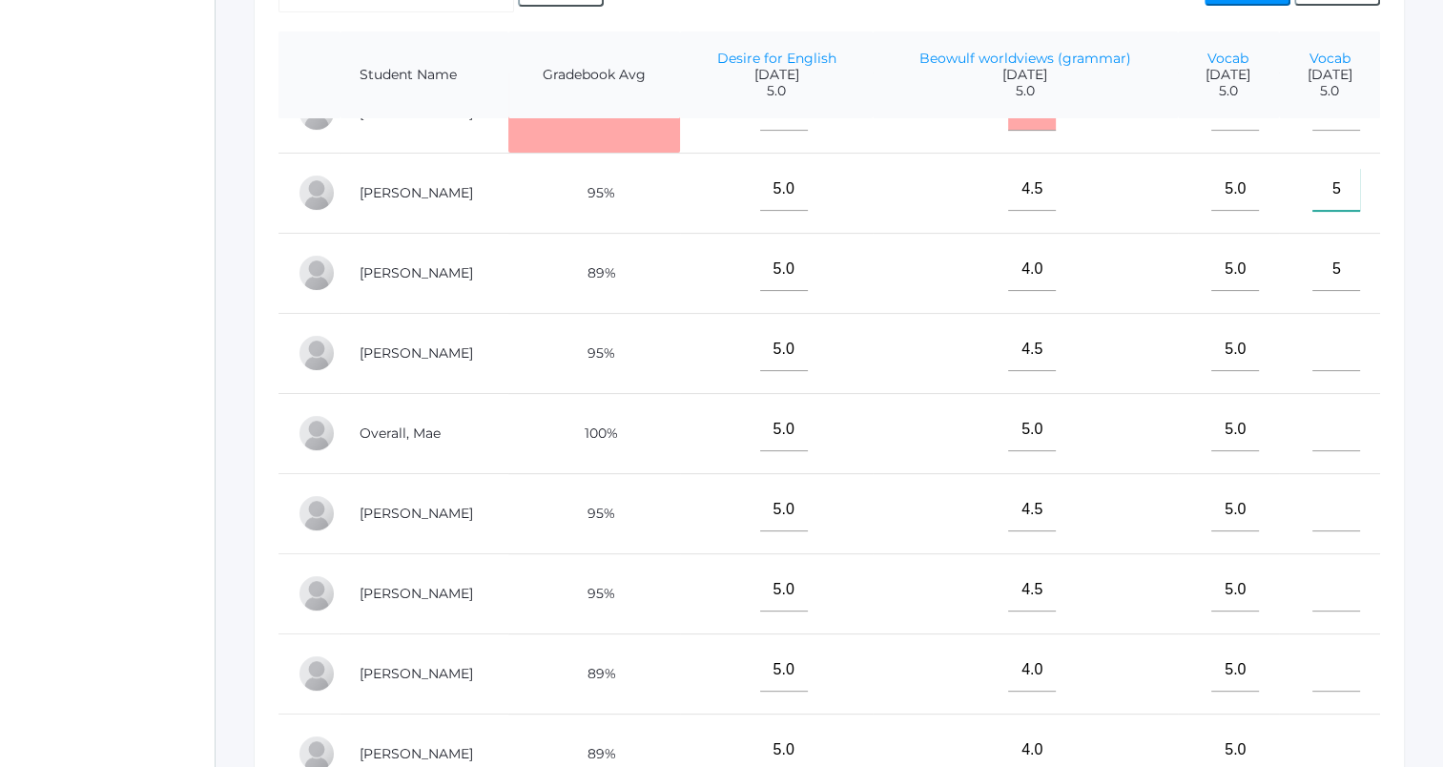
type input"] "5"
click at [1313, 425] on input"] "text" at bounding box center [1336, 429] width 48 height 43
type input"] "5"
click at [1312, 734] on input"] "text" at bounding box center [1336, 750] width 48 height 43
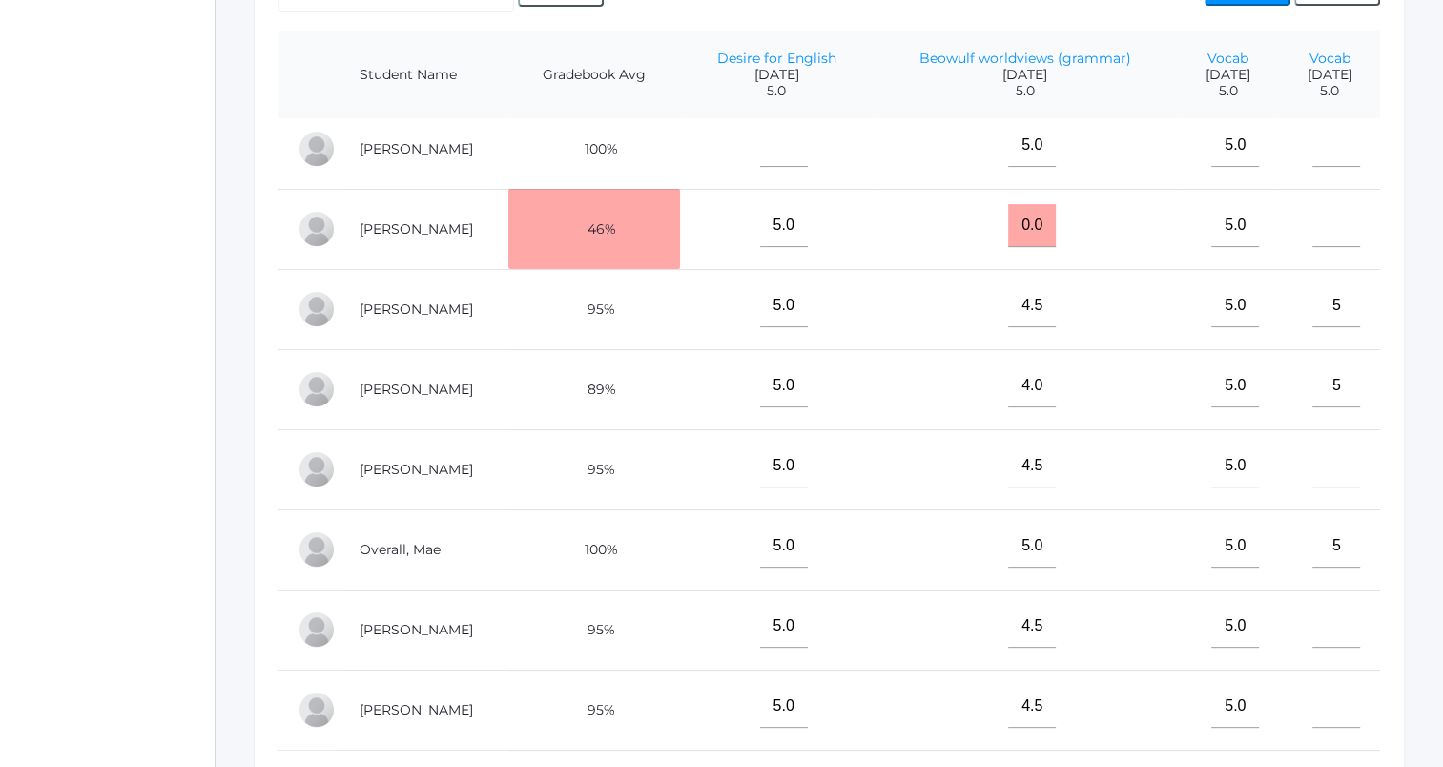
scroll to position [0, 0]
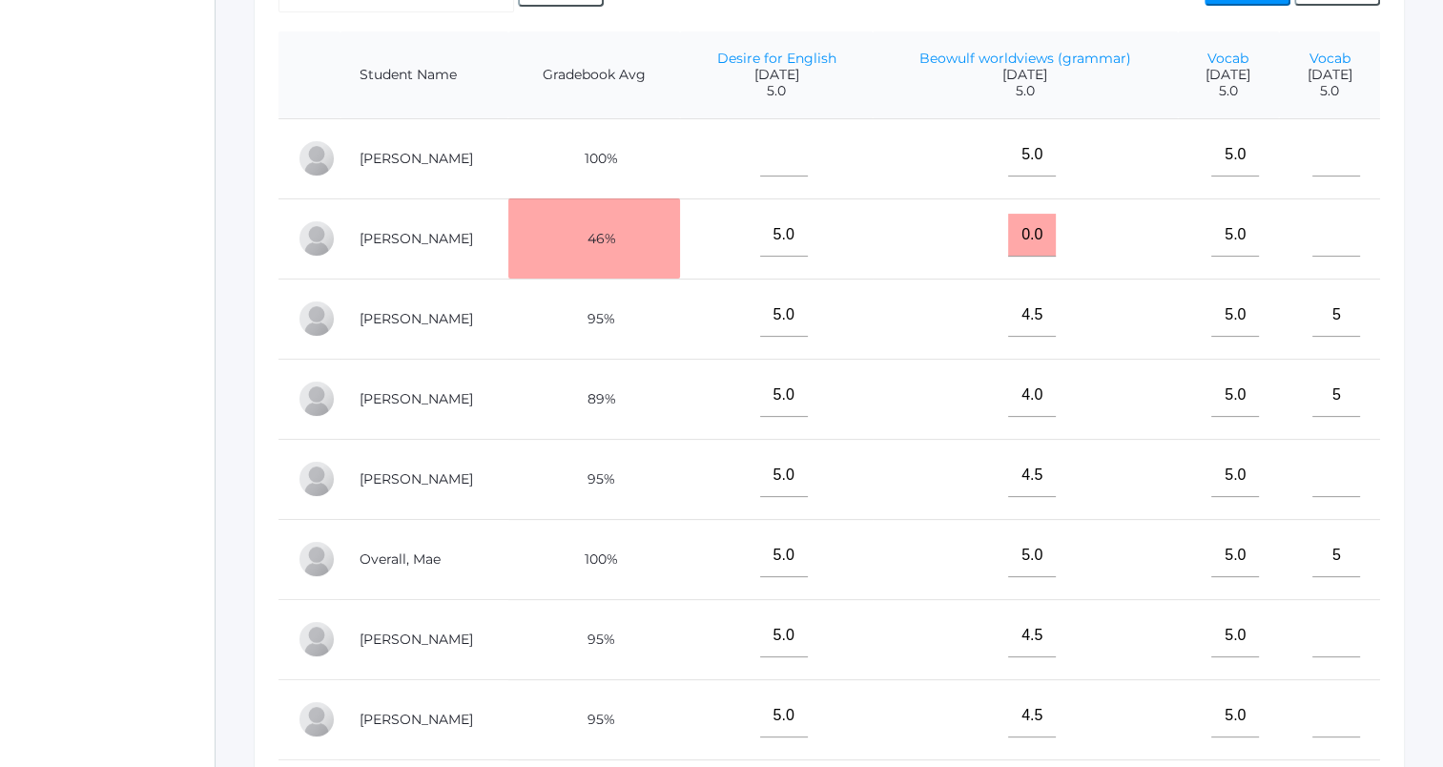
type input"] "5"
click at [1316, 230] on input"] "text" at bounding box center [1336, 235] width 48 height 43
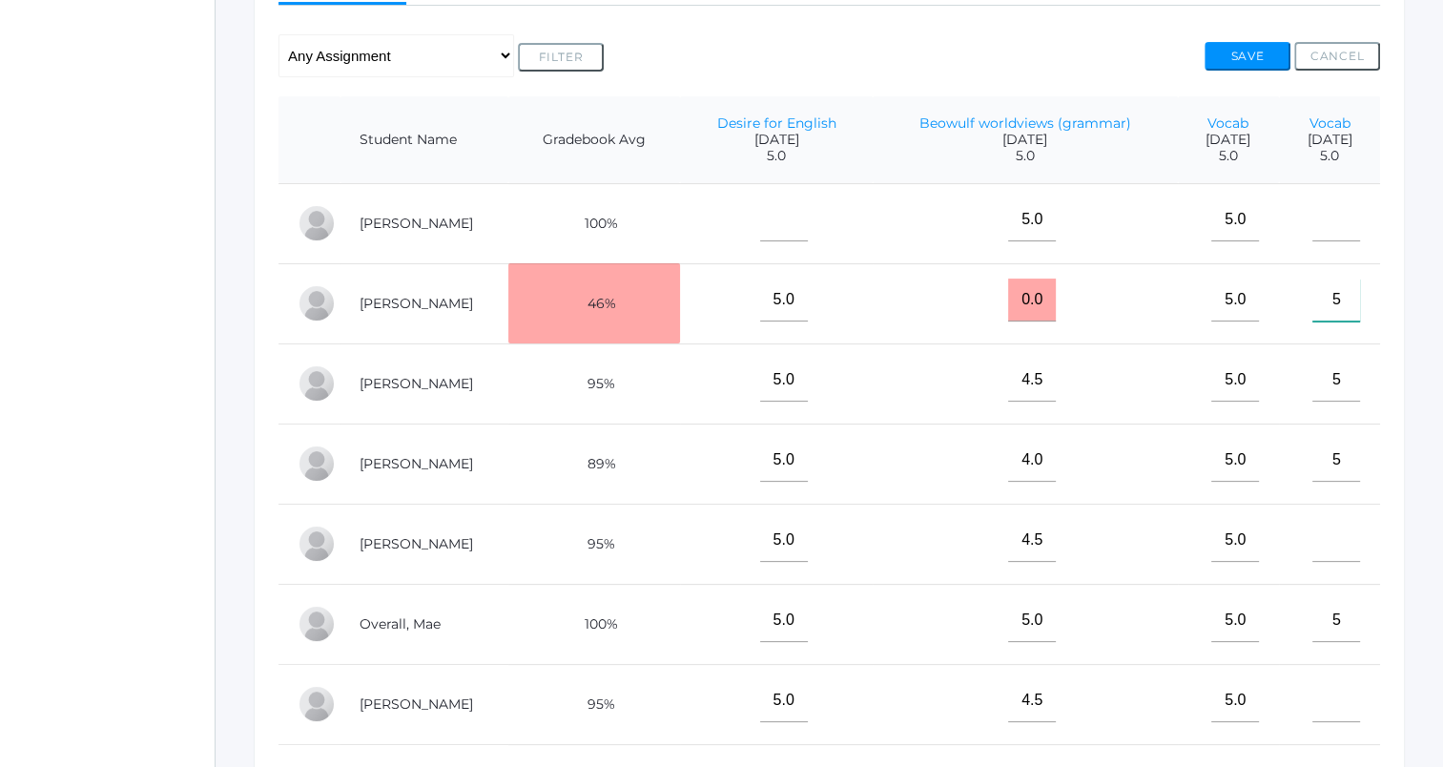
scroll to position [324, 0]
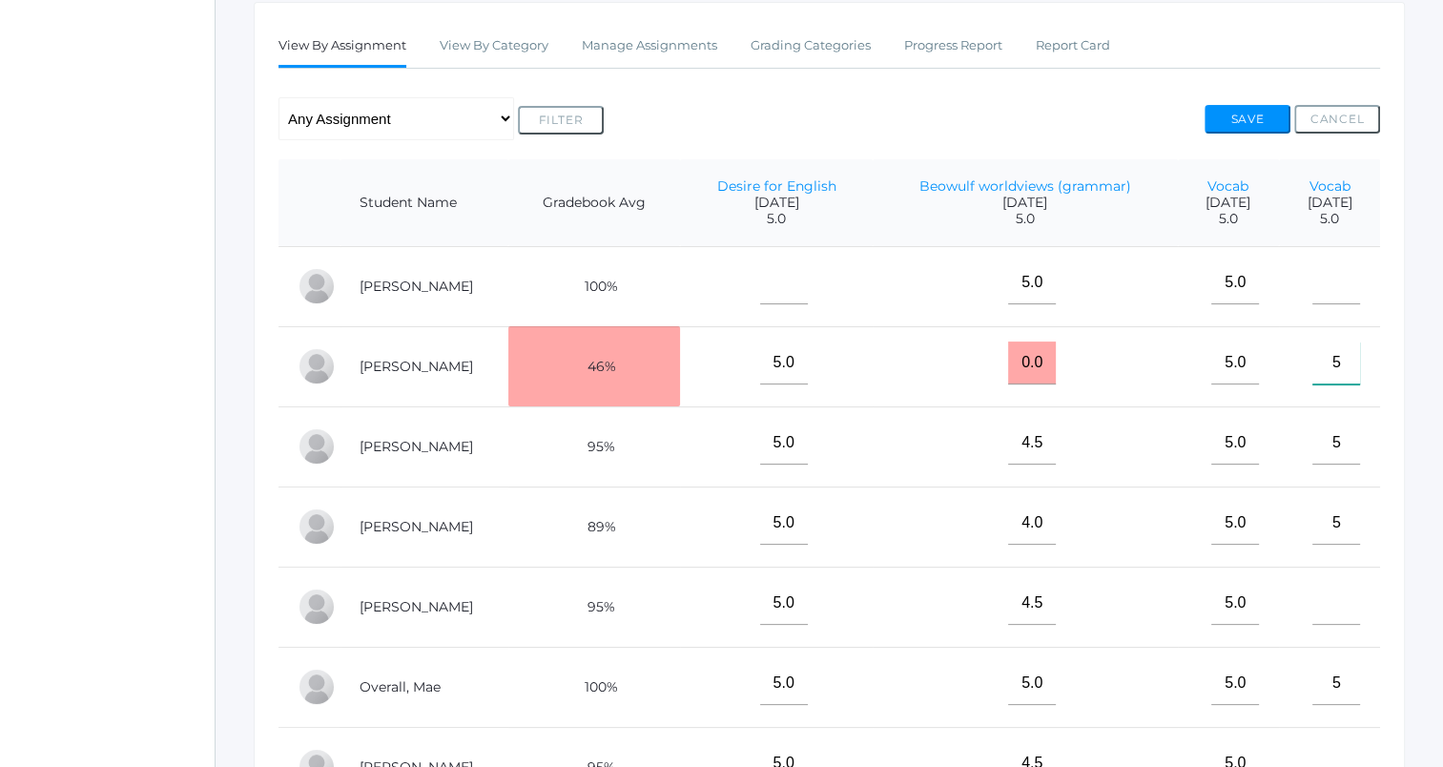
type input"] "5"
click at [1312, 293] on input"] "text" at bounding box center [1336, 282] width 48 height 43
type input"] "5"
click at [1426, 313] on div "Go to Classrooms English - 10, 11, 12th FINANCE - Personal Finance SG - Student…" at bounding box center [829, 383] width 1227 height 1238
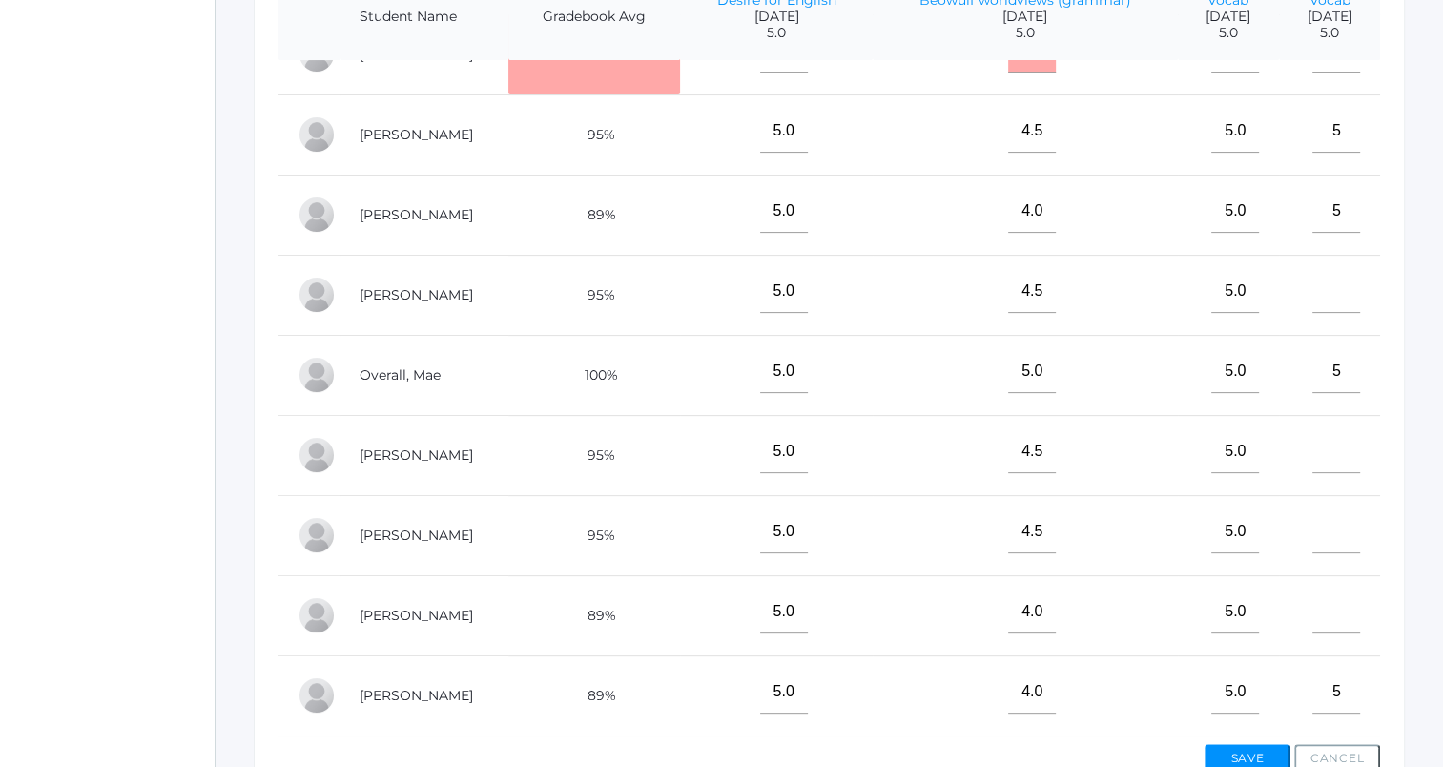
scroll to position [523, 0]
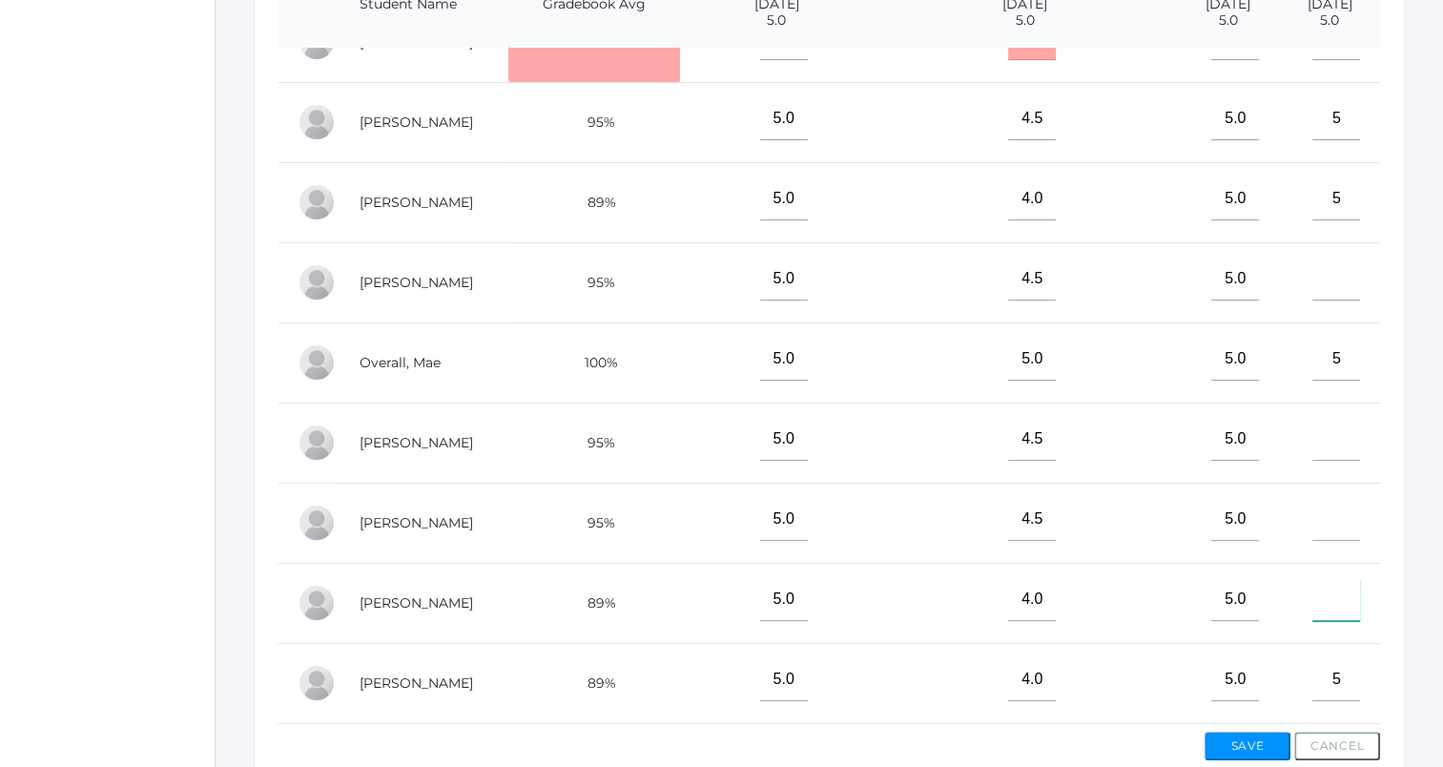
click at [1317, 590] on input"] "text" at bounding box center [1336, 599] width 48 height 43
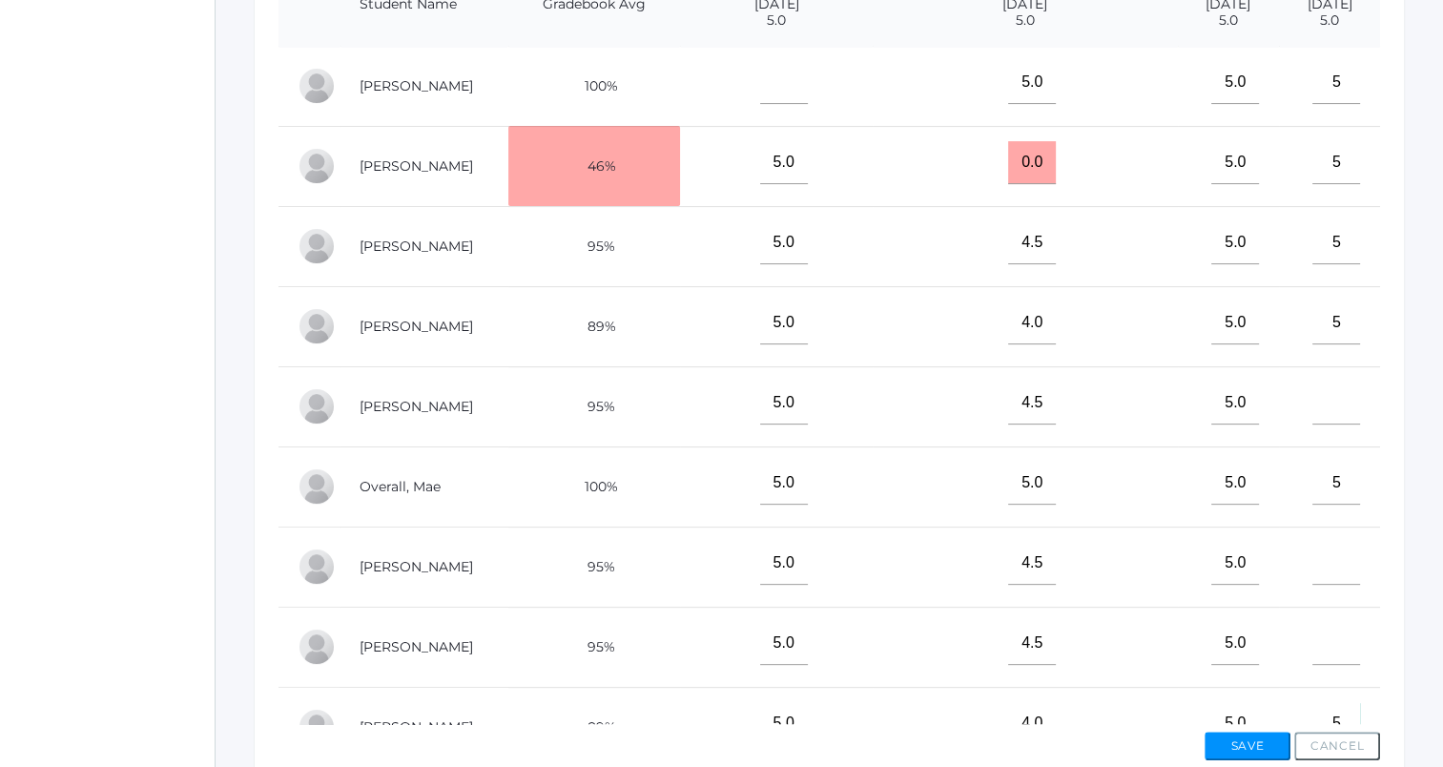
scroll to position [0, 0]
type input"] "5"
click at [1312, 408] on input"] "text" at bounding box center [1336, 404] width 48 height 43
type input"] "5"
click at [1312, 566] on input"] "text" at bounding box center [1336, 565] width 48 height 43
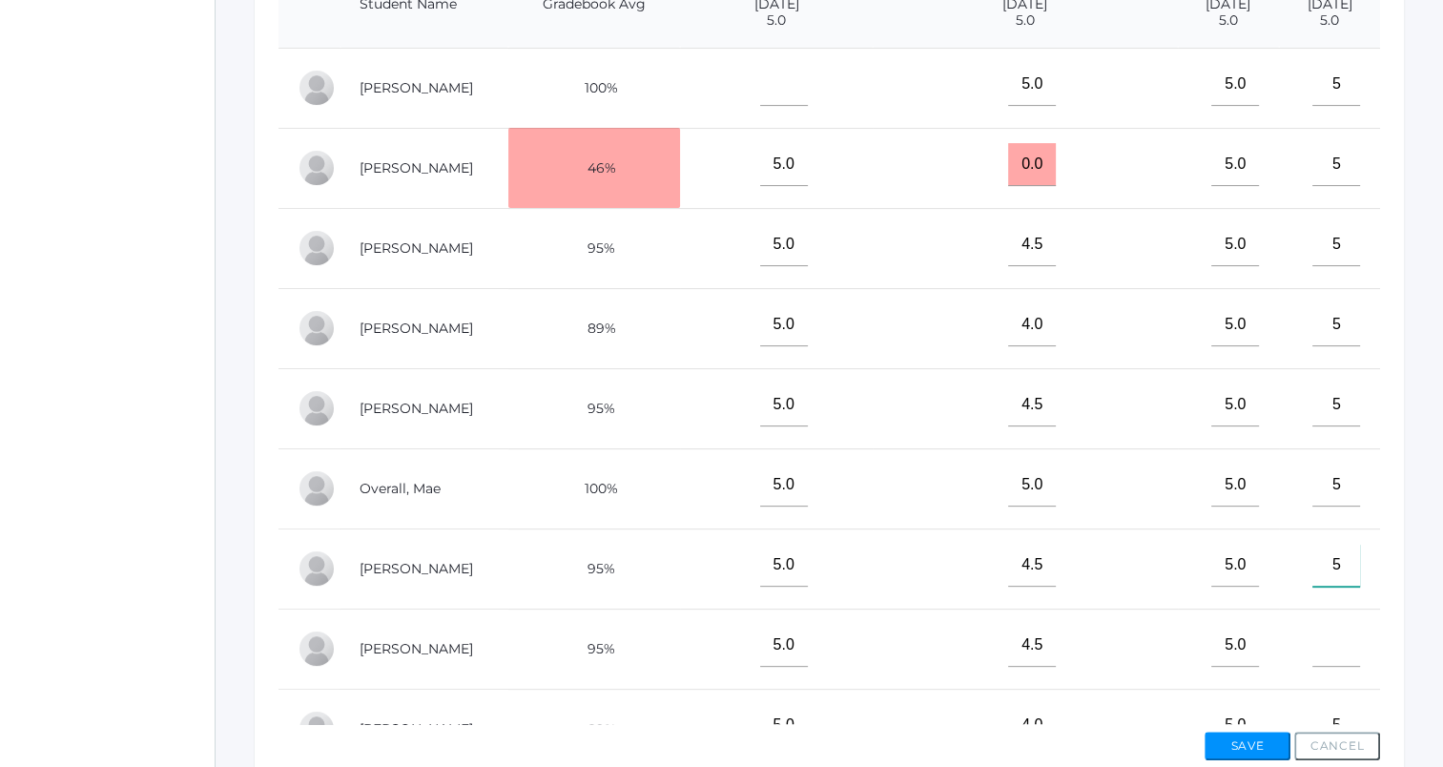
type input"] "5"
click at [1312, 645] on input"] "text" at bounding box center [1336, 645] width 48 height 43
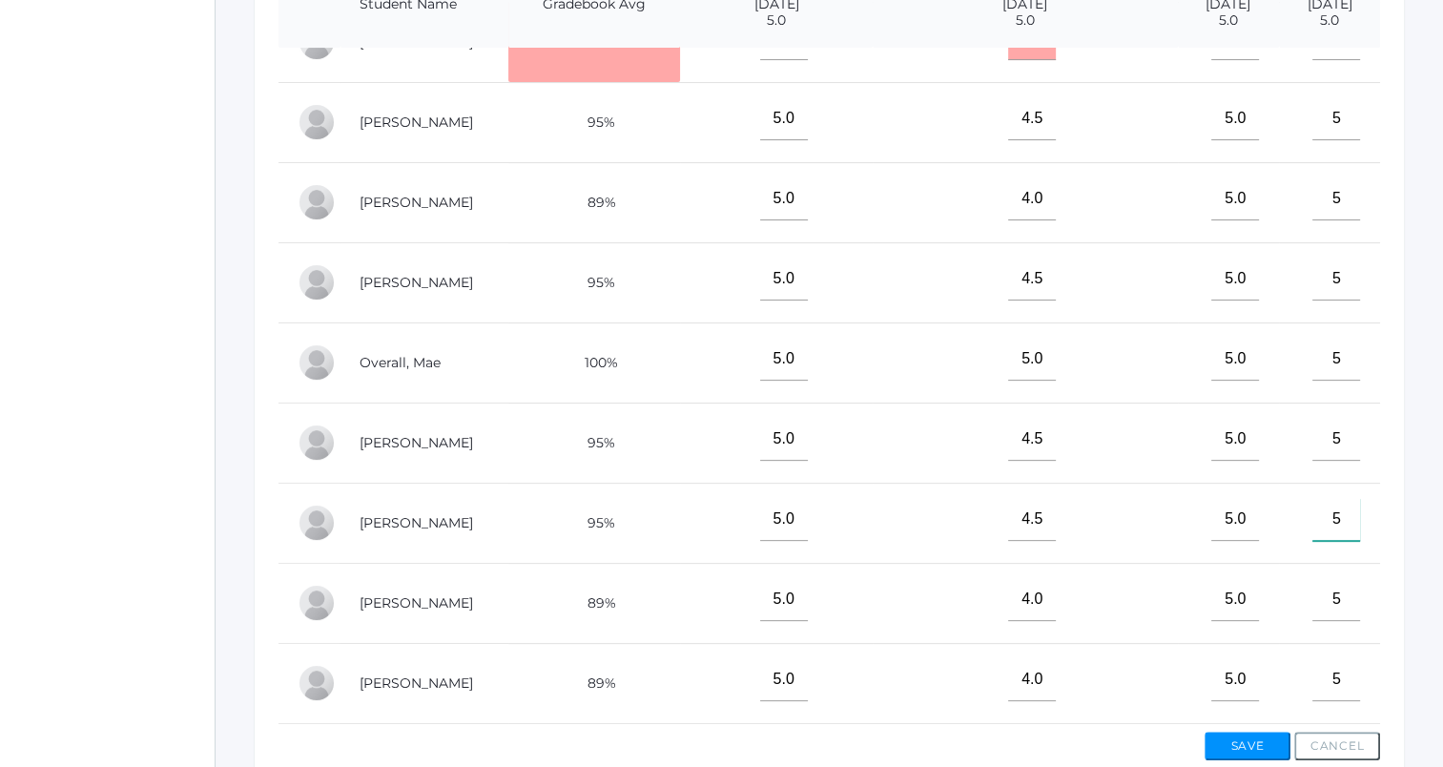
type input"] "5"
click at [1263, 744] on button "Save" at bounding box center [1248, 745] width 86 height 29
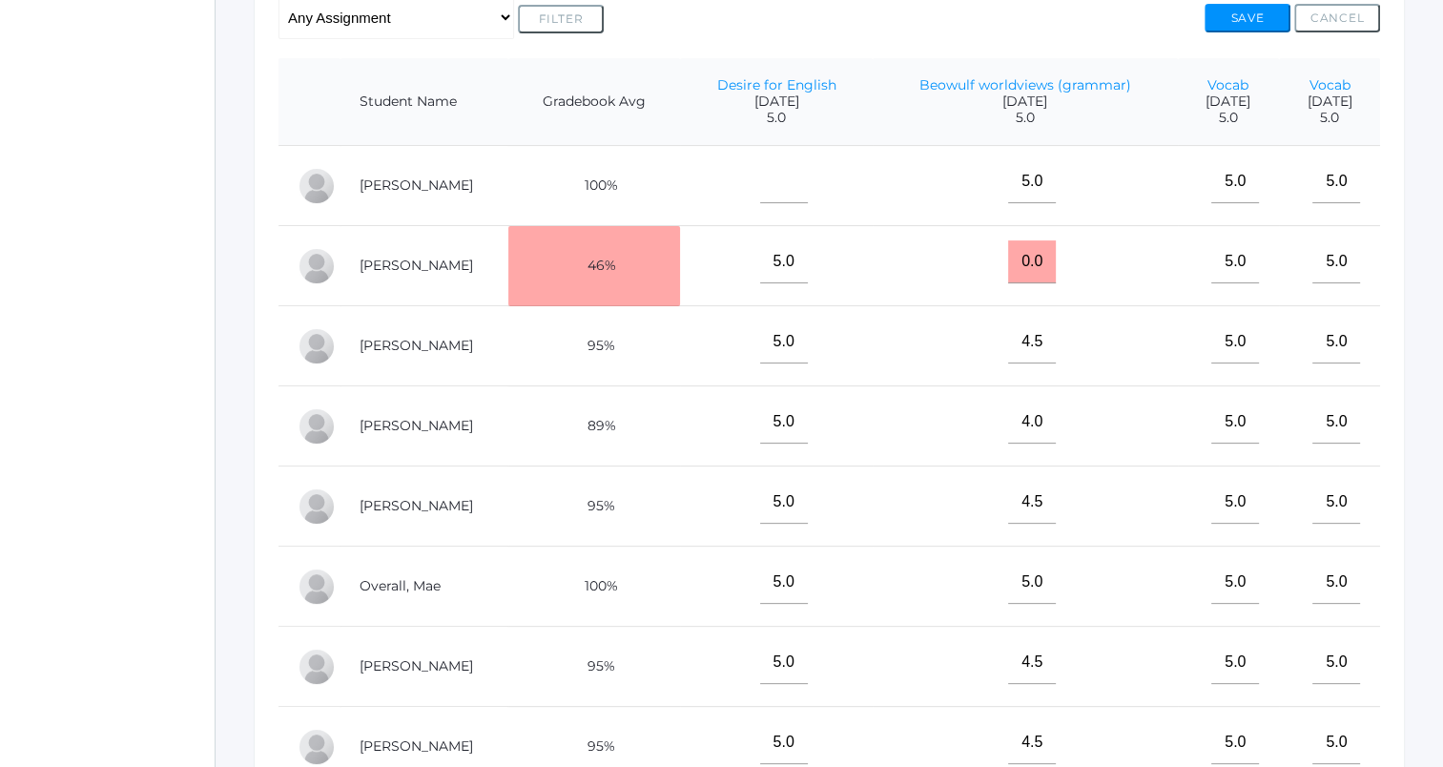
scroll to position [137, 0]
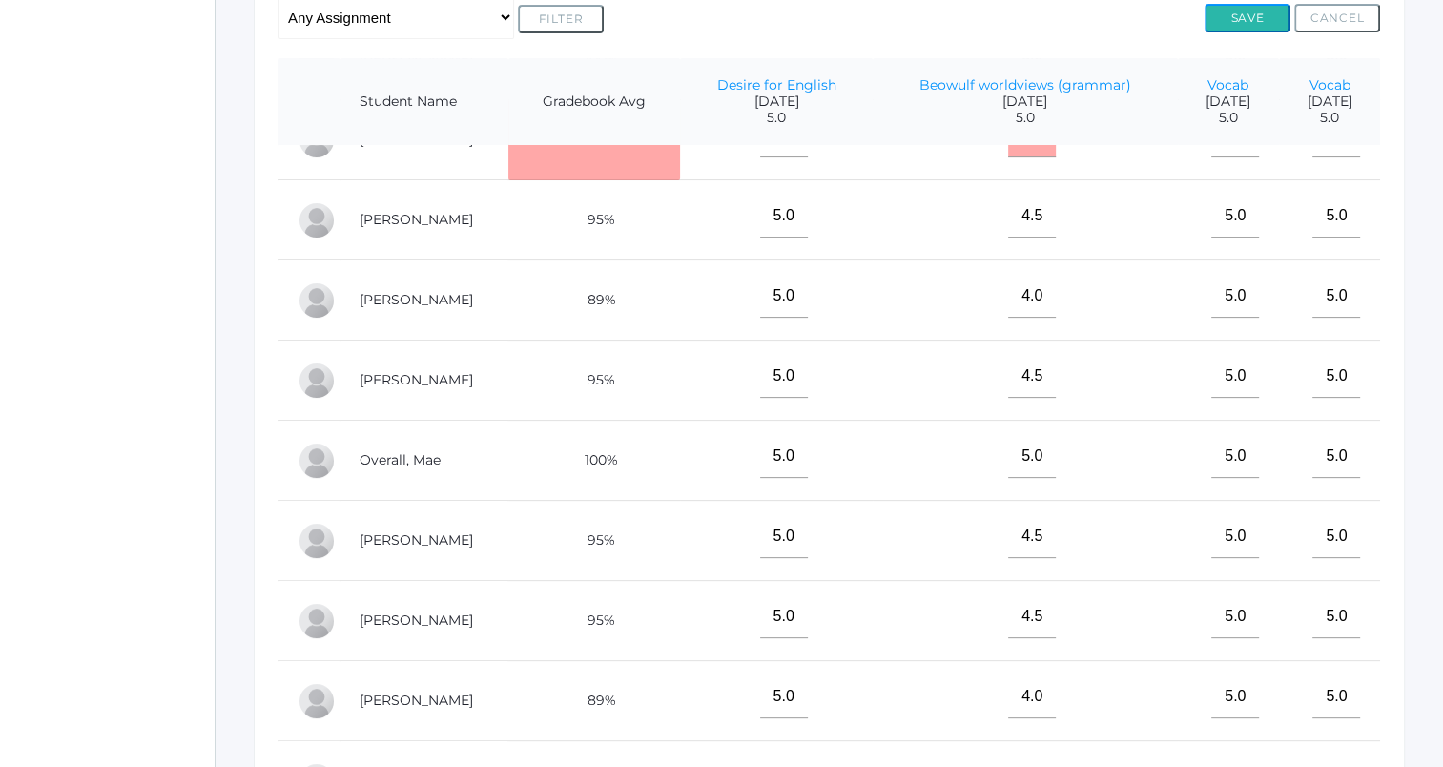
click at [1232, 14] on button "Save" at bounding box center [1248, 18] width 86 height 29
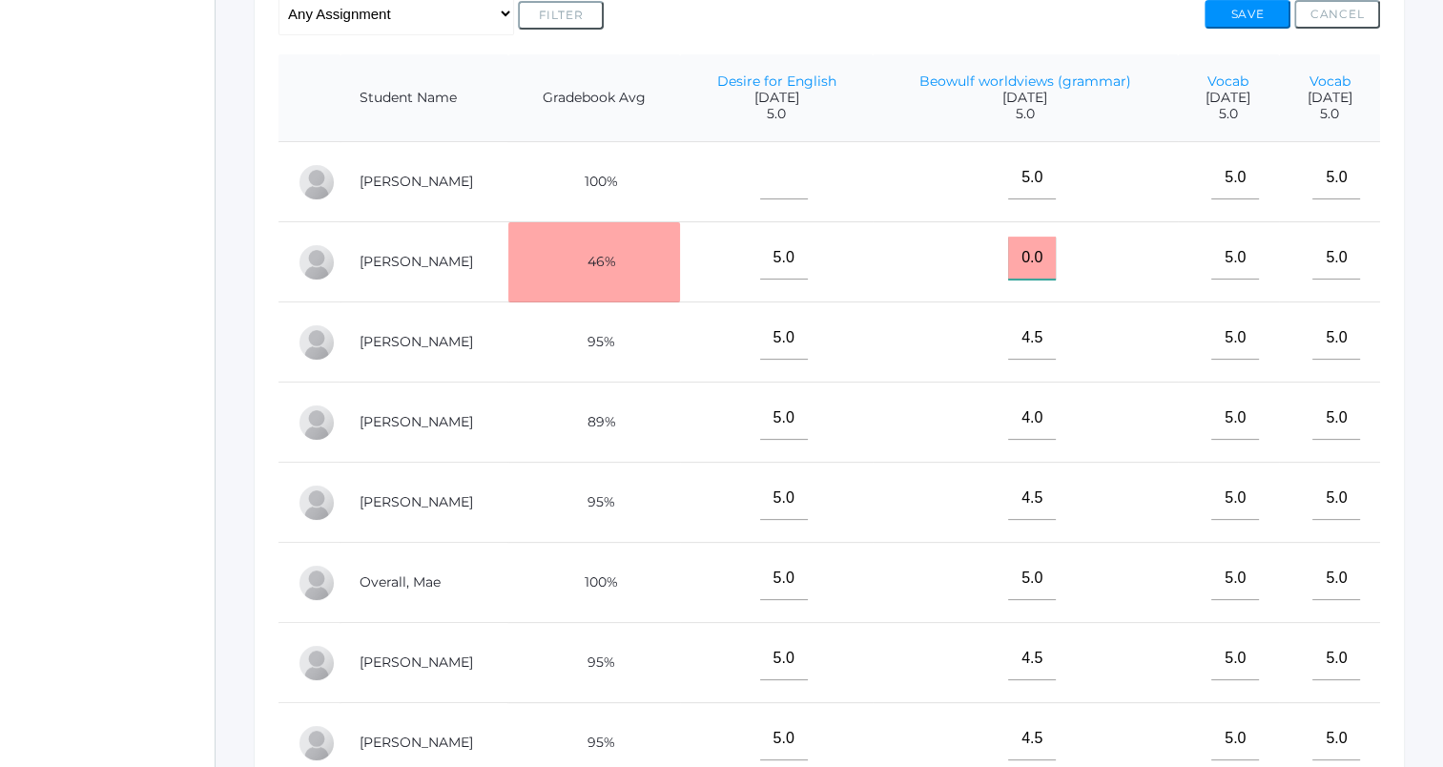
click at [1008, 250] on input "0.0" at bounding box center [1032, 258] width 48 height 43
type input "0"
click at [1095, 65] on th "Beowulf worldviews (grammar) [DATE] 5.0" at bounding box center [1025, 98] width 305 height 88
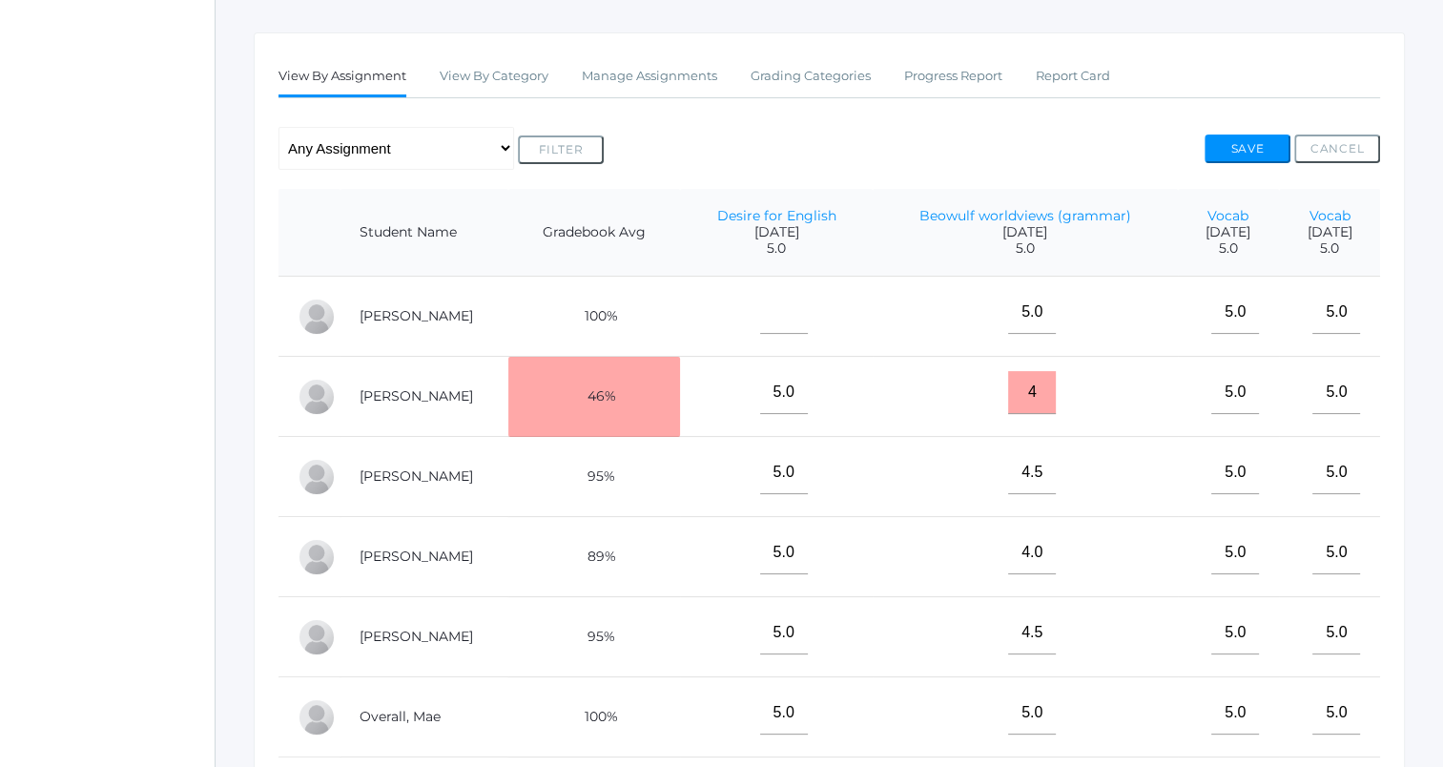
scroll to position [317, 0]
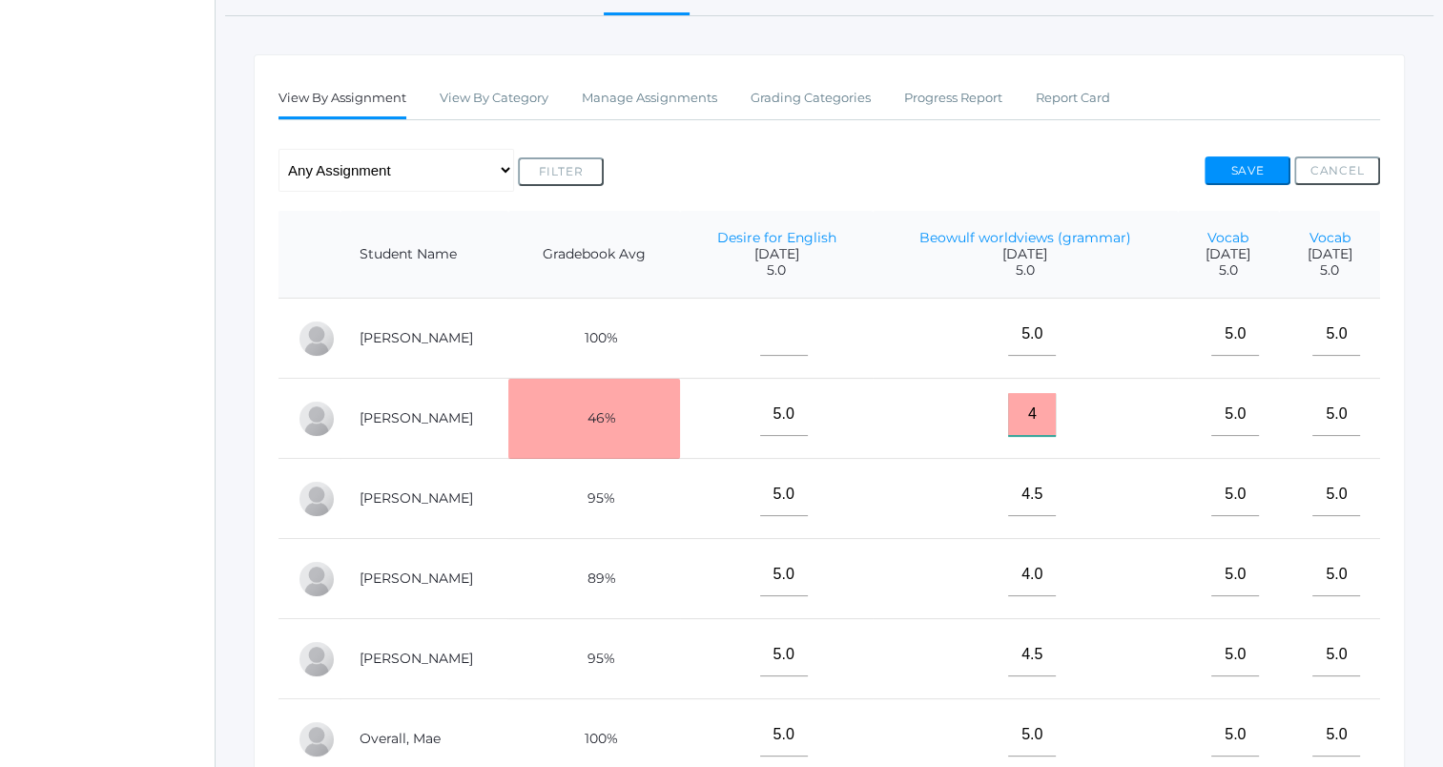
click at [1008, 417] on input "4" at bounding box center [1032, 414] width 48 height 43
type input "4.5"
click at [1227, 173] on button "Save" at bounding box center [1248, 170] width 86 height 29
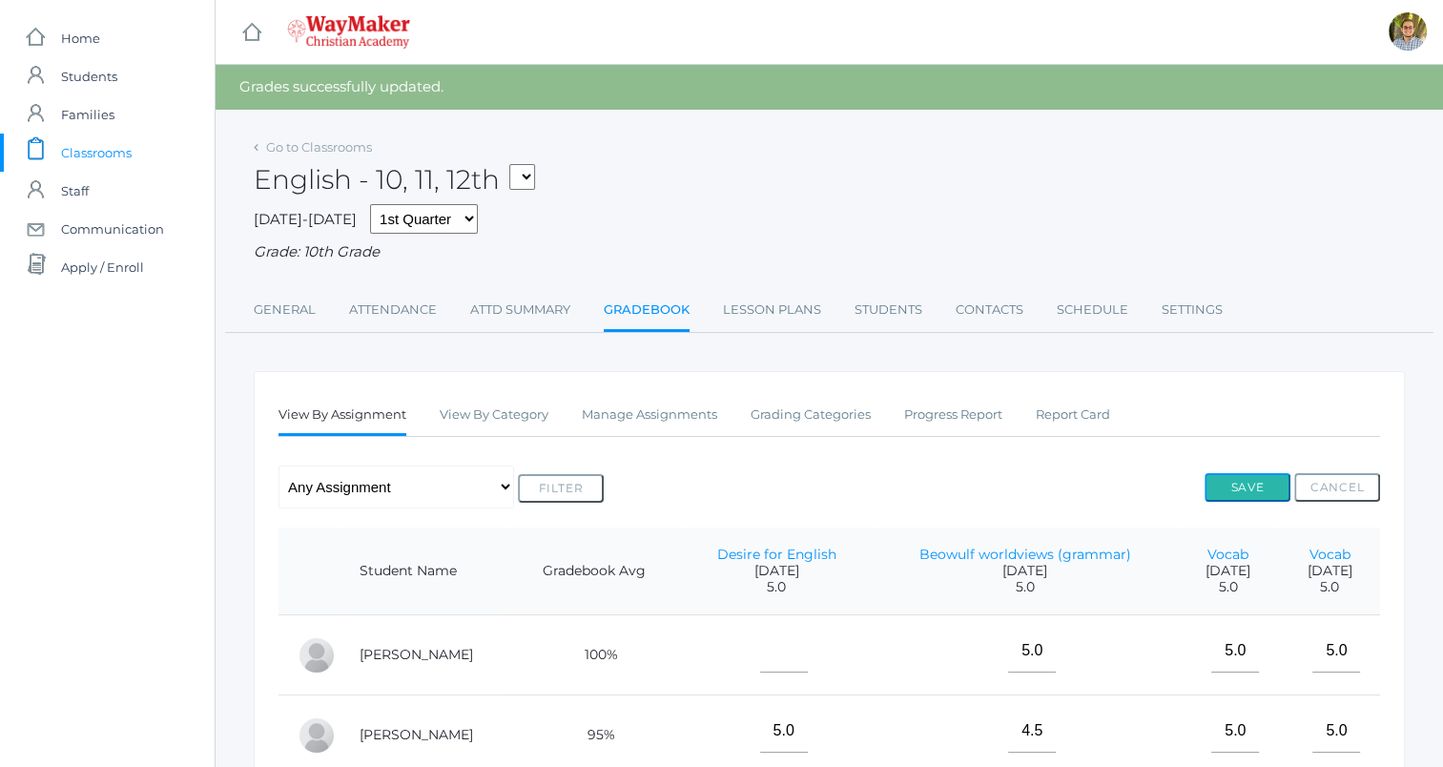
click at [1213, 481] on button "Save" at bounding box center [1248, 487] width 86 height 29
click at [99, 162] on span "Classrooms" at bounding box center [96, 153] width 71 height 38
